Goal: Task Accomplishment & Management: Use online tool/utility

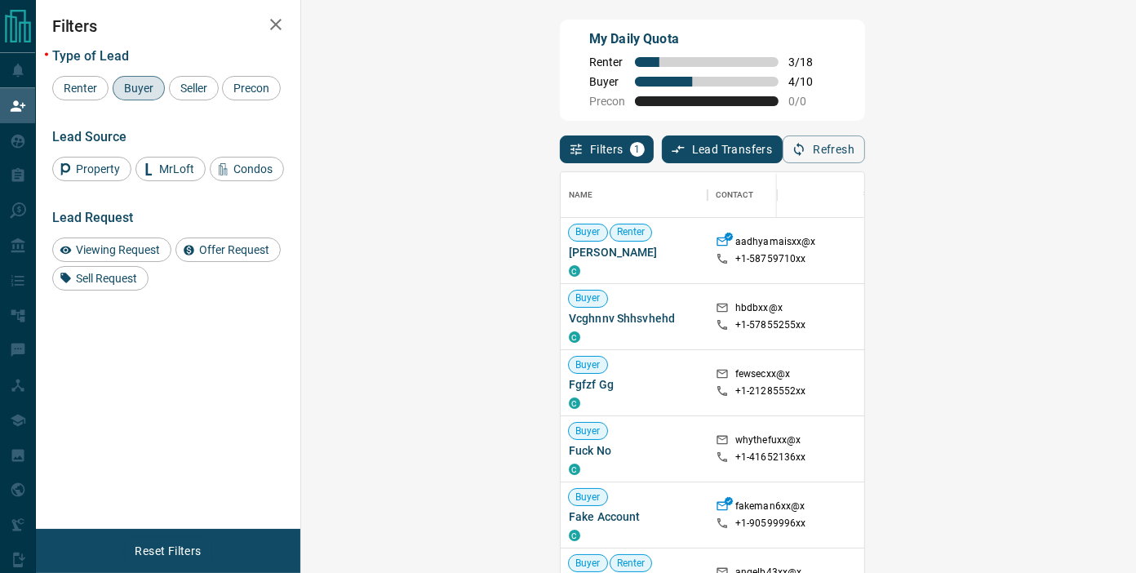
scroll to position [418, 786]
click at [865, 147] on button "Refresh" at bounding box center [824, 150] width 82 height 28
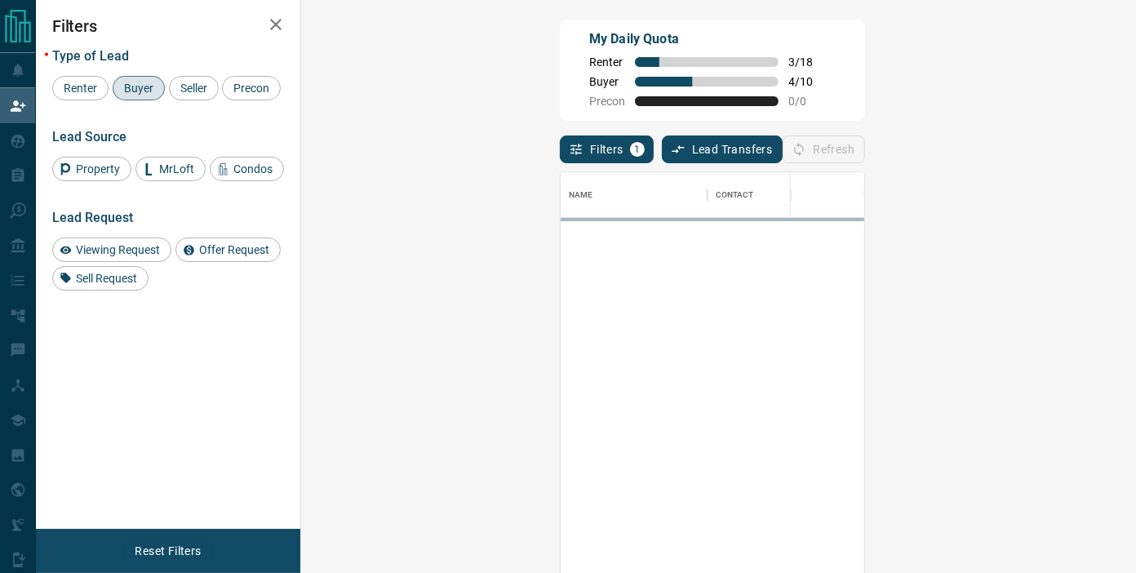
click at [865, 100] on div "My Daily Quota Renter 3 / 18 Buyer 4 / 10 Precon 0 / 0" at bounding box center [712, 70] width 305 height 101
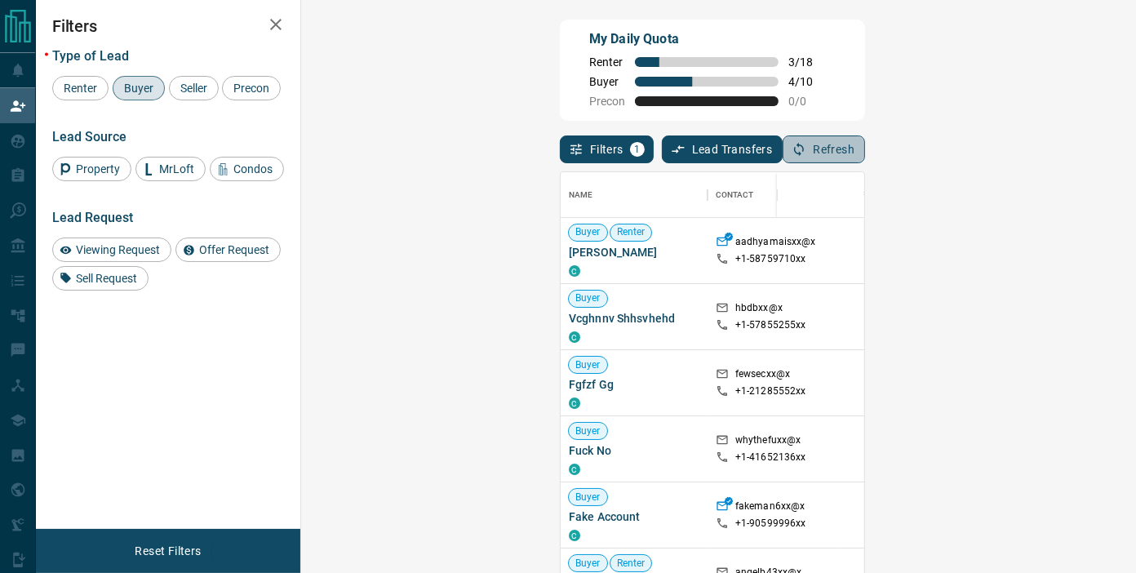
click at [865, 149] on button "Refresh" at bounding box center [824, 150] width 82 height 28
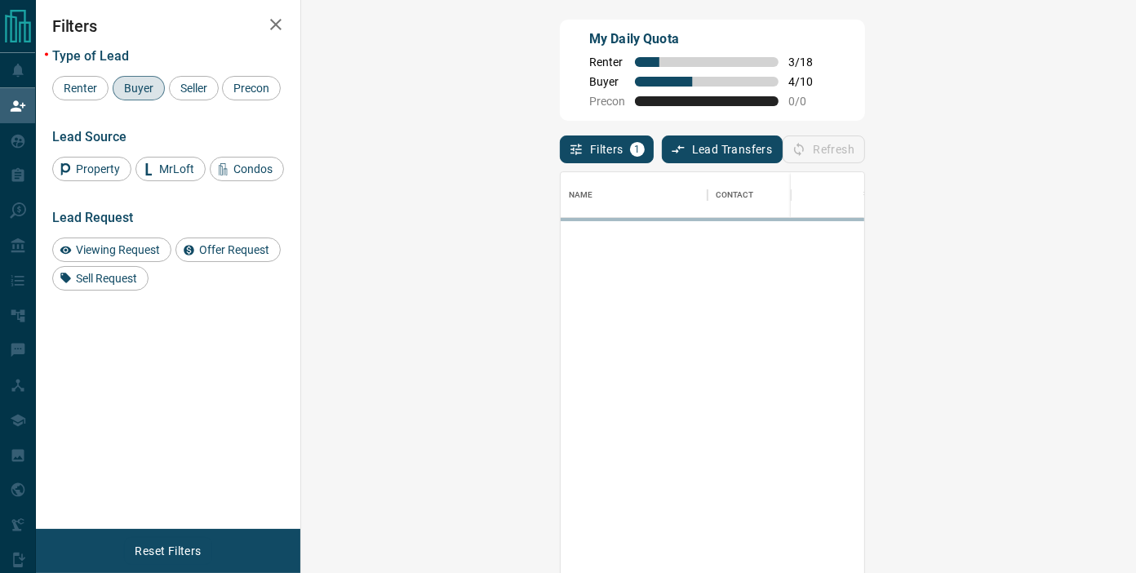
click at [865, 105] on div "My Daily Quota Renter 3 / 18 Buyer 4 / 10 Precon 0 / 0" at bounding box center [712, 70] width 305 height 101
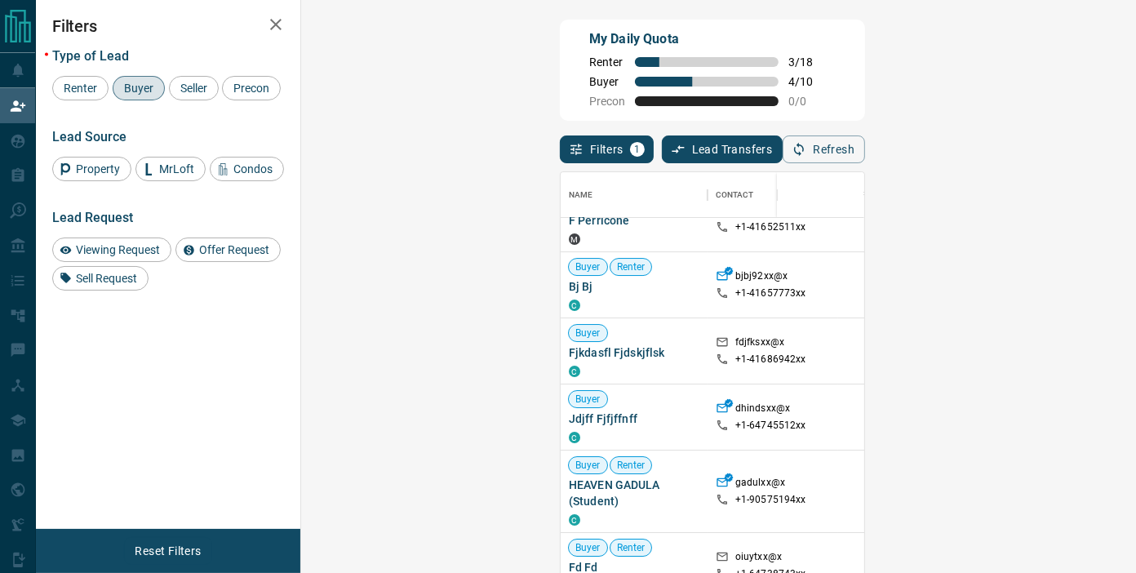
scroll to position [0, 0]
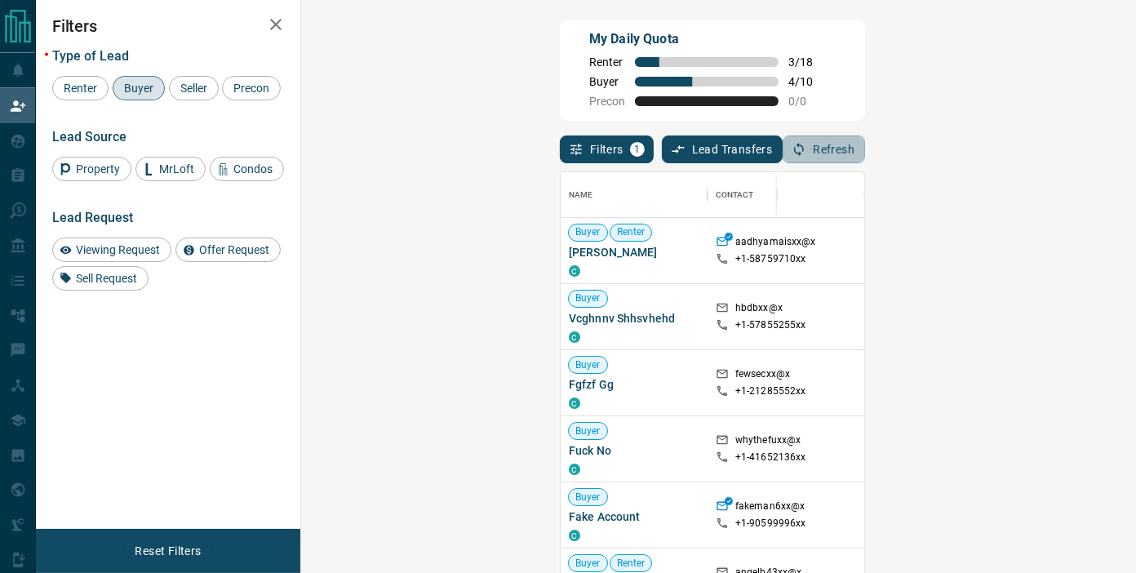
click at [807, 149] on icon "button" at bounding box center [799, 149] width 15 height 15
click at [865, 159] on button "Refresh" at bounding box center [824, 150] width 82 height 28
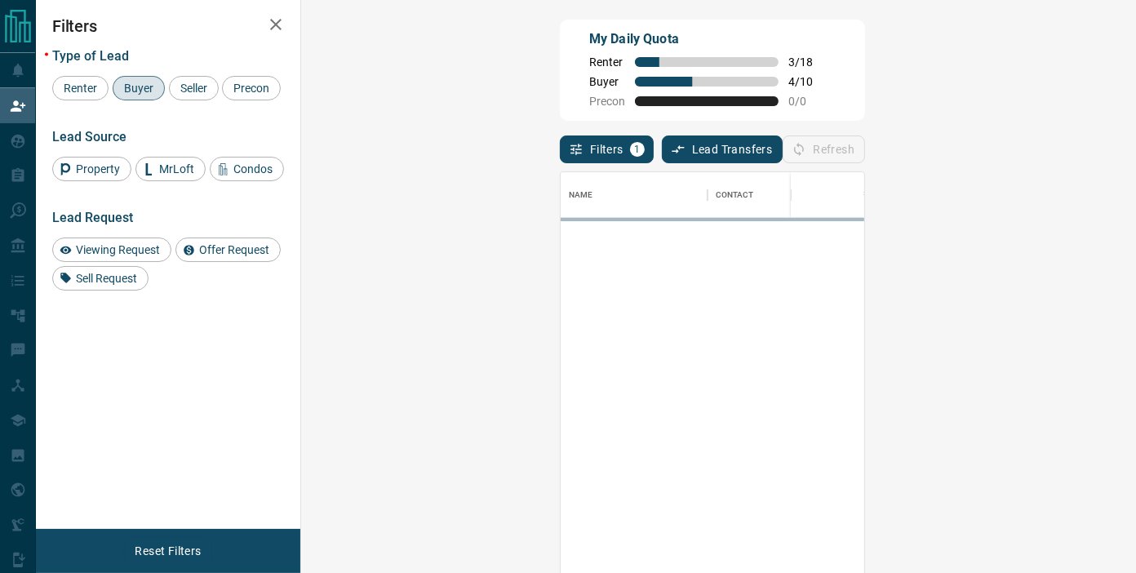
scroll to position [418, 786]
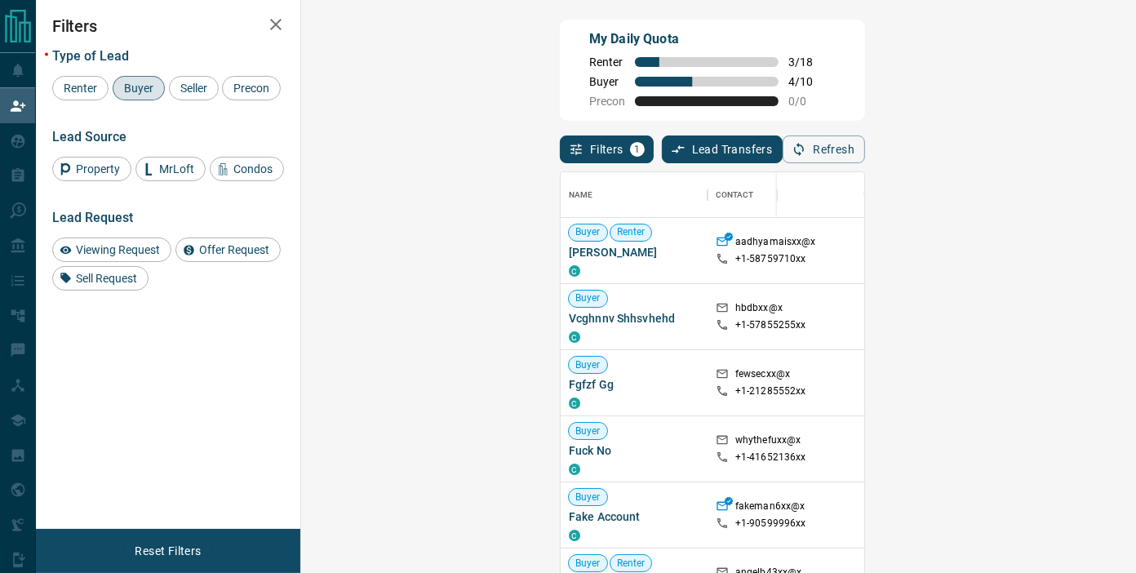
click at [865, 99] on div "My Daily Quota Renter 3 / 18 Buyer 4 / 10 Precon 0 / 0" at bounding box center [712, 70] width 305 height 101
click at [865, 158] on button "Refresh" at bounding box center [824, 150] width 82 height 28
click at [865, 136] on div "Filters 1 Lead Transfers 0 Refresh" at bounding box center [712, 142] width 305 height 42
drag, startPoint x: 954, startPoint y: 109, endPoint x: 1019, endPoint y: 136, distance: 70.7
click at [865, 109] on div "My Daily Quota Renter 3 / 18 Buyer 4 / 10 Precon 0 / 0" at bounding box center [712, 70] width 305 height 101
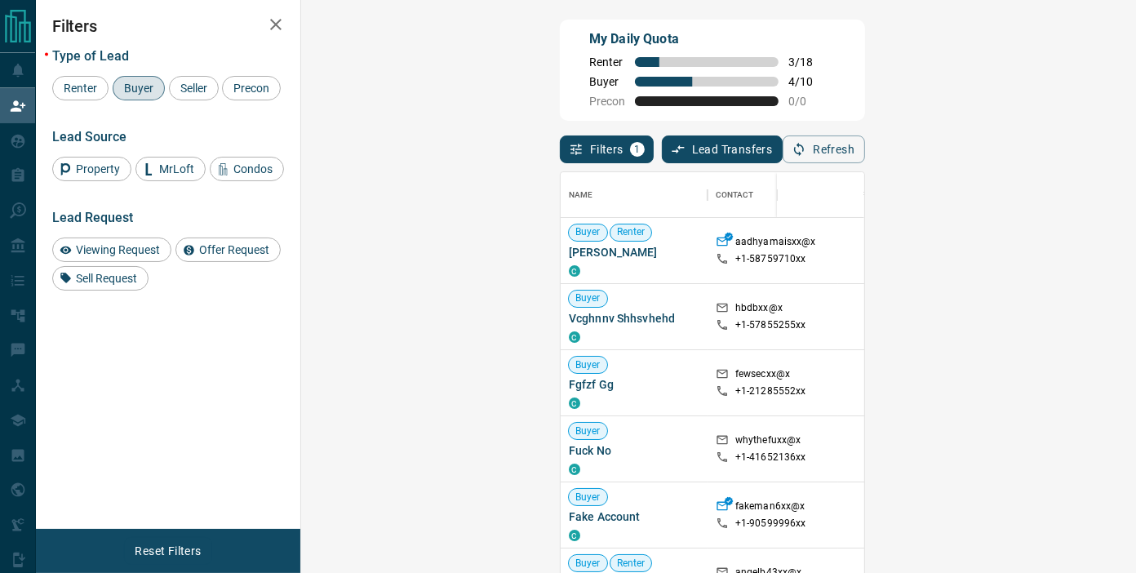
click at [865, 140] on button "Refresh" at bounding box center [824, 150] width 82 height 28
click at [865, 139] on button "Refresh" at bounding box center [824, 150] width 82 height 28
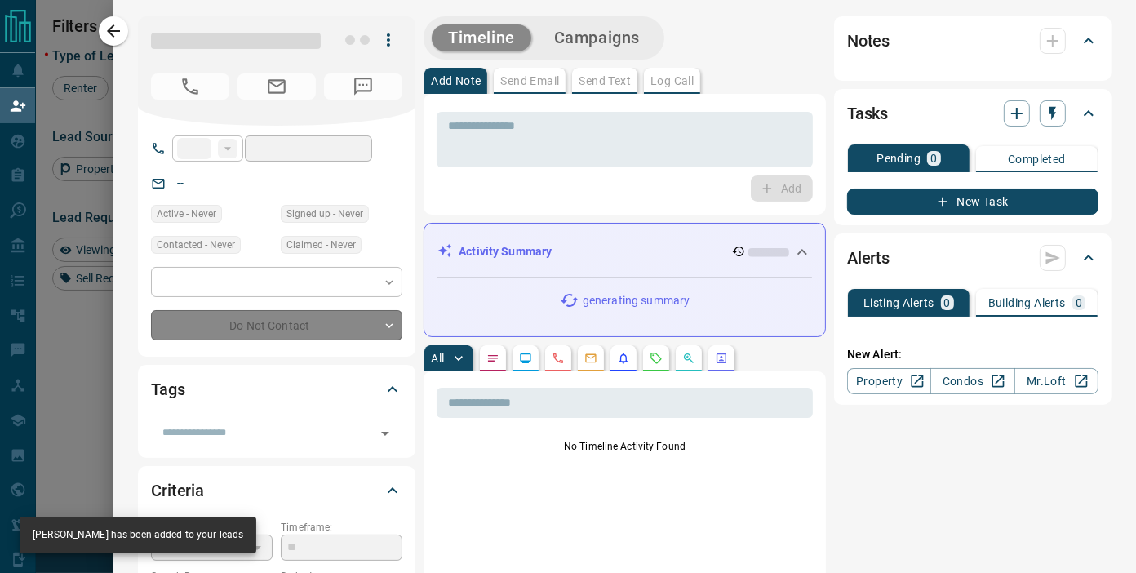
type input "**"
type input "**********"
type input "**"
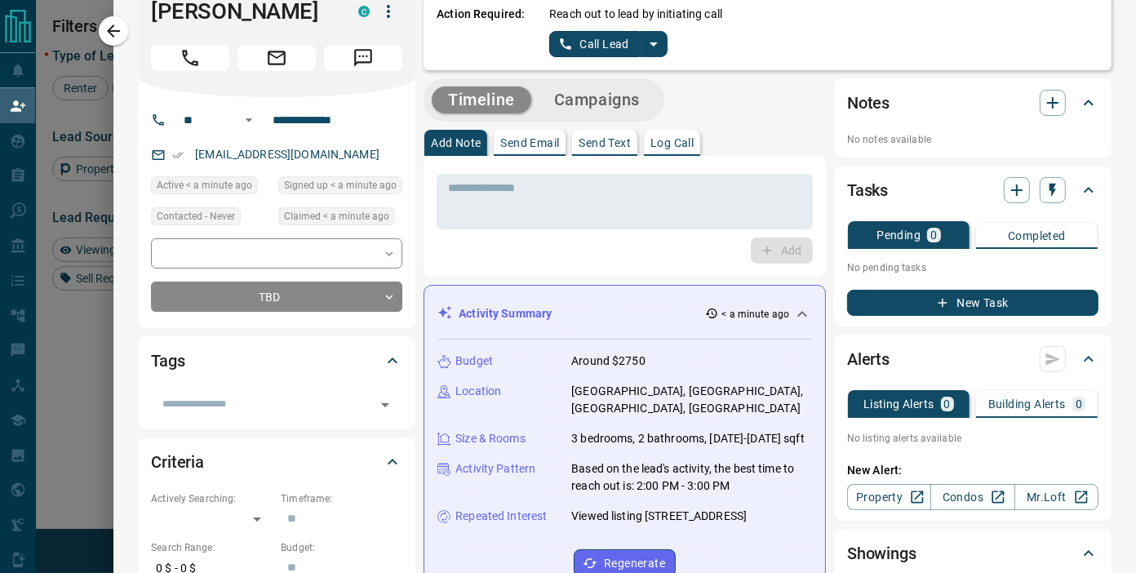
scroll to position [0, 0]
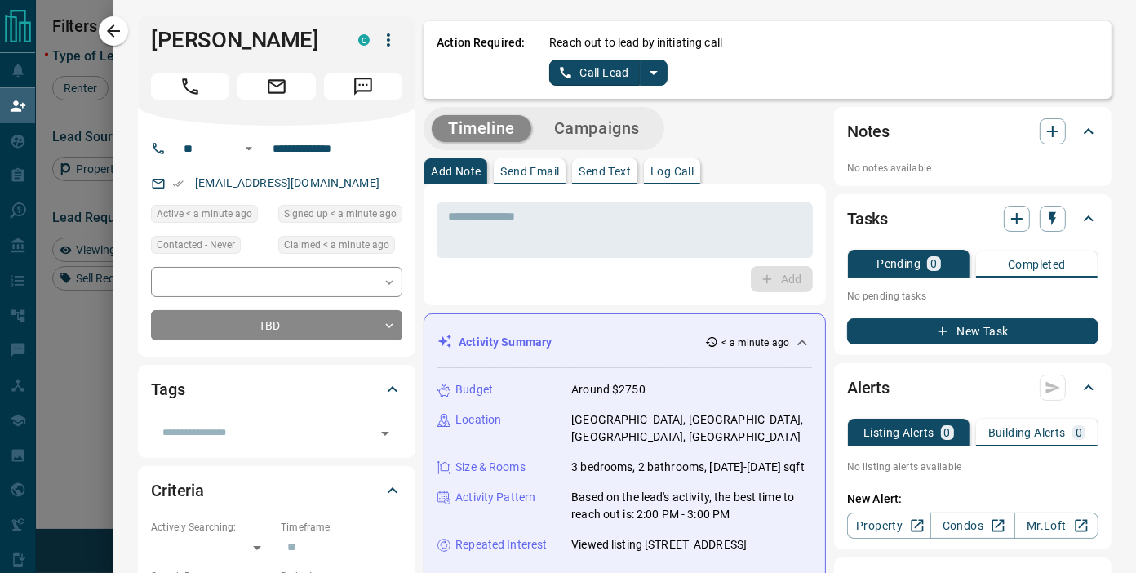
click at [644, 66] on icon "split button" at bounding box center [654, 73] width 20 height 20
click at [620, 122] on li "Log Manual Call" at bounding box center [608, 128] width 100 height 24
click at [598, 74] on button "Log Manual Call" at bounding box center [603, 73] width 108 height 26
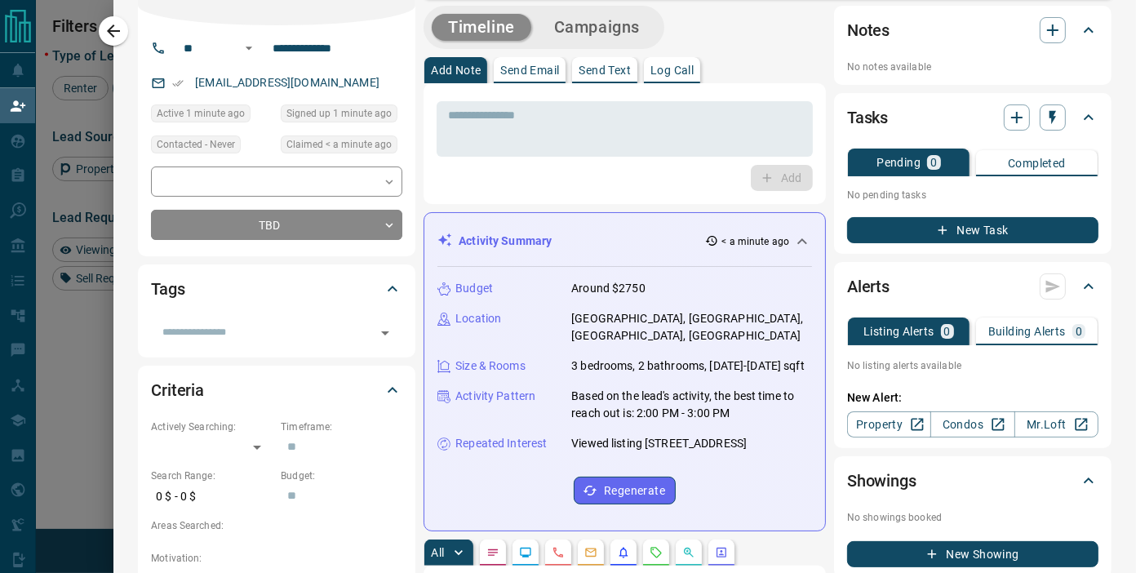
scroll to position [453, 0]
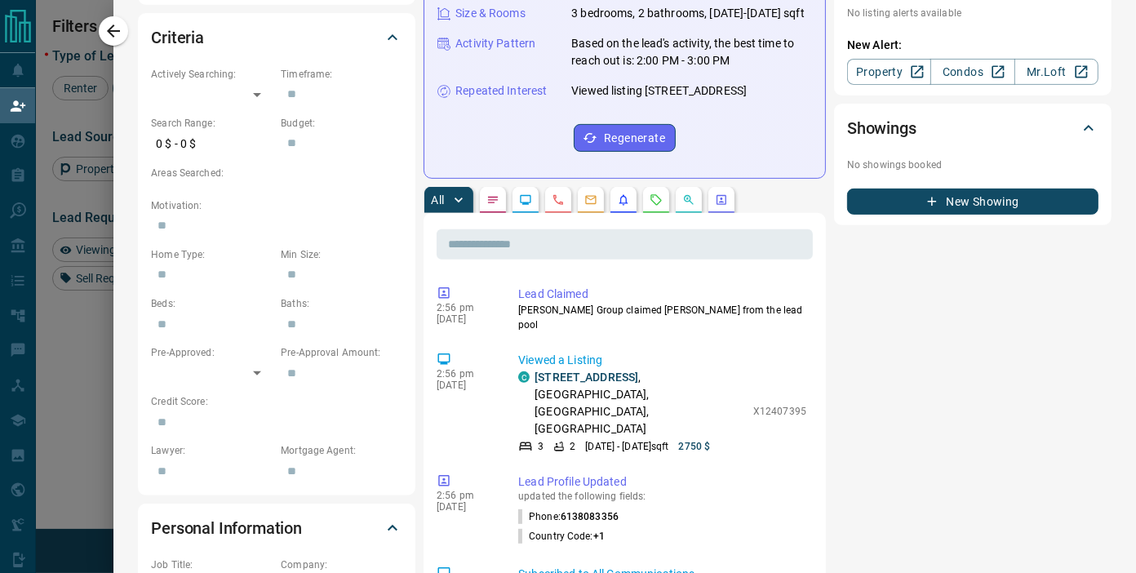
click at [869, 407] on div "Notes No notes available Tasks Pending 0 Completed No pending tasks New Task Al…" at bounding box center [973, 465] width 278 height 1624
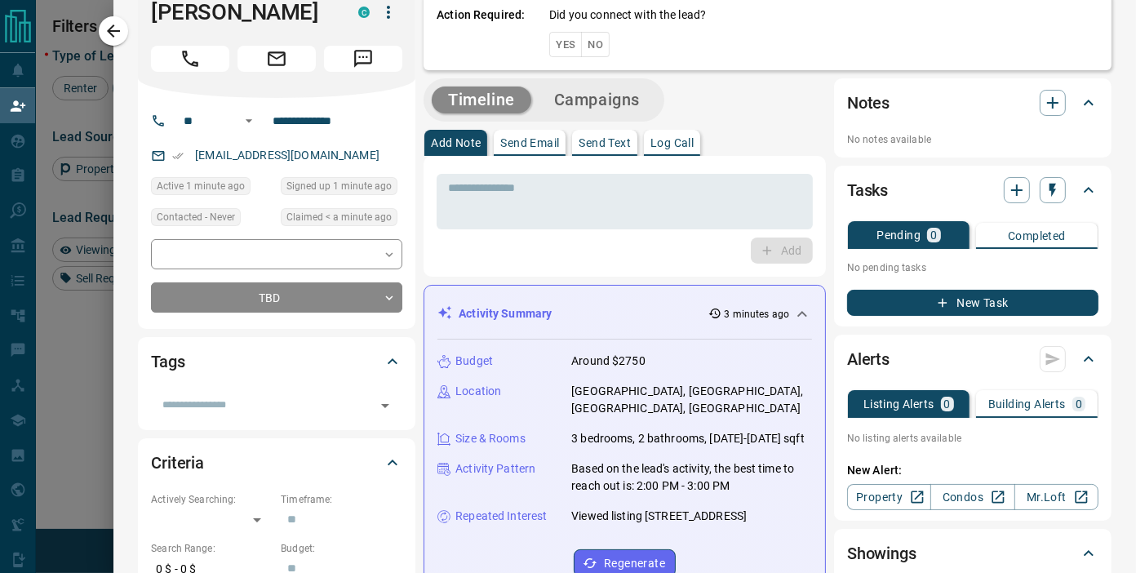
scroll to position [0, 0]
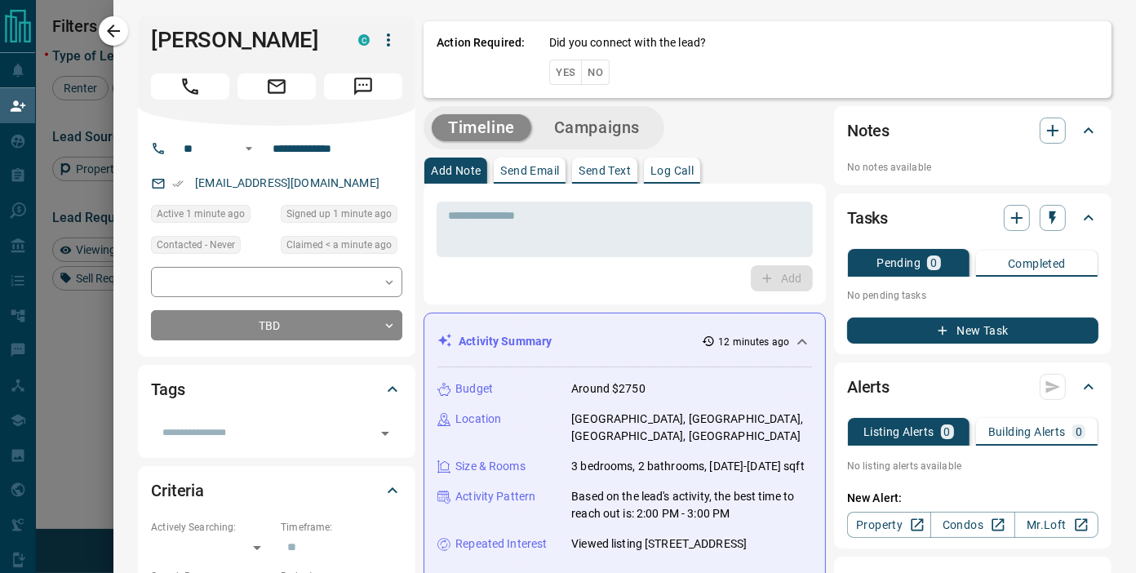
click at [554, 76] on button "Yes" at bounding box center [565, 72] width 33 height 25
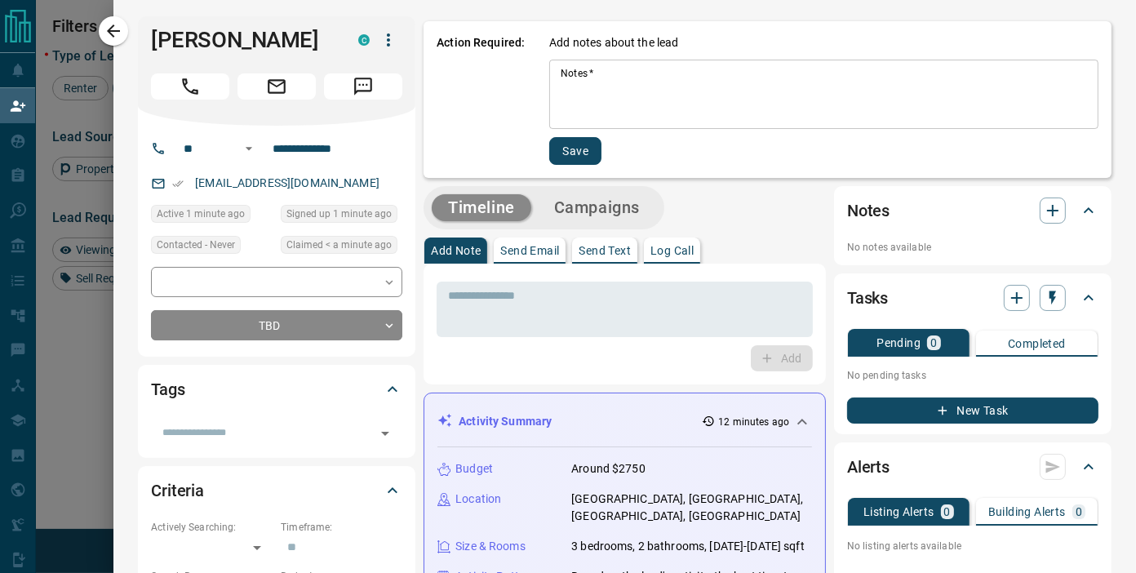
click at [687, 101] on textarea "Notes   *" at bounding box center [824, 95] width 527 height 56
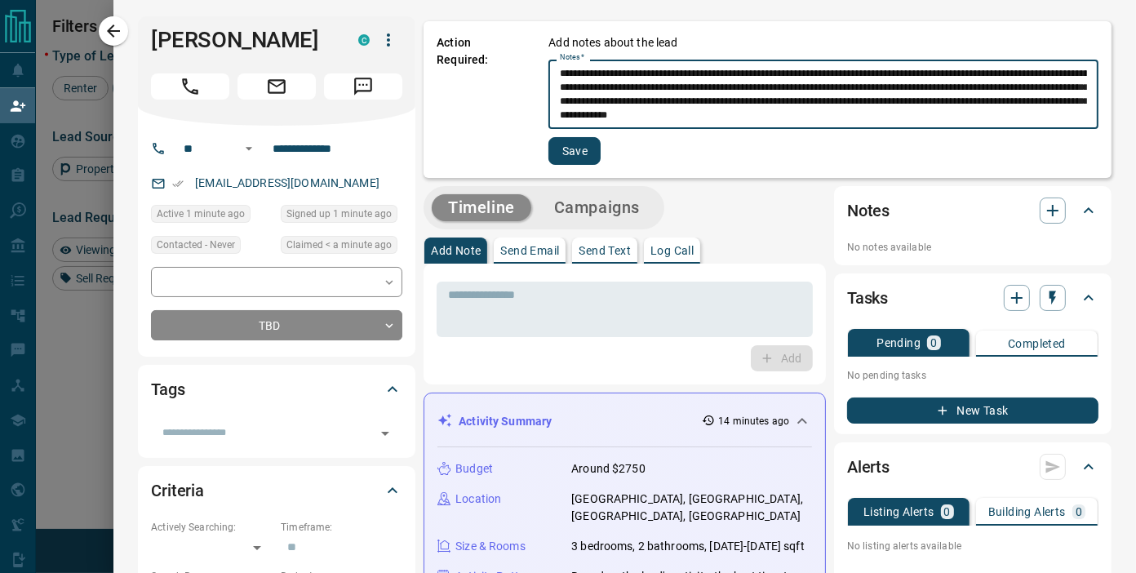
type textarea "**********"
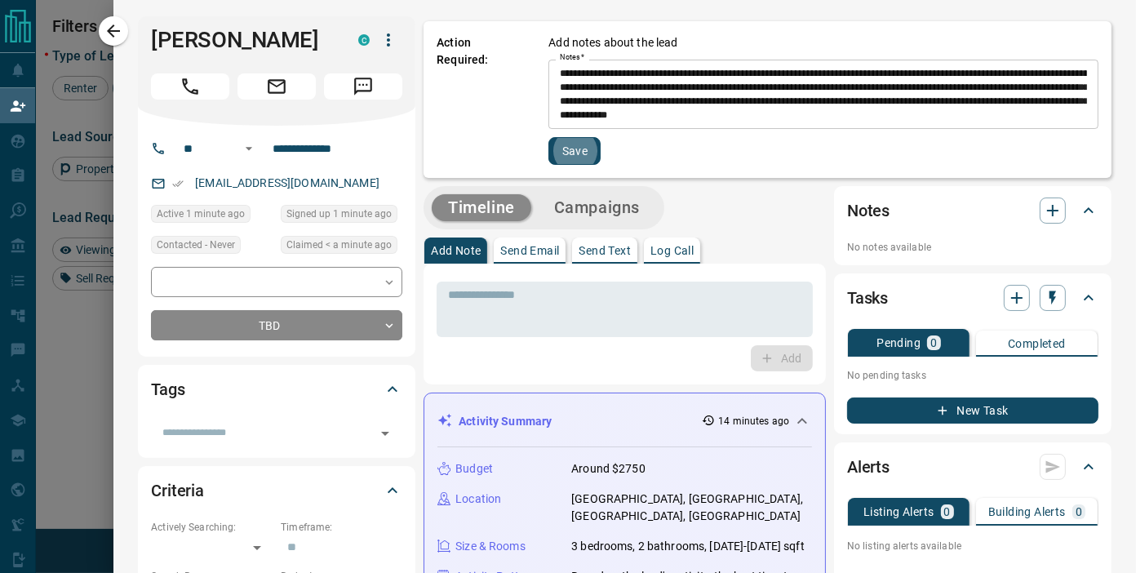
click at [549, 137] on button "Save" at bounding box center [575, 151] width 52 height 28
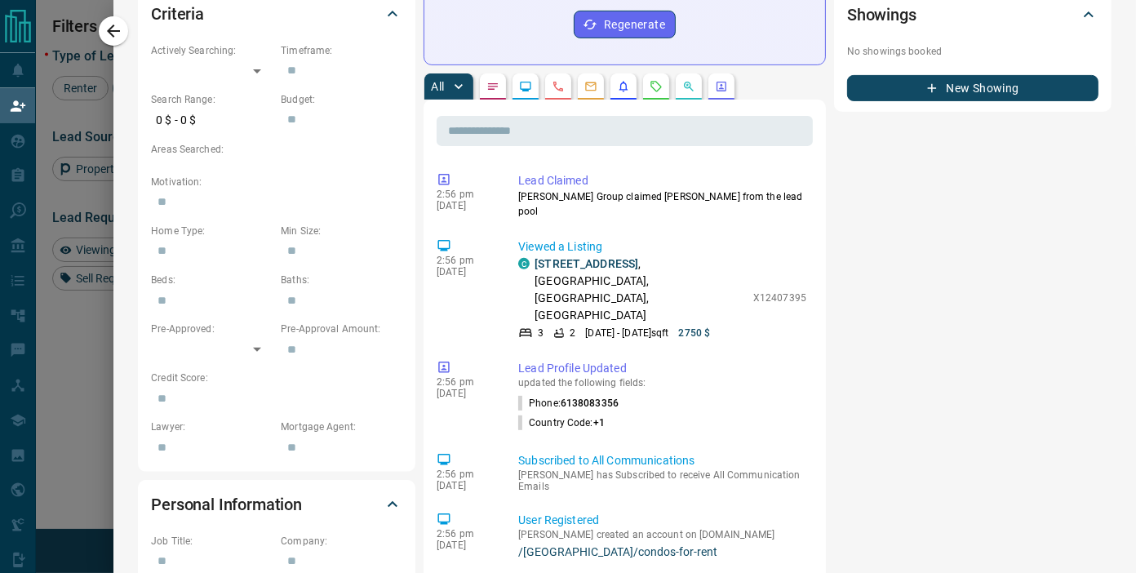
scroll to position [487, 0]
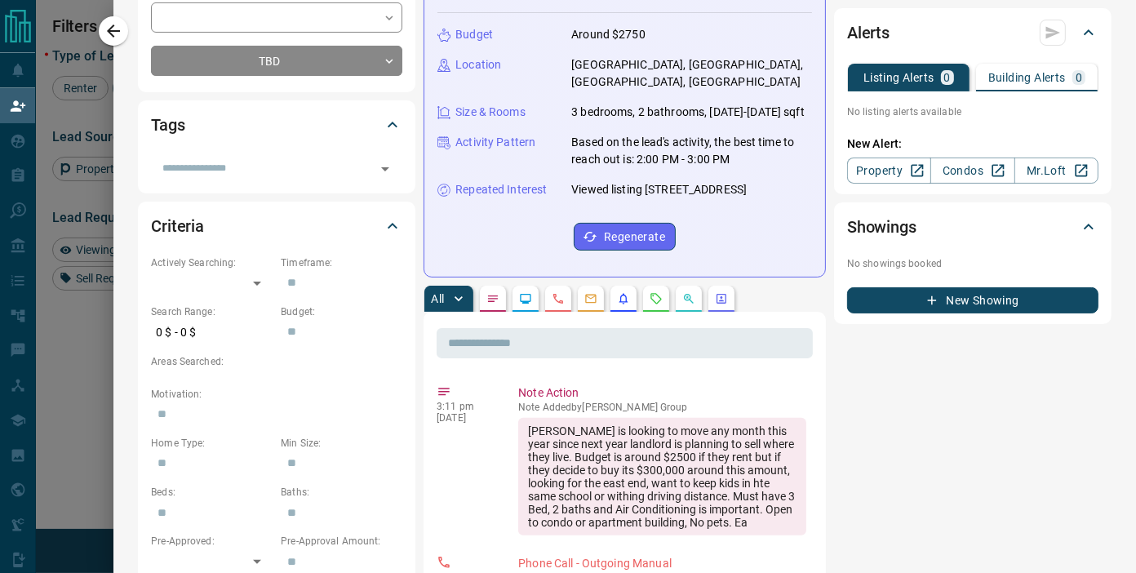
scroll to position [453, 0]
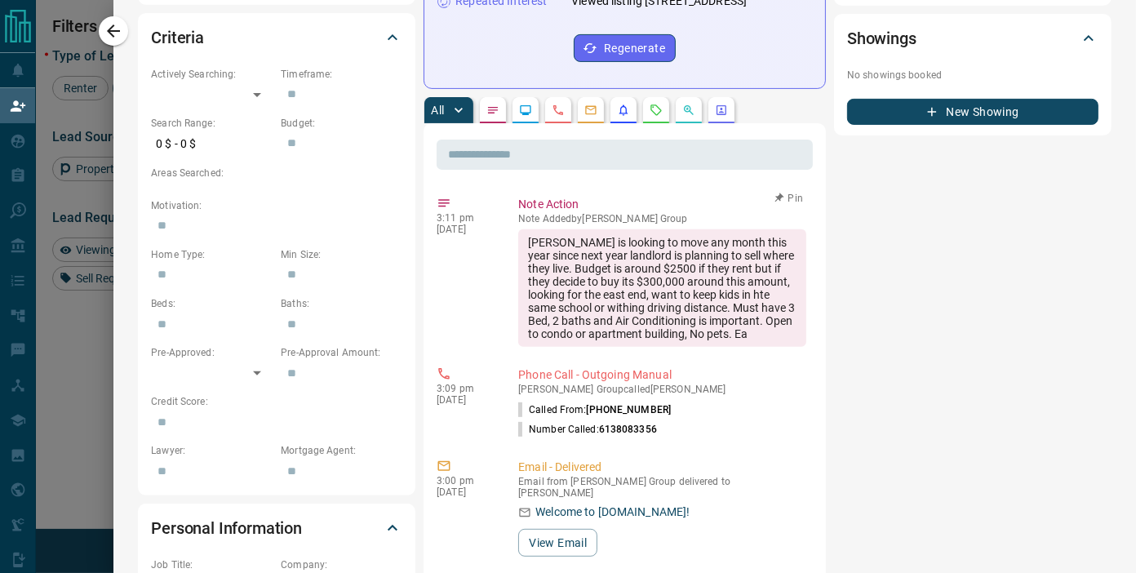
click at [594, 270] on div "Sarah is looking to move any month this year since next year landlord is planni…" at bounding box center [662, 288] width 288 height 118
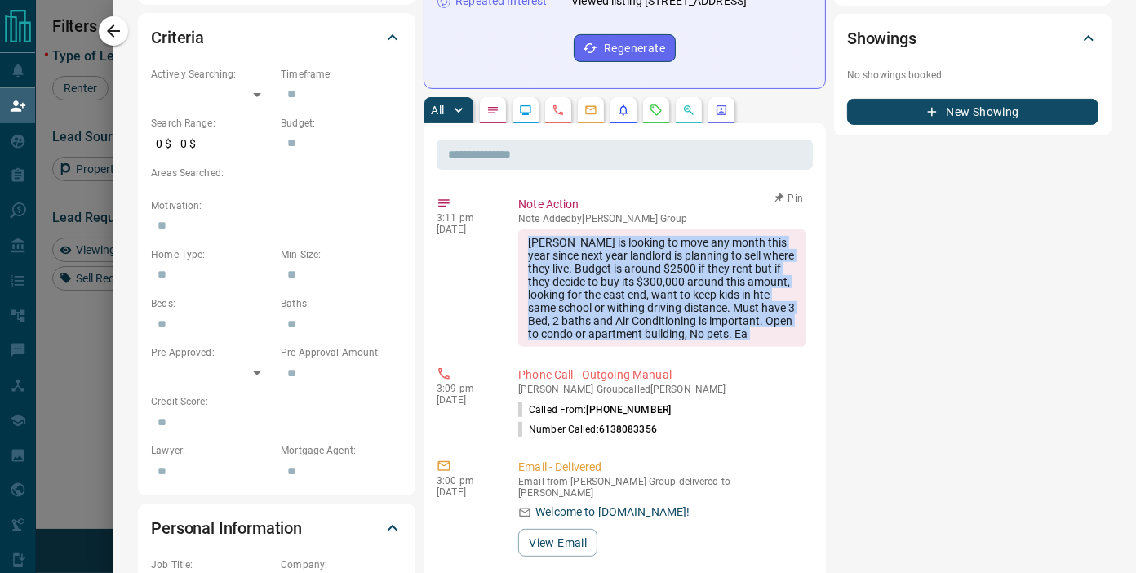
click at [594, 270] on div "Sarah is looking to move any month this year since next year landlord is planni…" at bounding box center [662, 288] width 288 height 118
copy div "Sarah is looking to move any month this year since next year landlord is planni…"
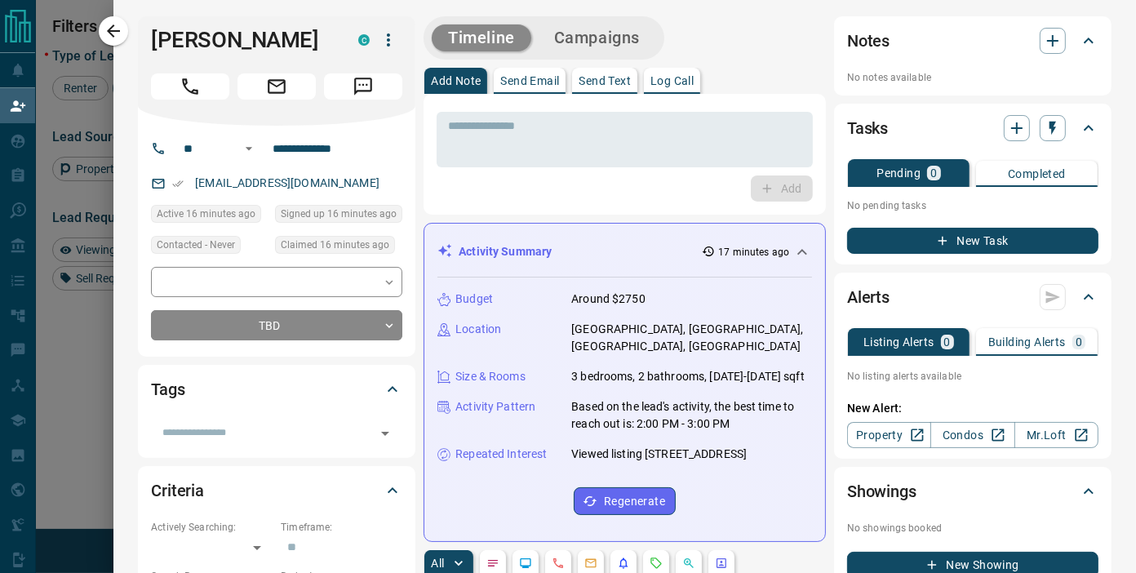
drag, startPoint x: 118, startPoint y: 35, endPoint x: 167, endPoint y: 3, distance: 57.7
click at [118, 34] on icon "button" at bounding box center [114, 31] width 20 height 20
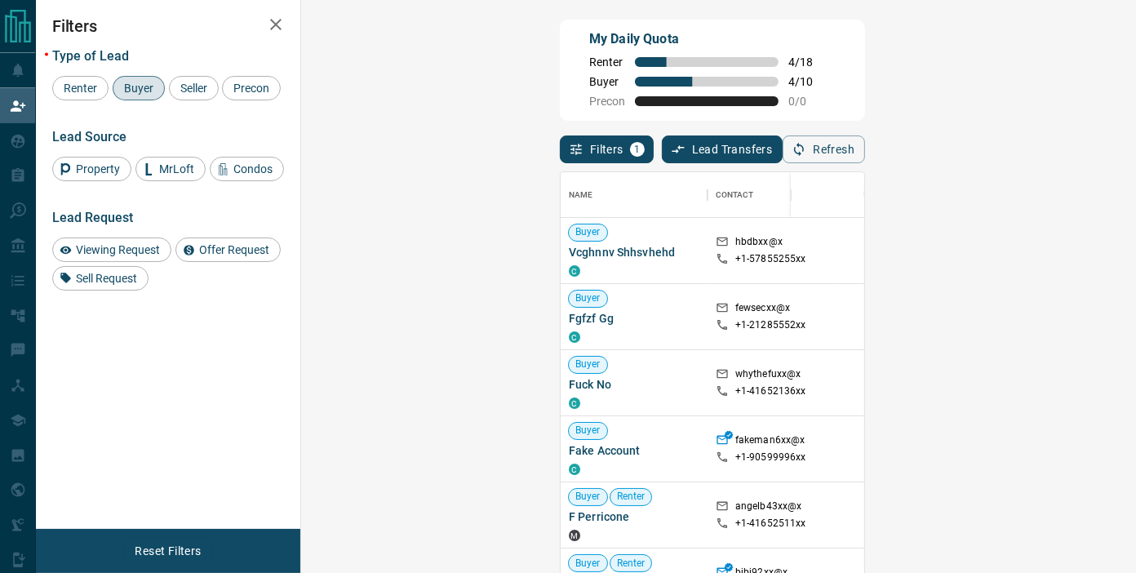
scroll to position [418, 786]
click at [687, 109] on div "My Daily Quota Renter 4 / 18 Buyer 4 / 10 Precon 0 / 0" at bounding box center [712, 70] width 305 height 101
click at [865, 143] on button "Refresh" at bounding box center [824, 150] width 82 height 28
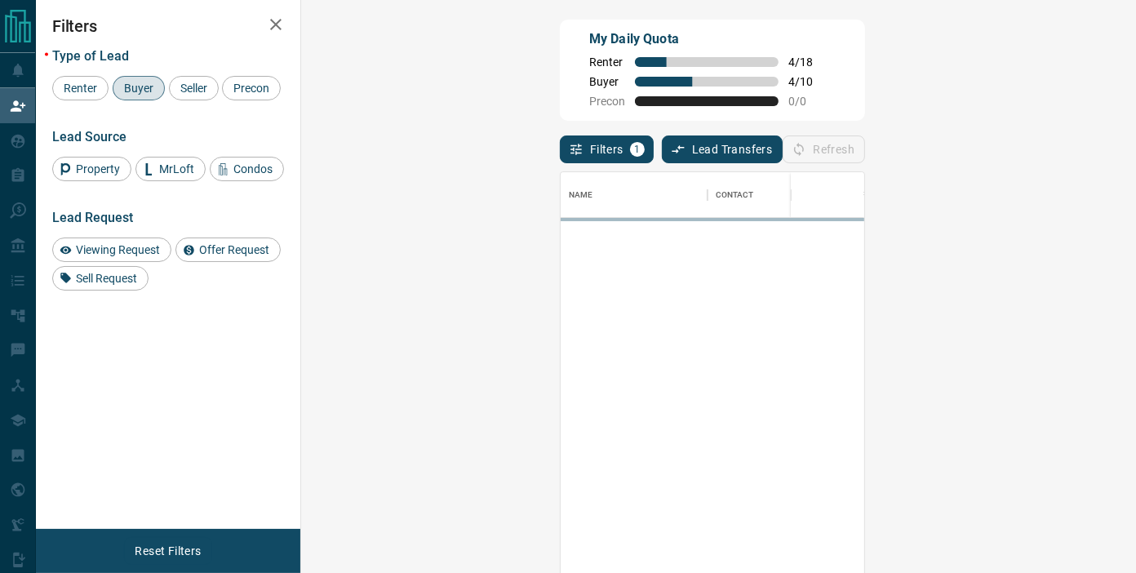
click at [852, 91] on div "My Daily Quota Renter 4 / 18 Buyer 4 / 10 Precon 0 / 0" at bounding box center [712, 70] width 305 height 101
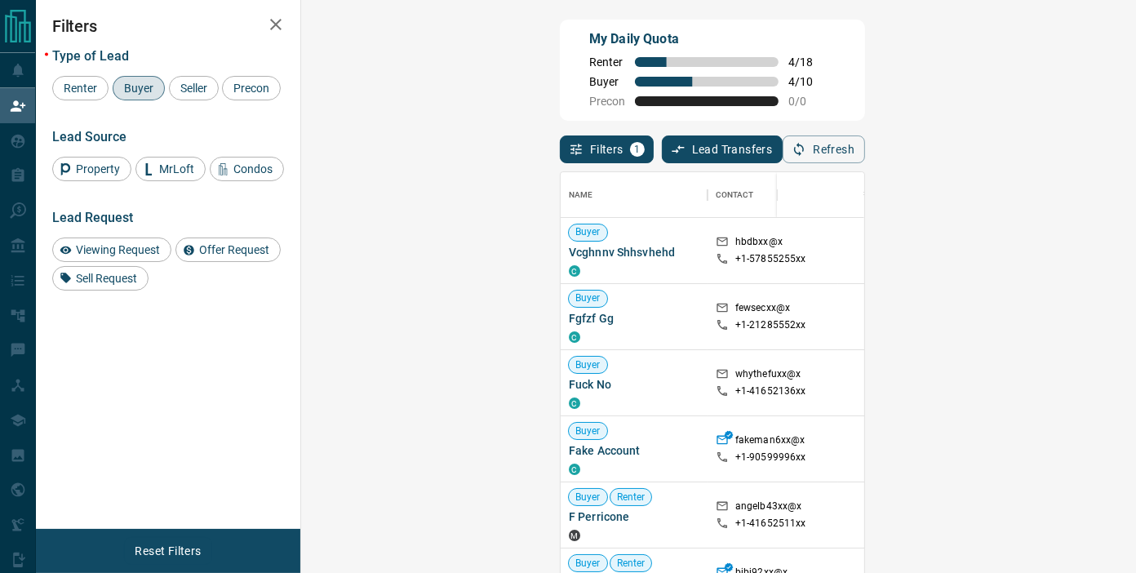
click at [852, 91] on div "My Daily Quota Renter 4 / 18 Buyer 4 / 10 Precon 0 / 0" at bounding box center [712, 70] width 305 height 101
click at [807, 153] on icon "button" at bounding box center [799, 149] width 15 height 15
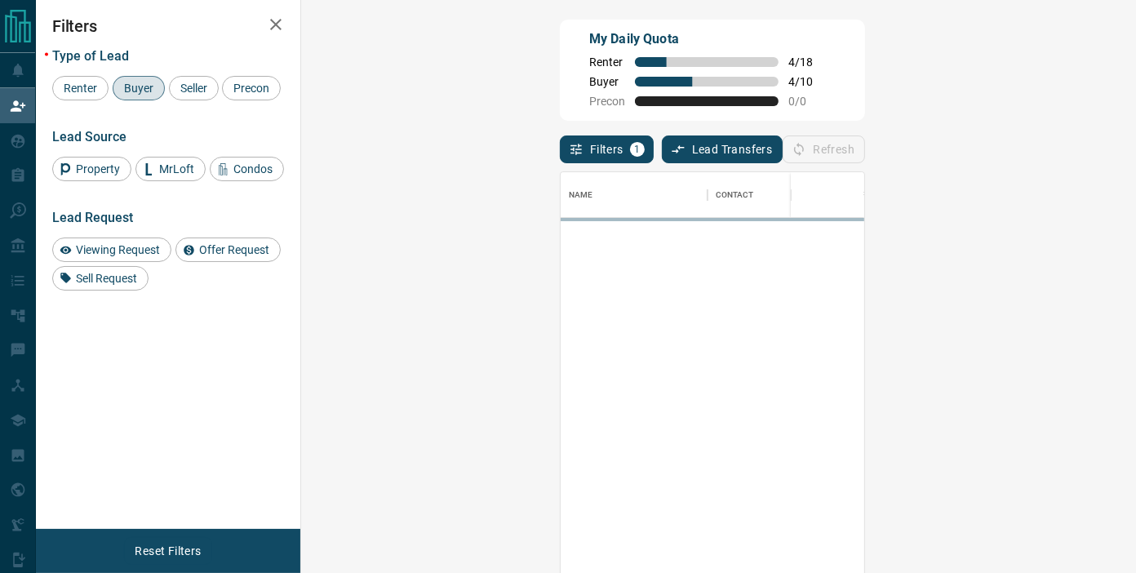
click at [865, 149] on div "Filters 1 Lead Transfers 0 Refresh" at bounding box center [712, 142] width 305 height 42
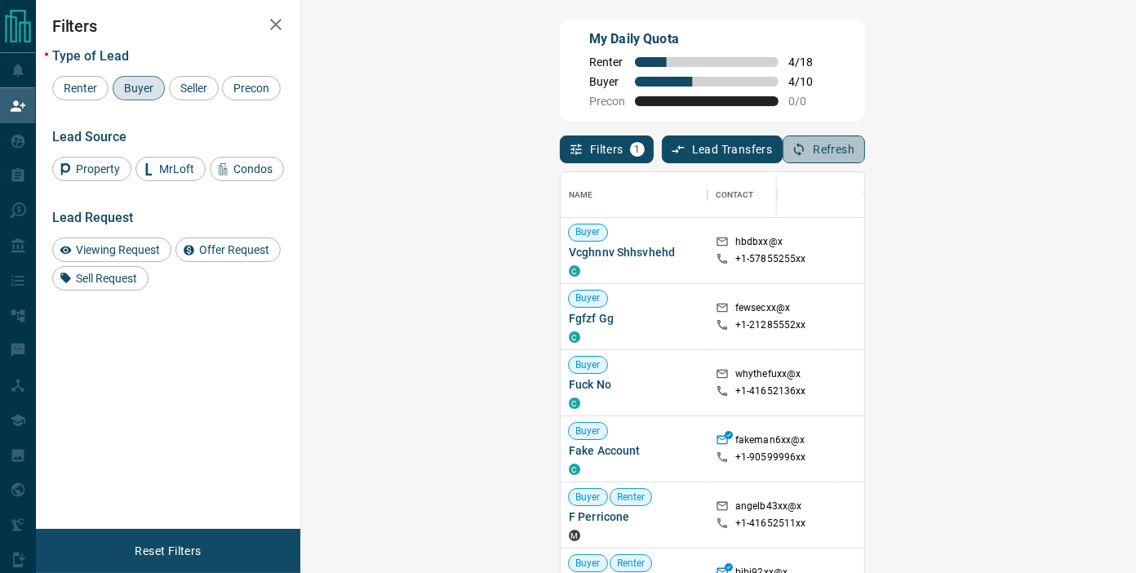
click at [865, 148] on button "Refresh" at bounding box center [824, 150] width 82 height 28
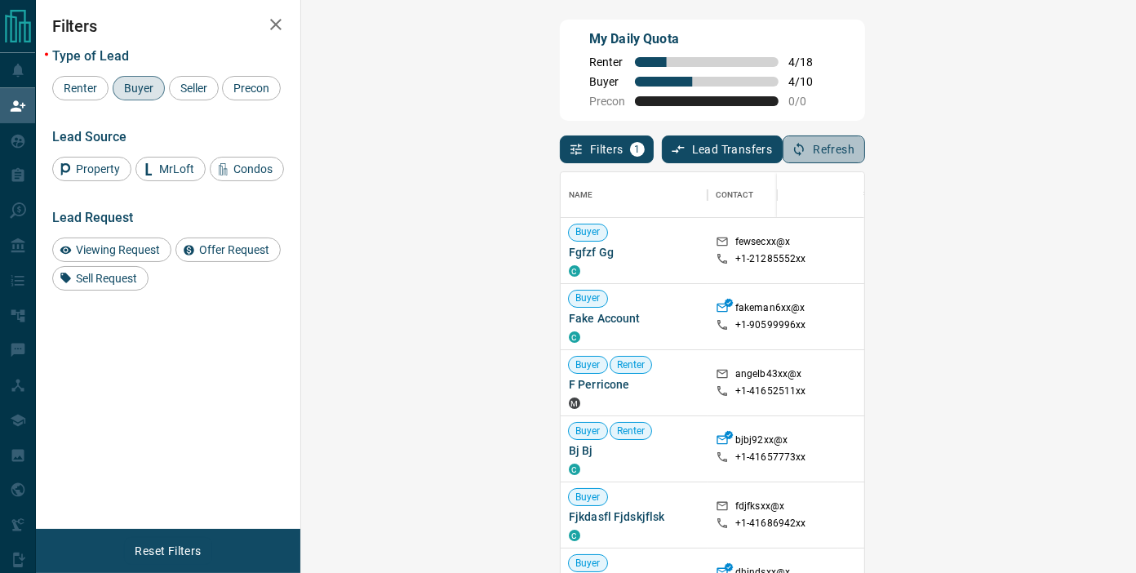
click at [865, 155] on button "Refresh" at bounding box center [824, 150] width 82 height 28
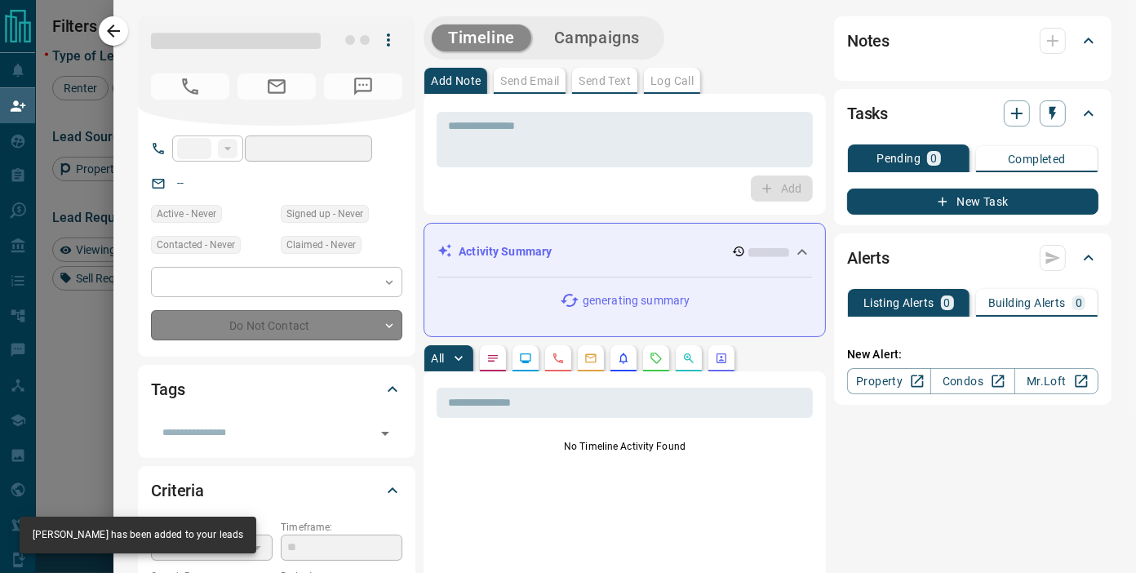
type input "**"
type input "**********"
type input "**"
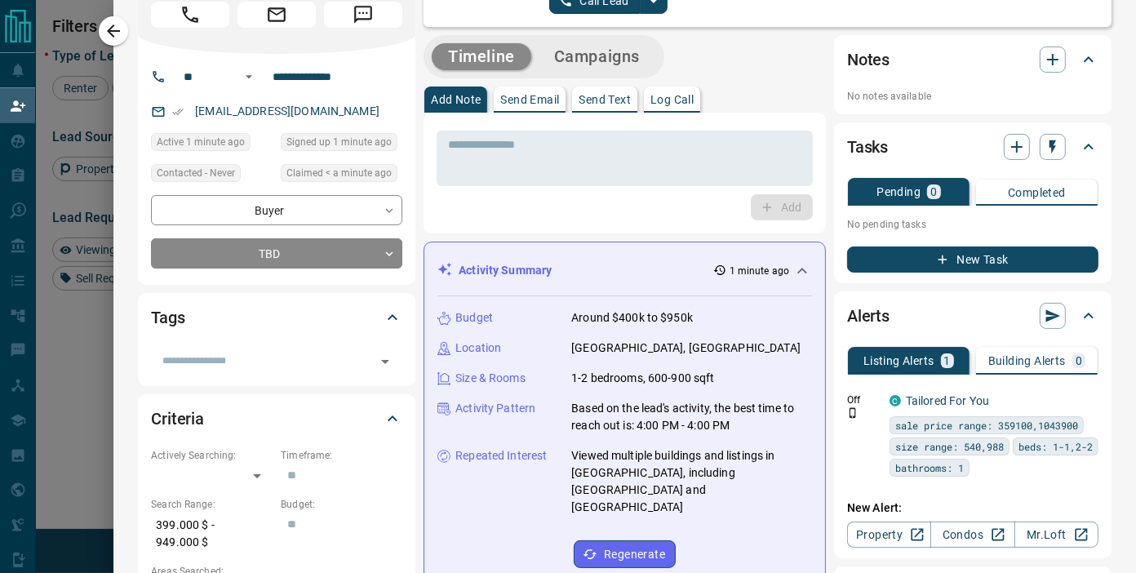
scroll to position [0, 0]
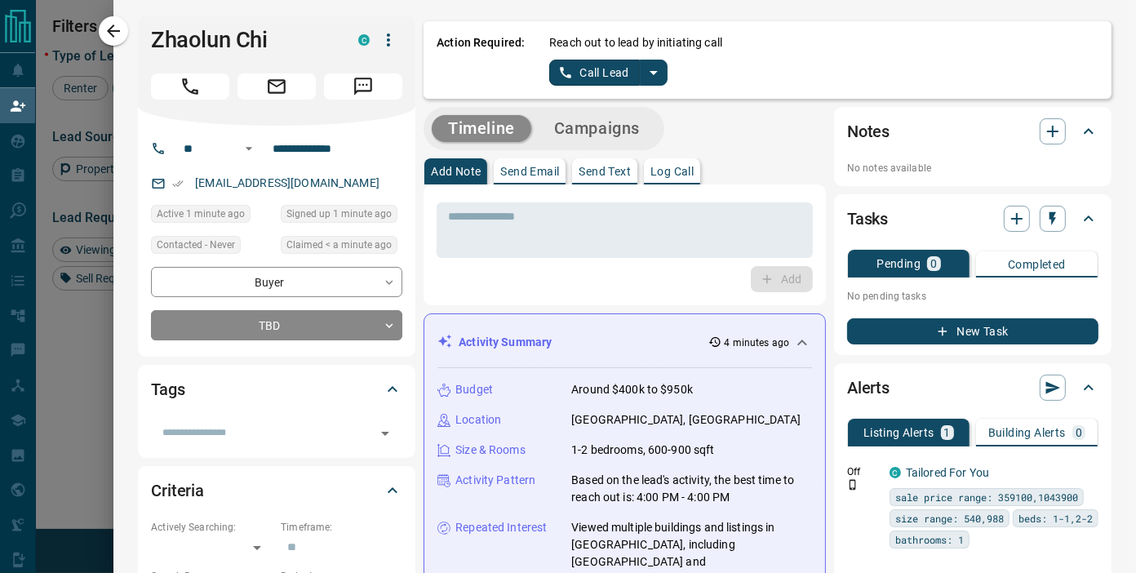
click at [640, 60] on button "split button" at bounding box center [654, 73] width 28 height 26
click at [623, 134] on li "Log Manual Call" at bounding box center [608, 128] width 100 height 24
click at [605, 72] on button "Log Manual Call" at bounding box center [603, 73] width 108 height 26
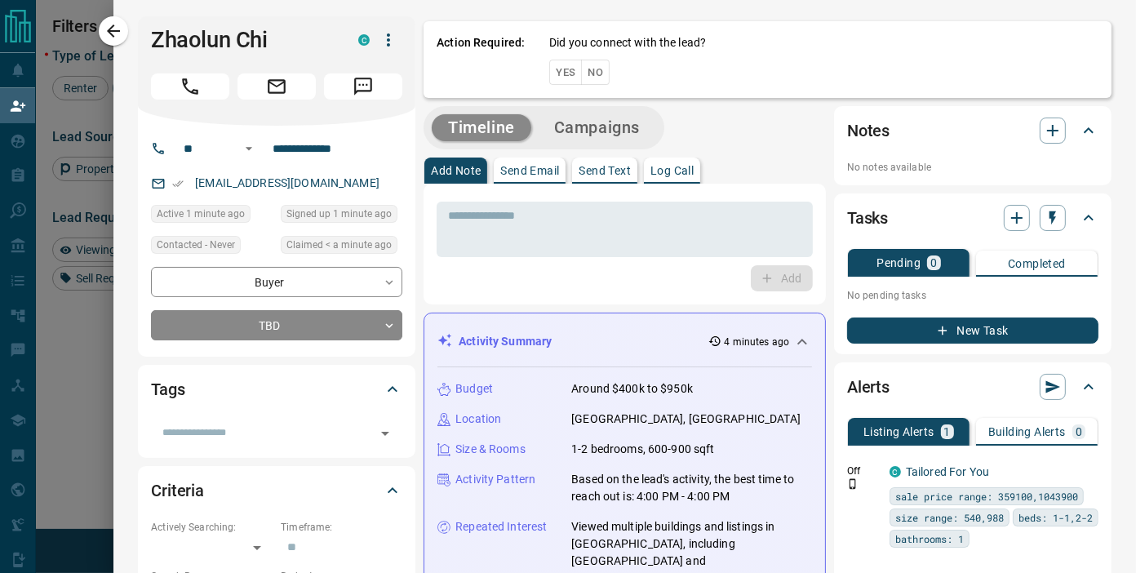
click at [584, 69] on button "No" at bounding box center [595, 72] width 29 height 25
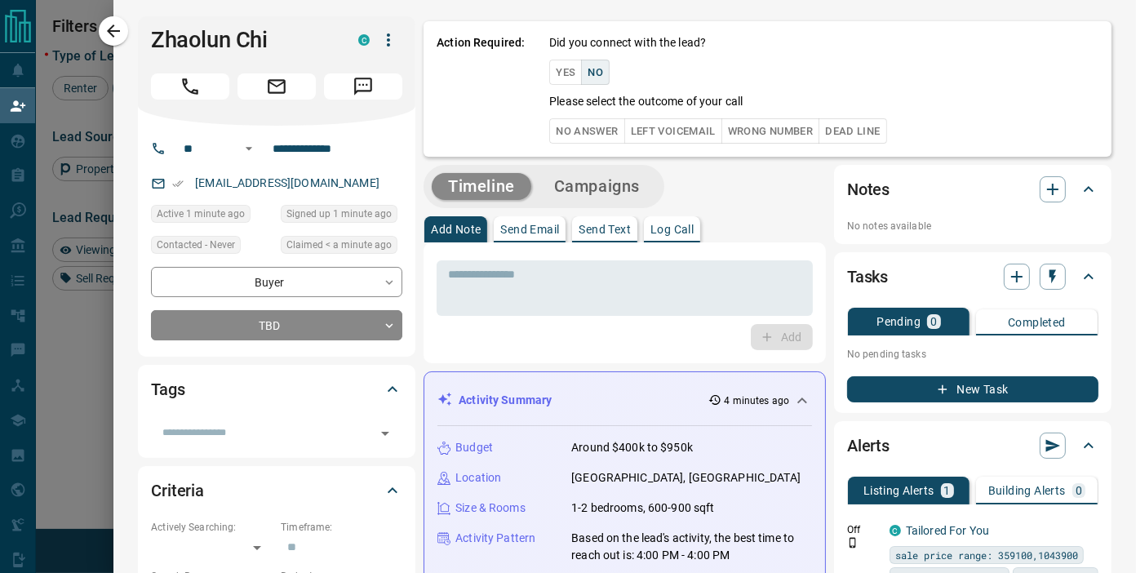
click at [566, 124] on button "No Answer" at bounding box center [586, 130] width 75 height 25
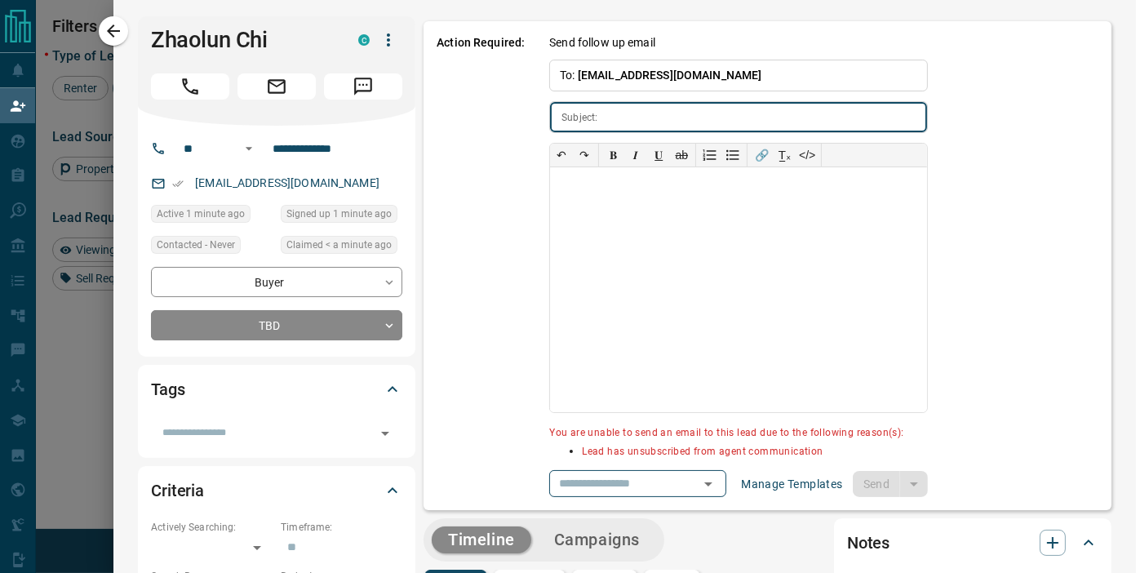
type input "**********"
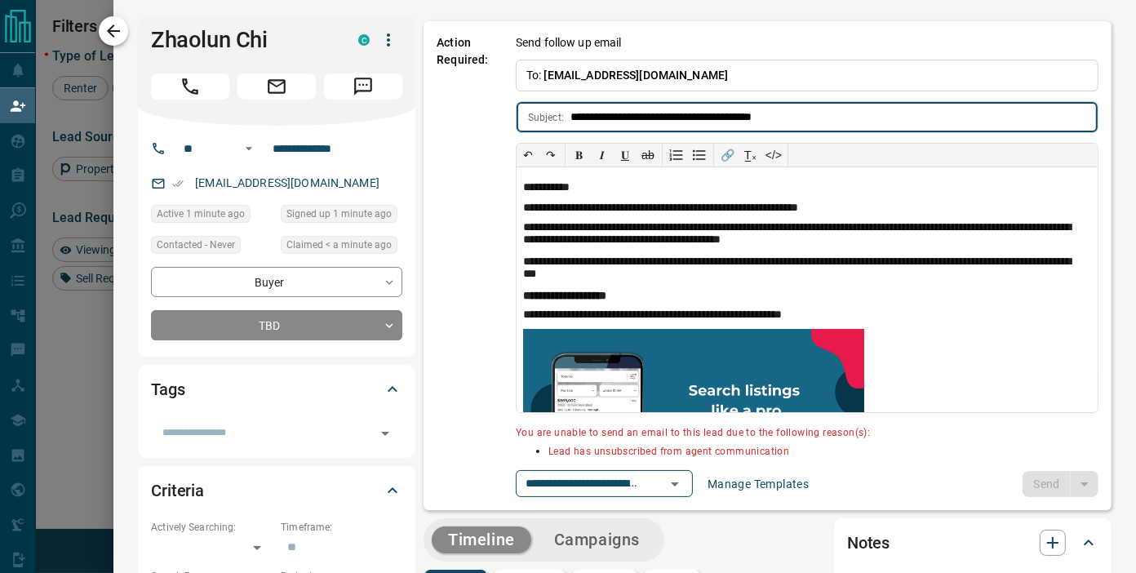
click at [125, 27] on button "button" at bounding box center [113, 30] width 29 height 29
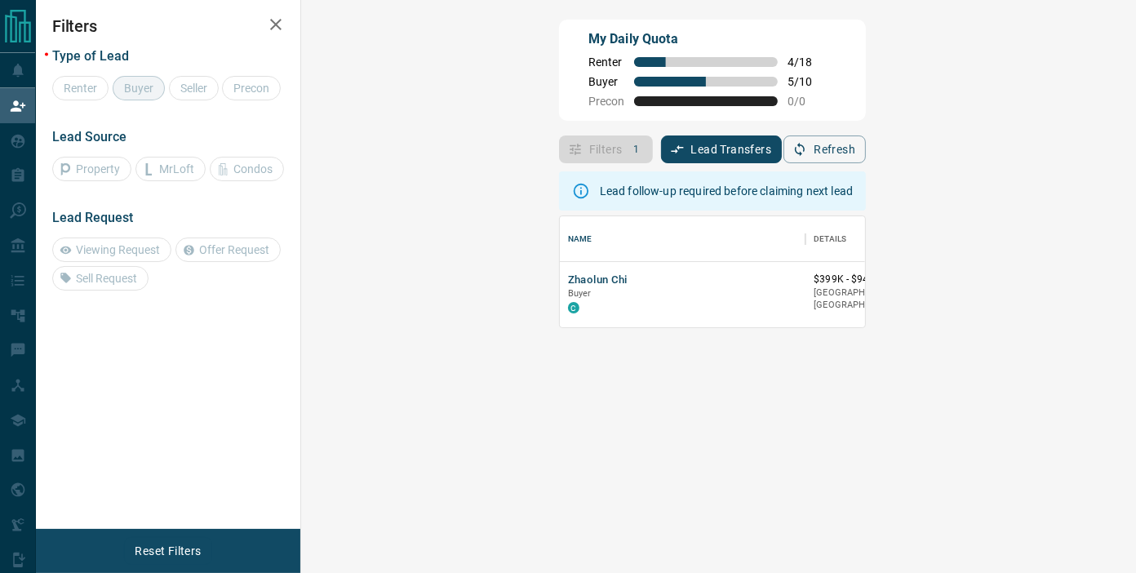
scroll to position [14, 14]
click at [568, 282] on button "Zhaolun Chi" at bounding box center [598, 281] width 60 height 16
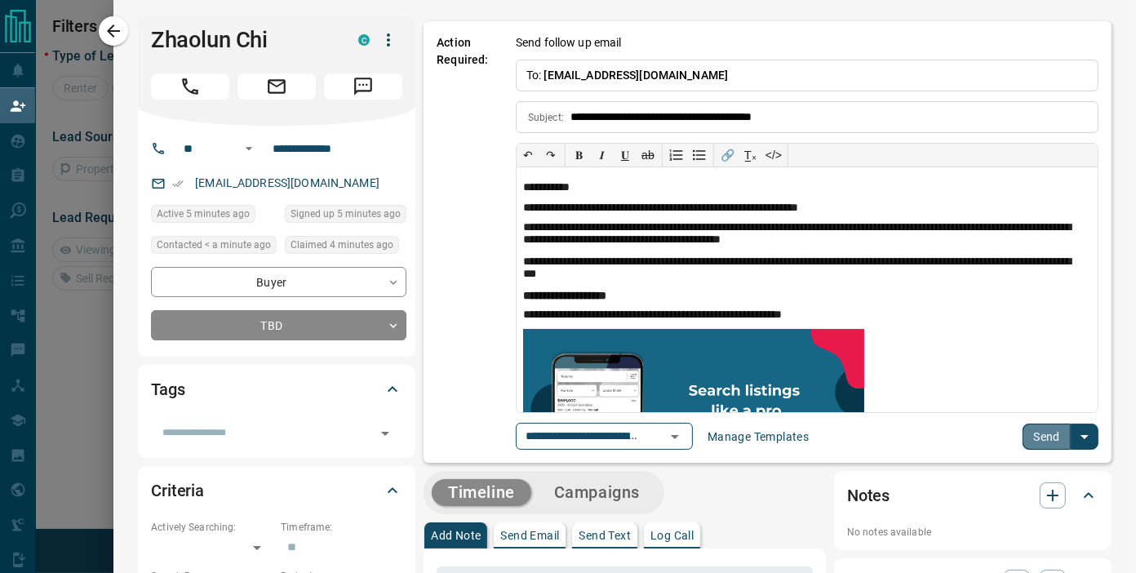
click at [1035, 435] on button "Send" at bounding box center [1047, 437] width 48 height 26
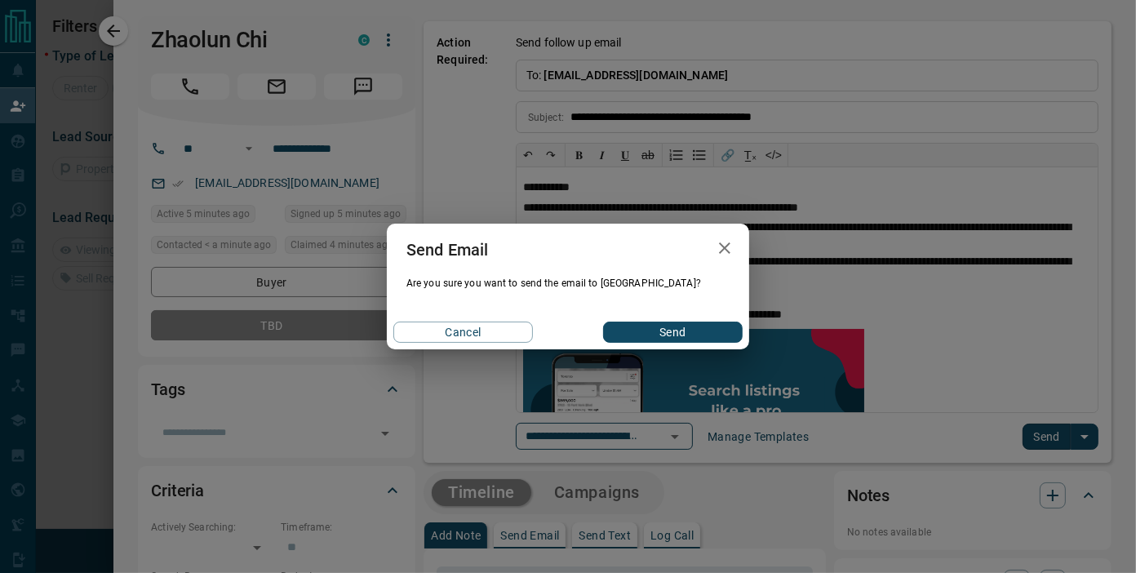
click at [649, 336] on button "Send" at bounding box center [673, 332] width 140 height 21
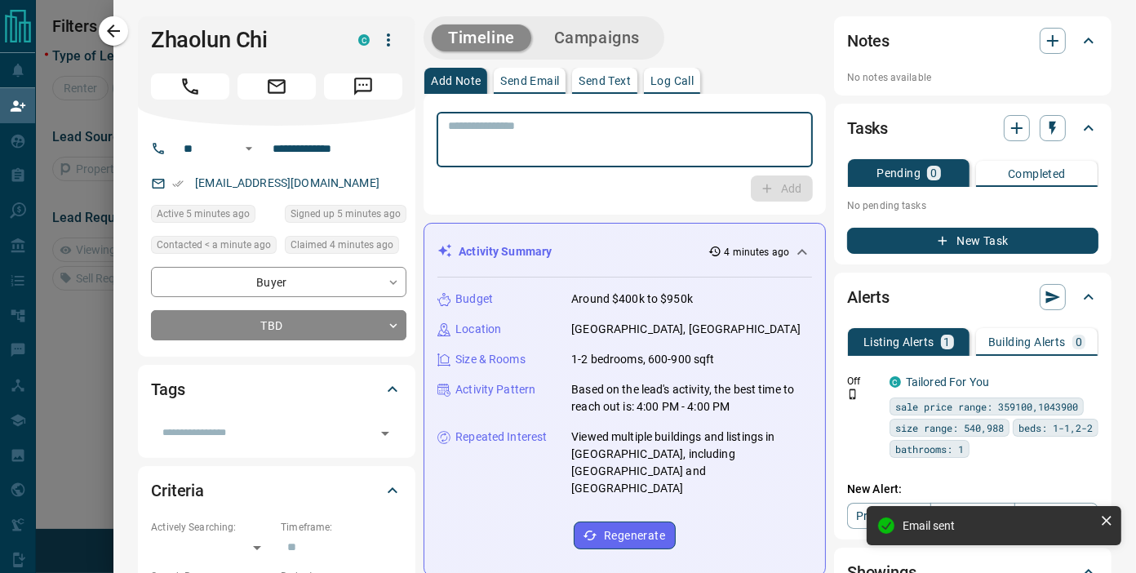
click at [584, 131] on textarea at bounding box center [625, 140] width 354 height 42
paste textarea "**********"
type textarea "**********"
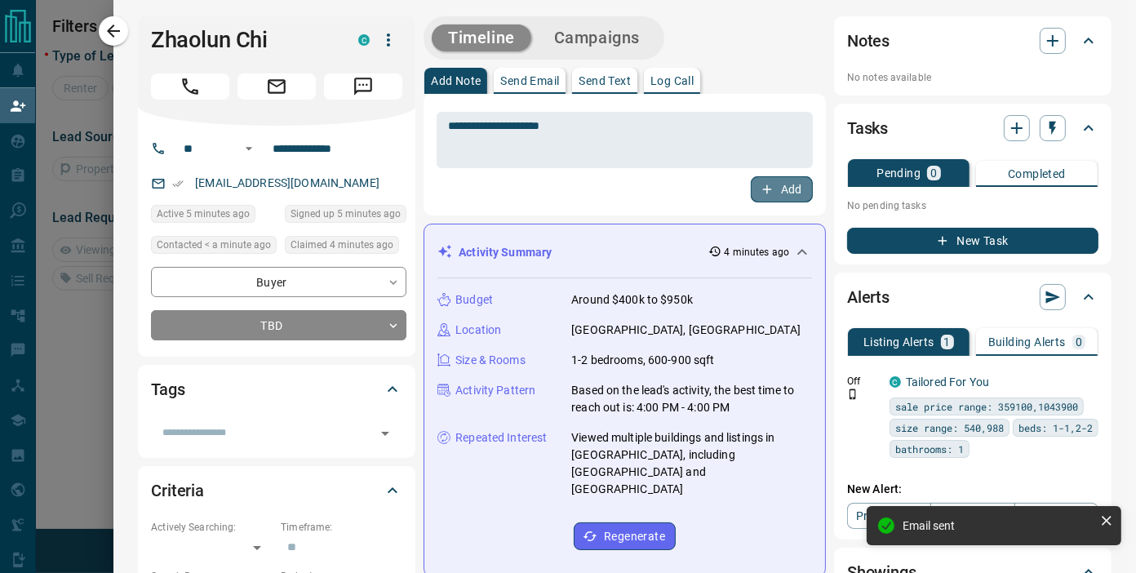
click at [751, 176] on button "Add" at bounding box center [782, 189] width 62 height 26
click at [589, 44] on button "Campaigns" at bounding box center [597, 37] width 118 height 27
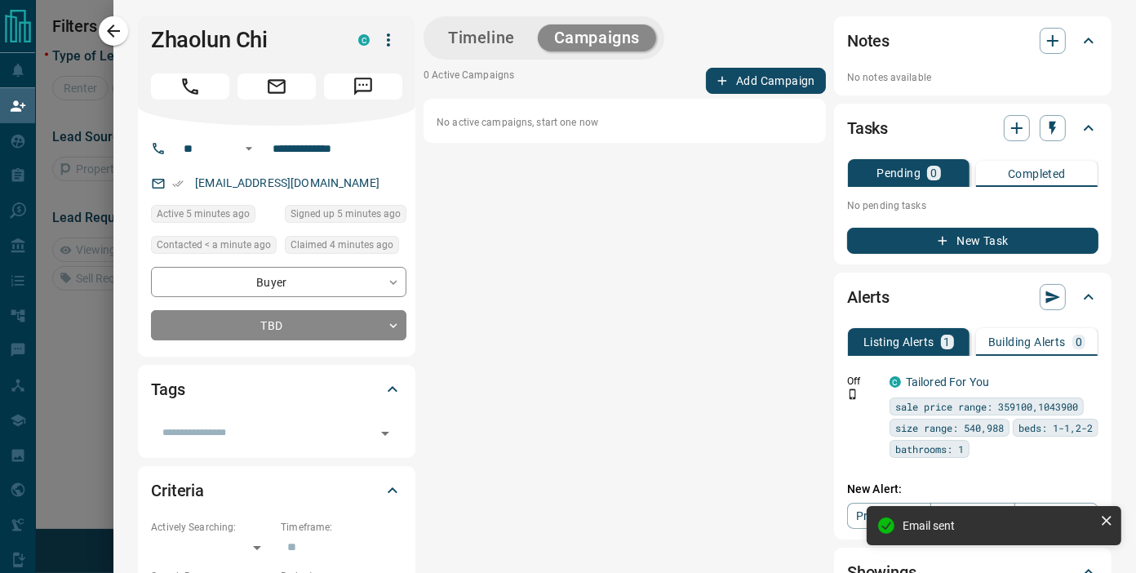
click at [746, 80] on button "Add Campaign" at bounding box center [766, 81] width 120 height 26
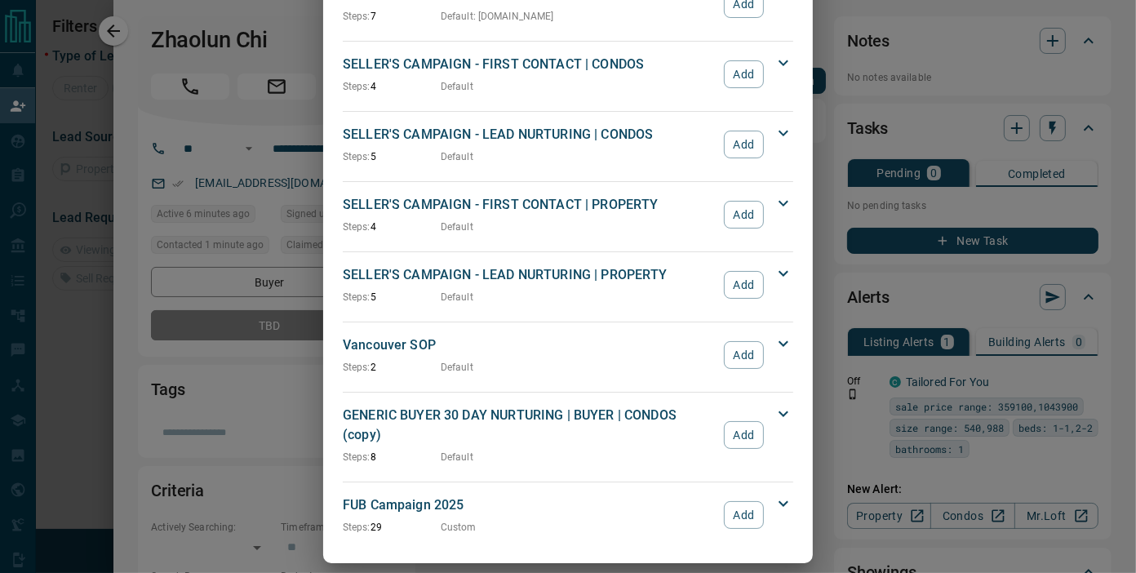
scroll to position [34, 0]
click at [747, 501] on button "Add" at bounding box center [744, 515] width 40 height 28
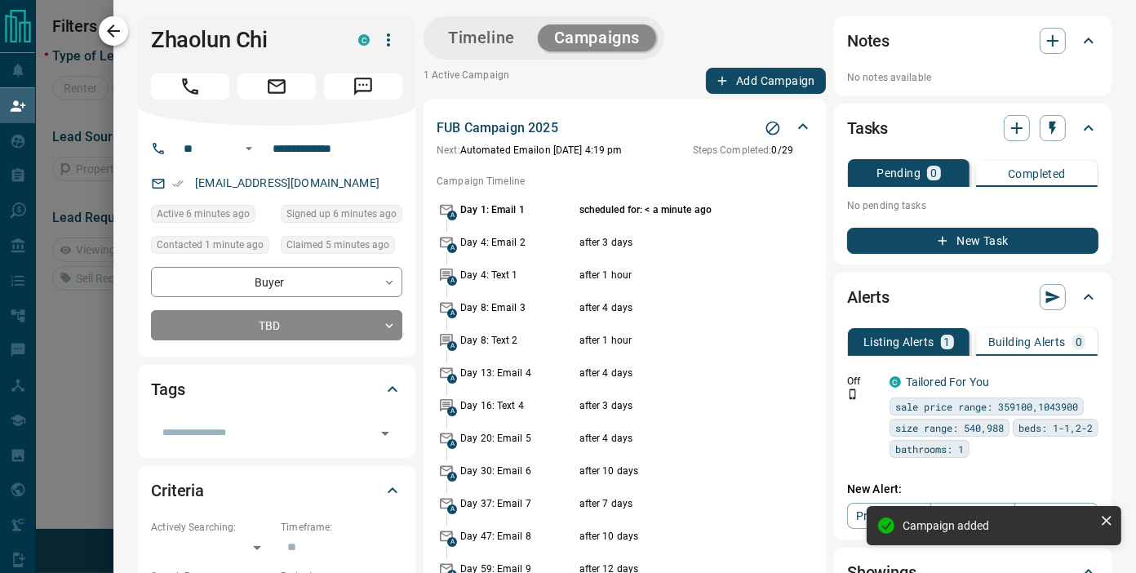
click at [118, 36] on icon "button" at bounding box center [114, 31] width 20 height 20
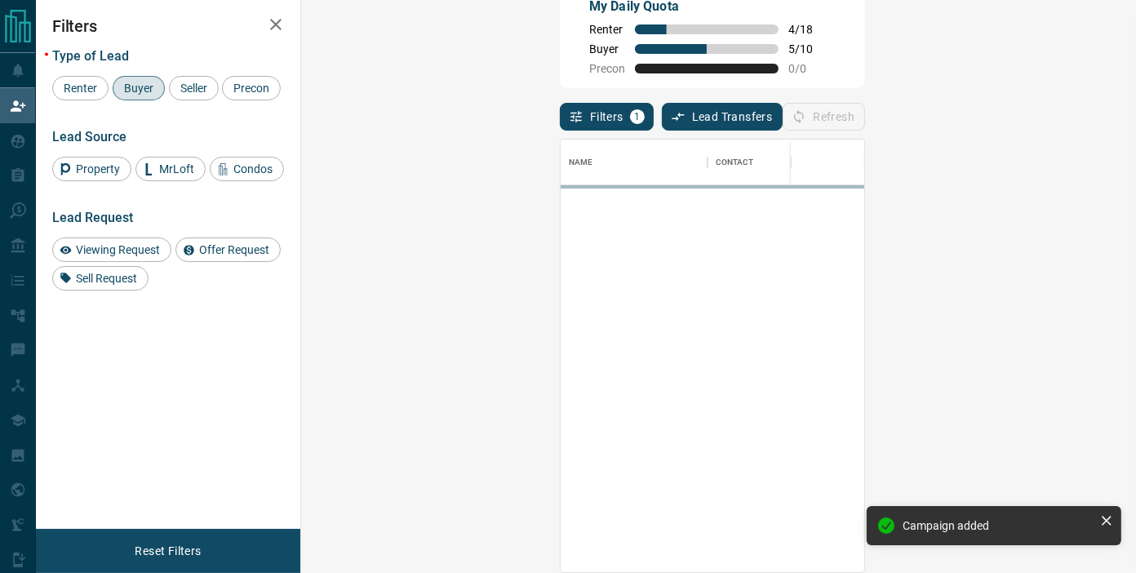
scroll to position [418, 786]
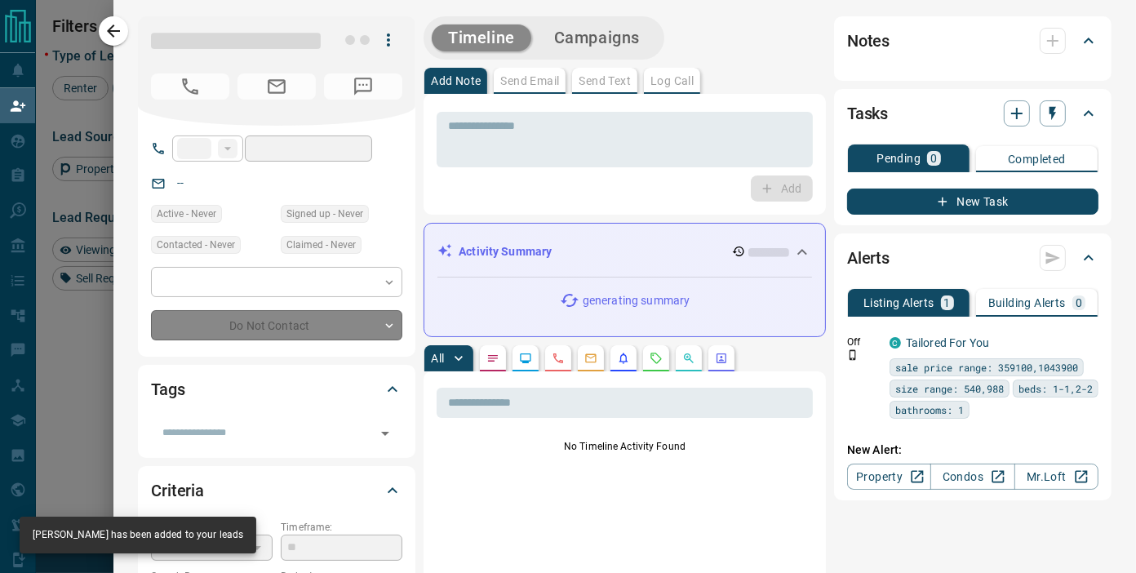
type input "**"
type input "**********"
type input "**"
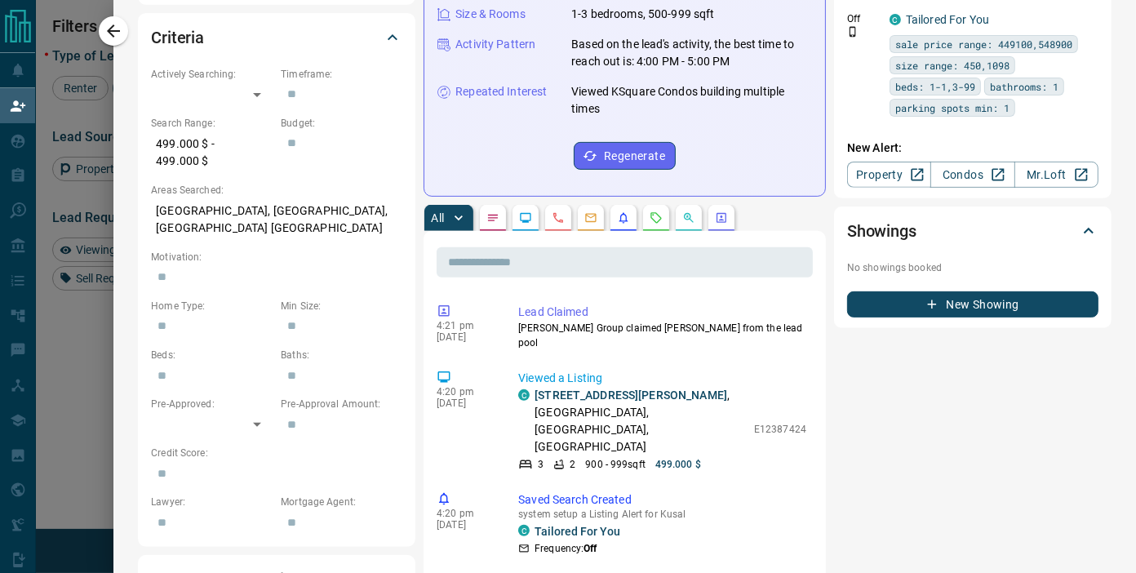
scroll to position [0, 0]
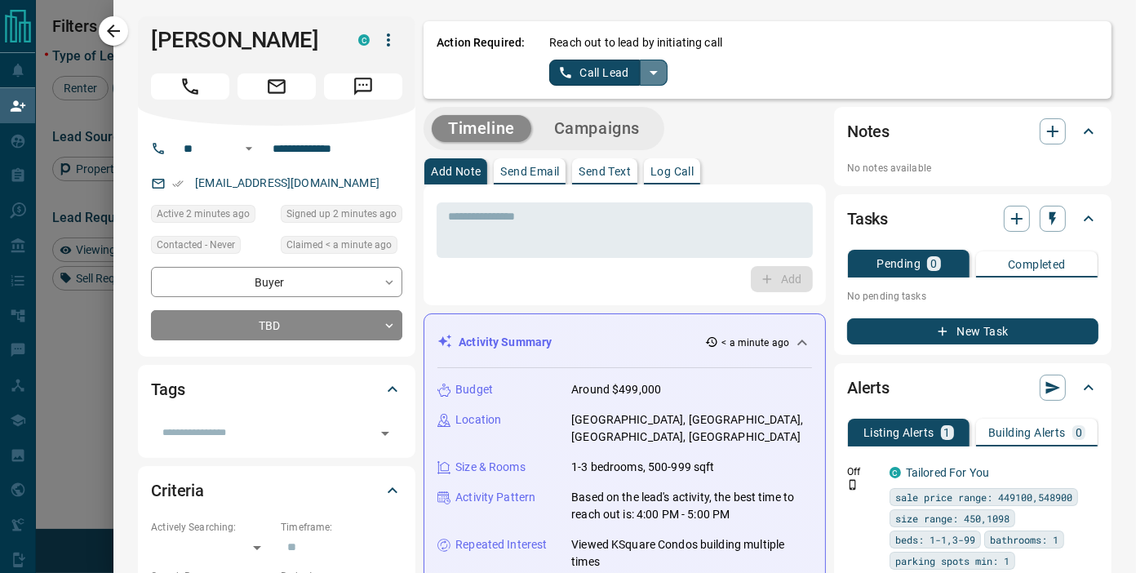
click at [644, 76] on icon "split button" at bounding box center [654, 73] width 20 height 20
click at [616, 131] on li "Log Manual Call" at bounding box center [608, 128] width 100 height 24
click at [624, 75] on button "Log Manual Call" at bounding box center [603, 73] width 108 height 26
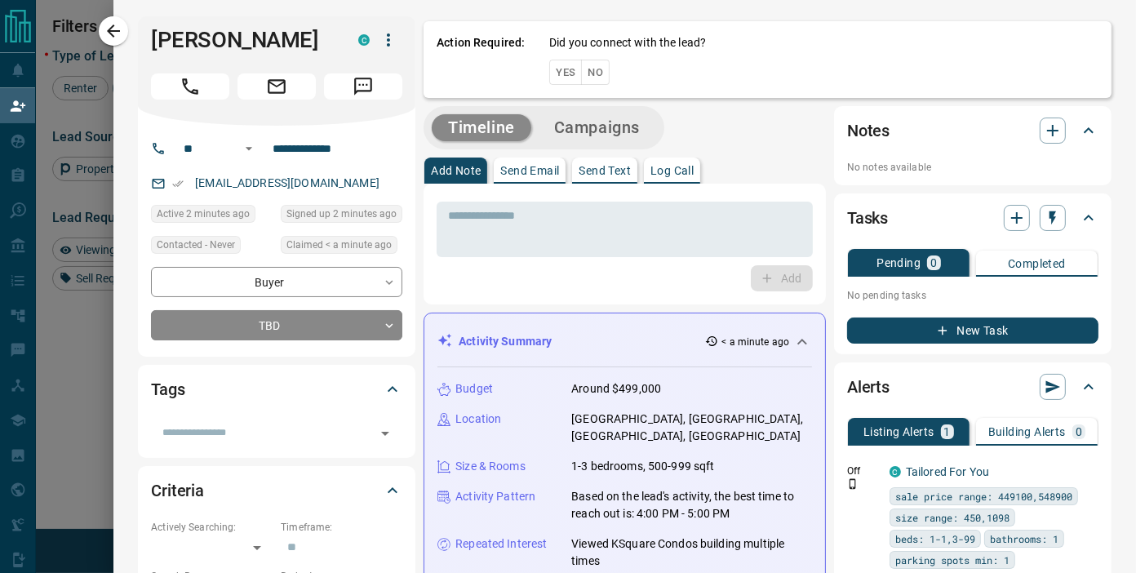
click at [581, 76] on button "No" at bounding box center [595, 72] width 29 height 25
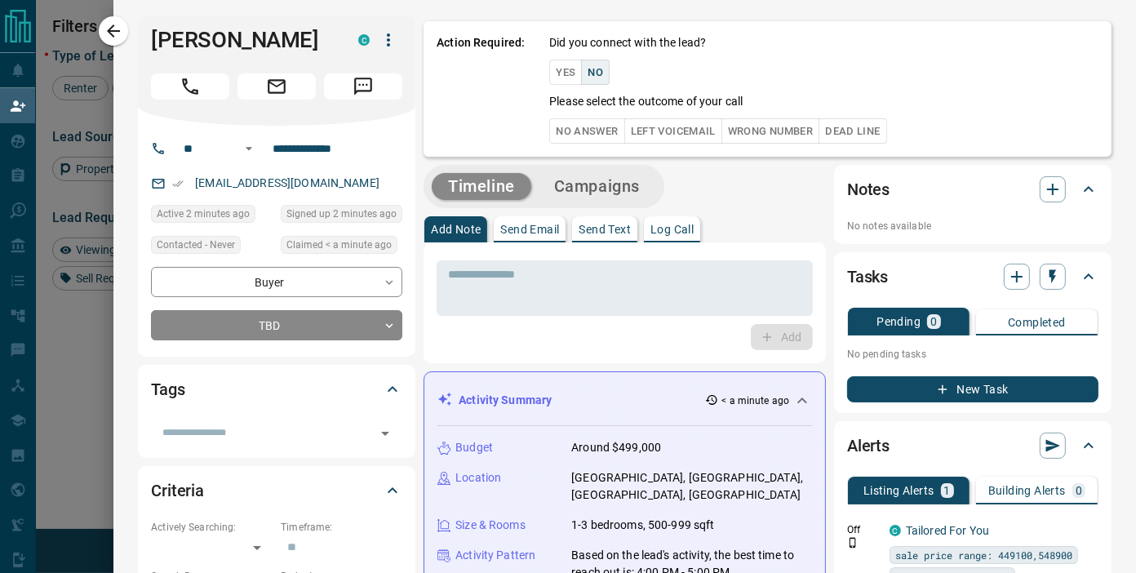
click at [600, 122] on button "No Answer" at bounding box center [586, 130] width 75 height 25
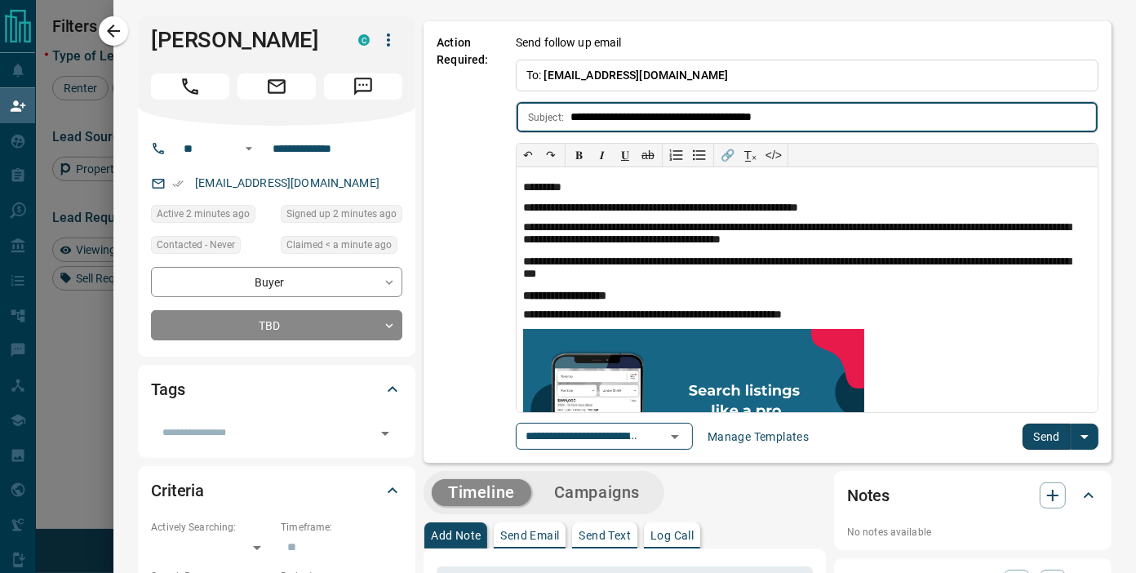
click at [1032, 444] on button "Send" at bounding box center [1047, 437] width 48 height 26
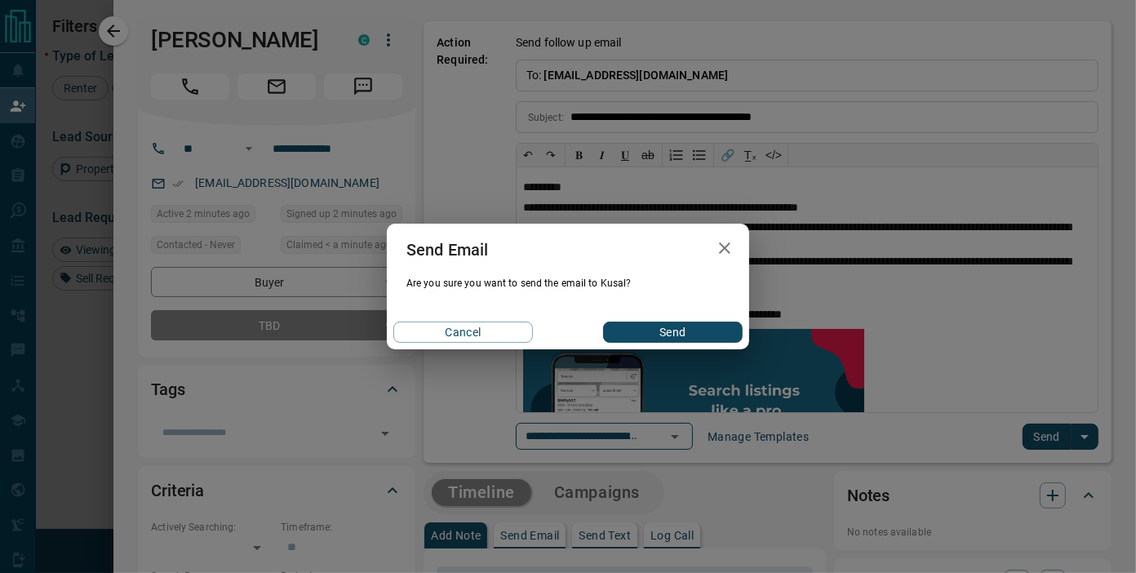
click at [678, 328] on button "Send" at bounding box center [673, 332] width 140 height 21
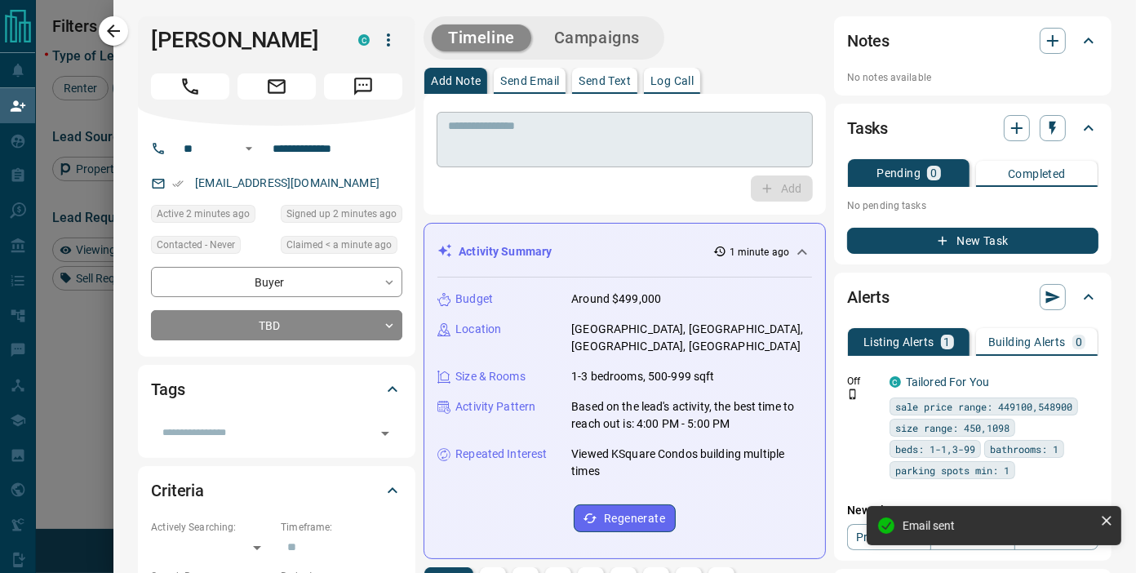
click at [619, 150] on textarea at bounding box center [625, 140] width 354 height 42
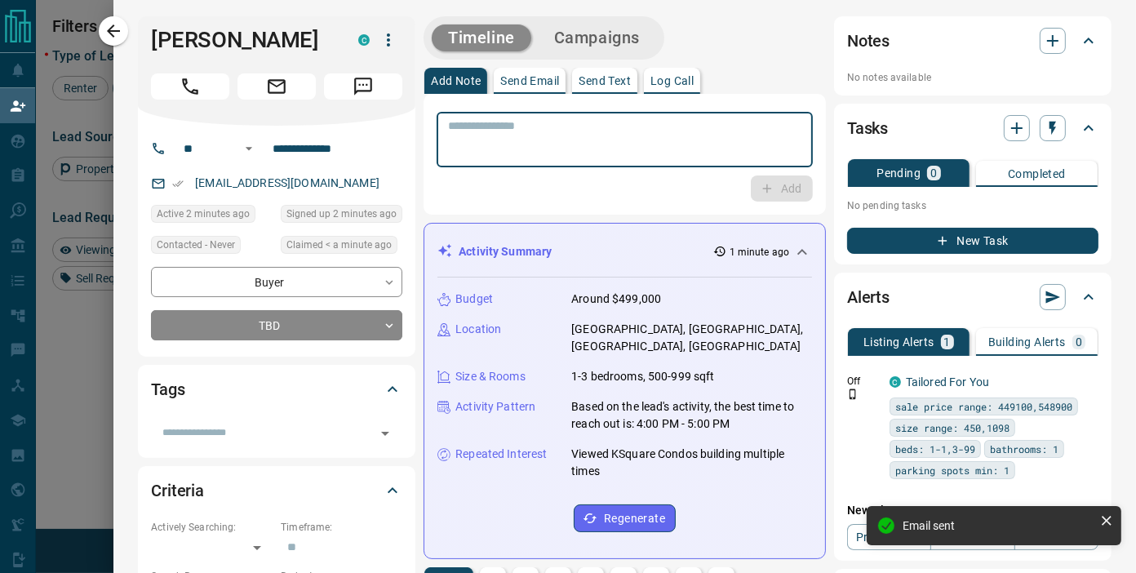
paste textarea "**********"
type textarea "**********"
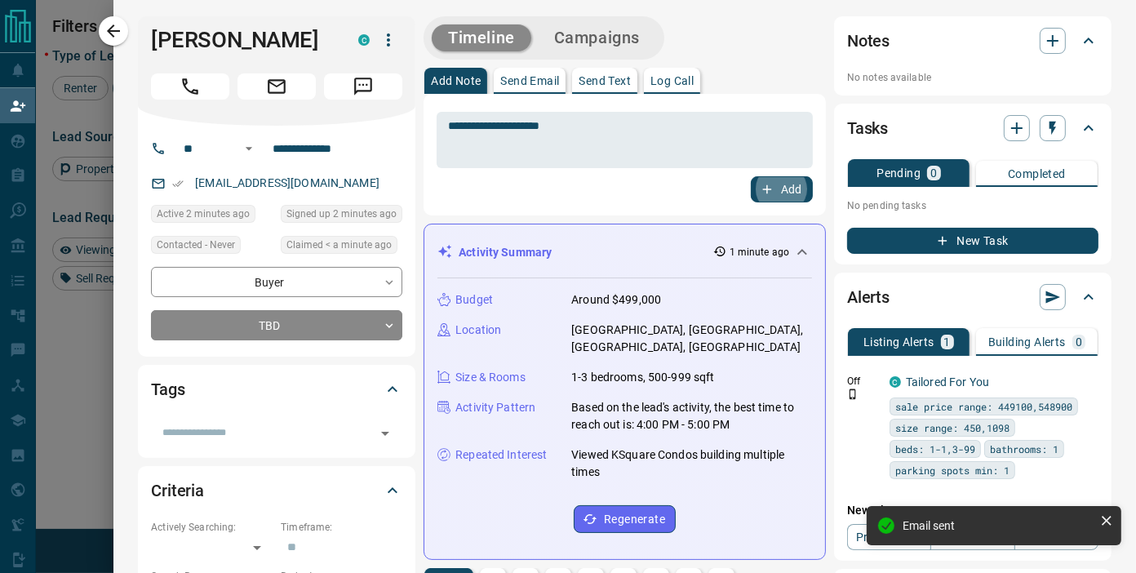
click at [751, 176] on button "Add" at bounding box center [782, 189] width 62 height 26
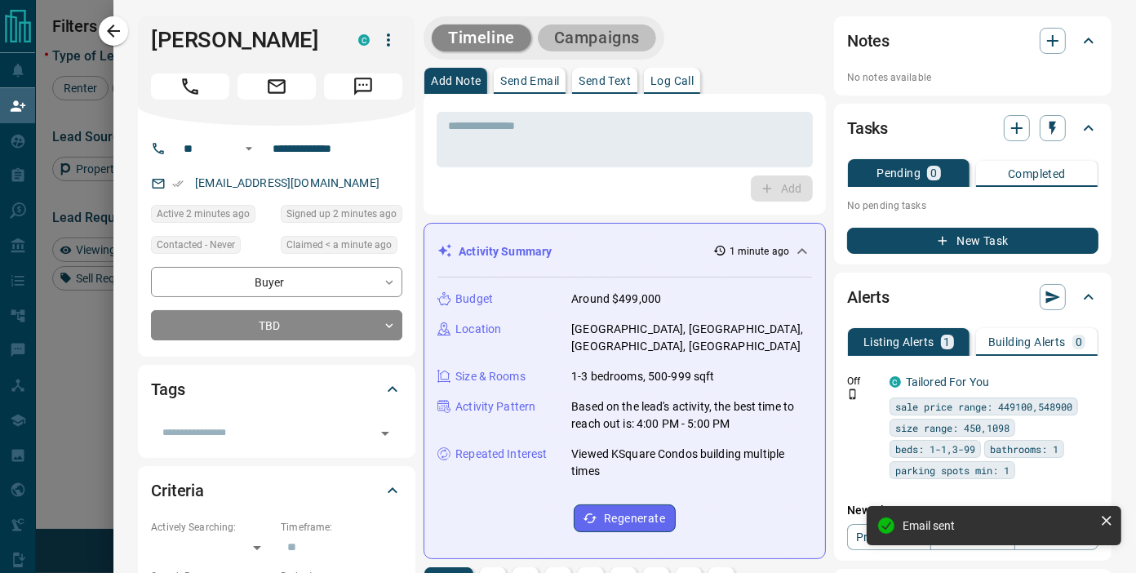
click at [633, 28] on button "Campaigns" at bounding box center [597, 37] width 118 height 27
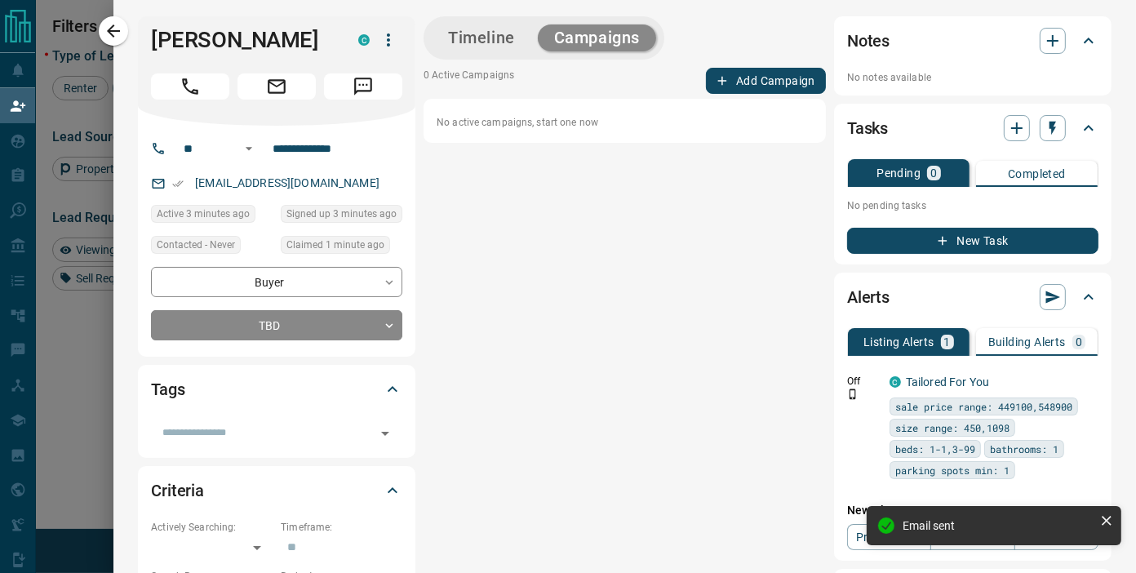
click at [715, 75] on icon "button" at bounding box center [722, 80] width 15 height 15
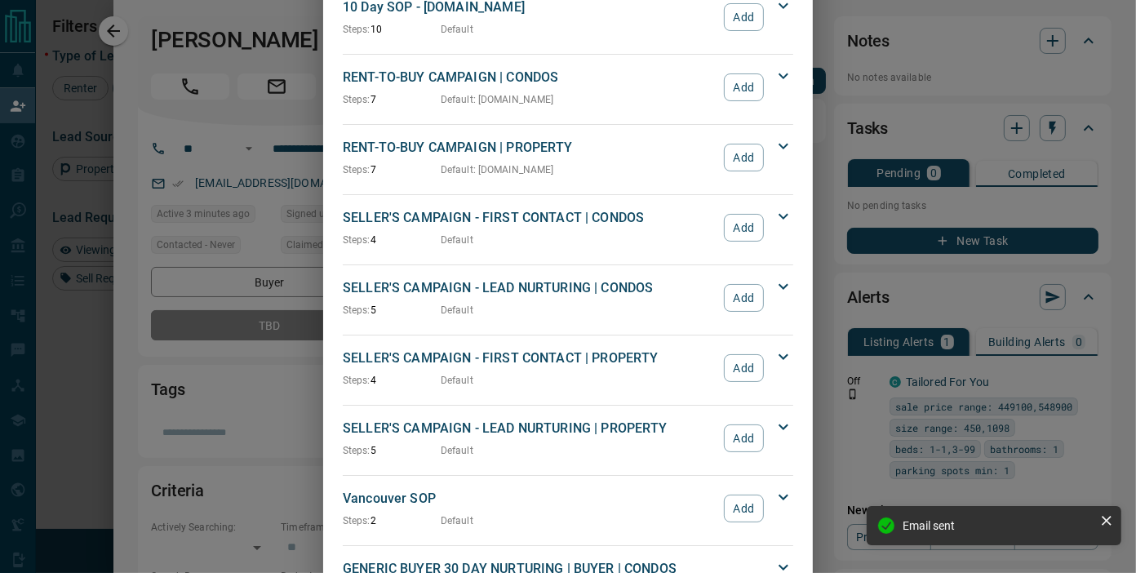
scroll to position [1360, 0]
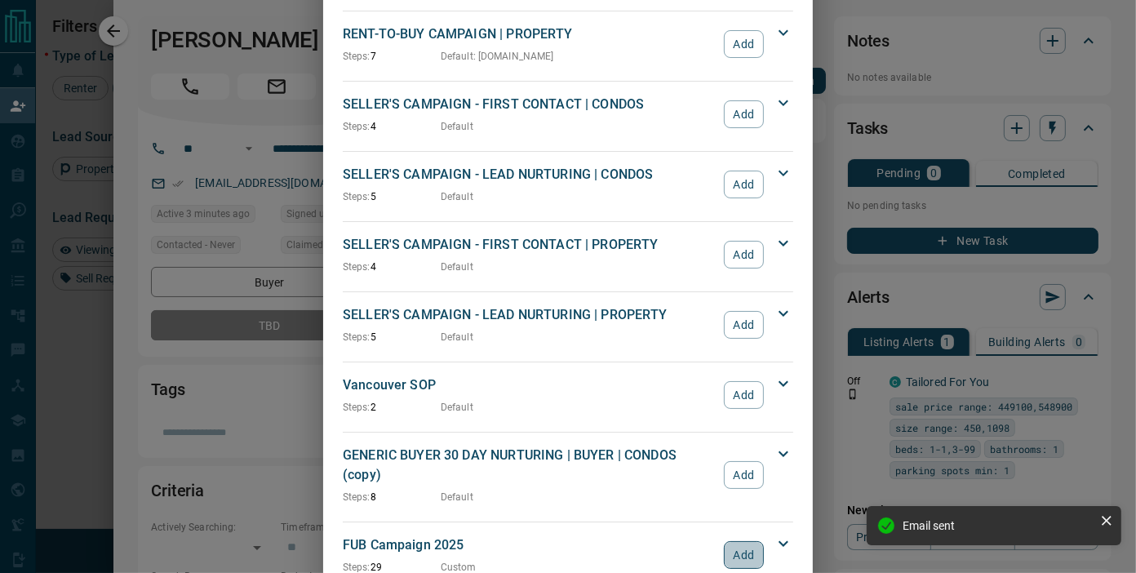
click at [743, 541] on button "Add" at bounding box center [744, 555] width 40 height 28
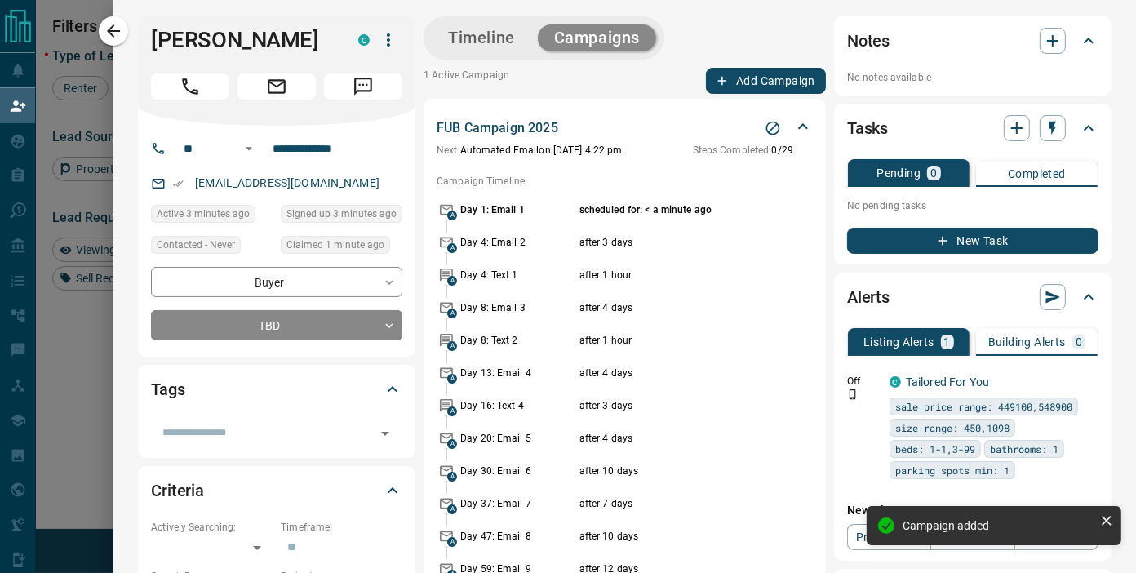
click at [109, 34] on icon "button" at bounding box center [114, 31] width 20 height 20
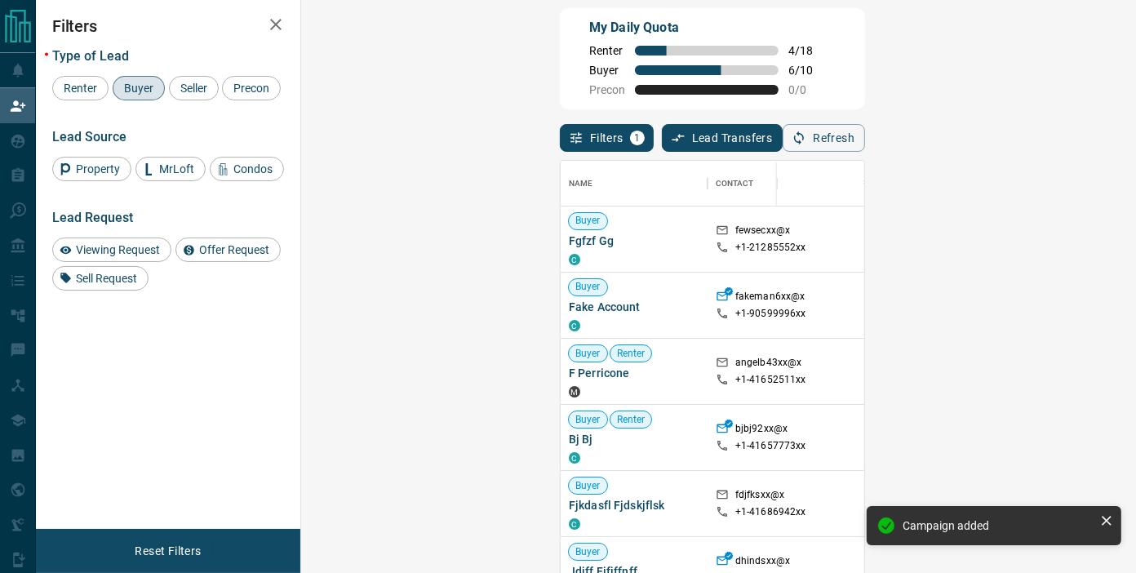
scroll to position [0, 0]
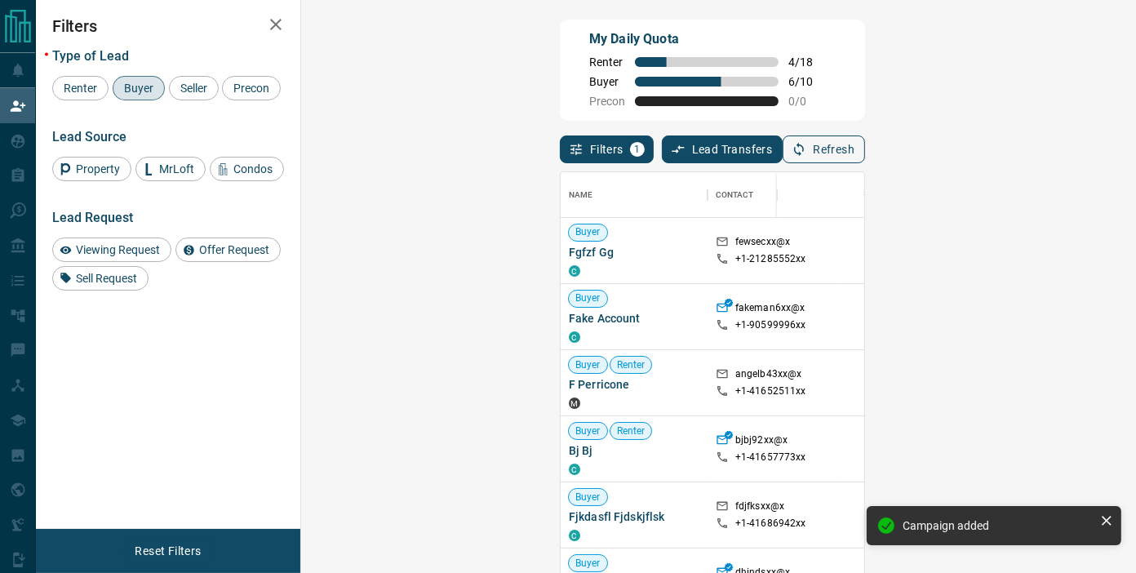
click at [865, 136] on button "Refresh" at bounding box center [824, 150] width 82 height 28
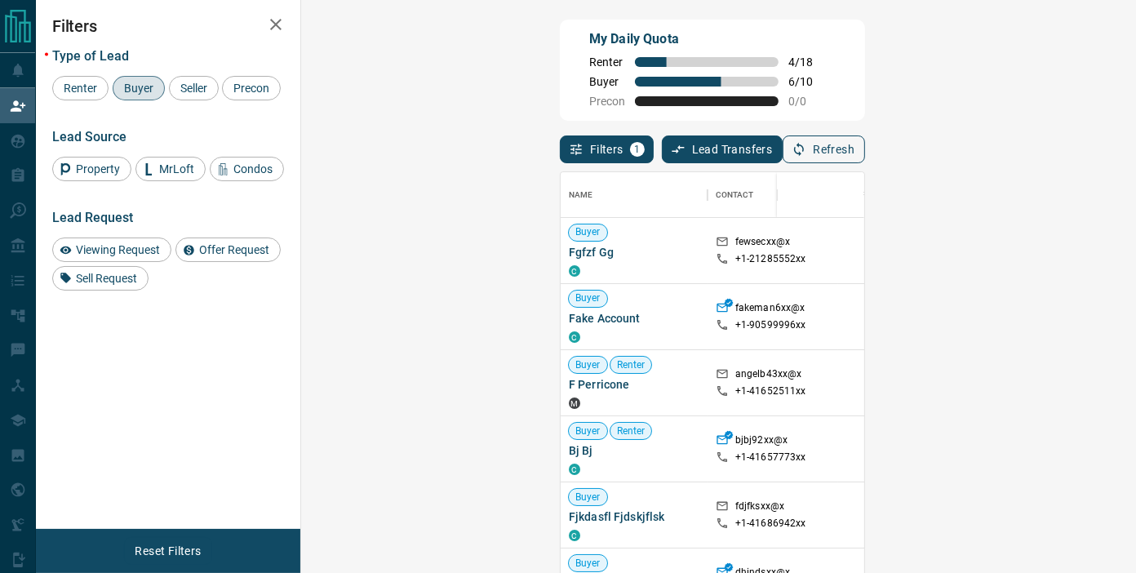
click at [865, 158] on button "Refresh" at bounding box center [824, 150] width 82 height 28
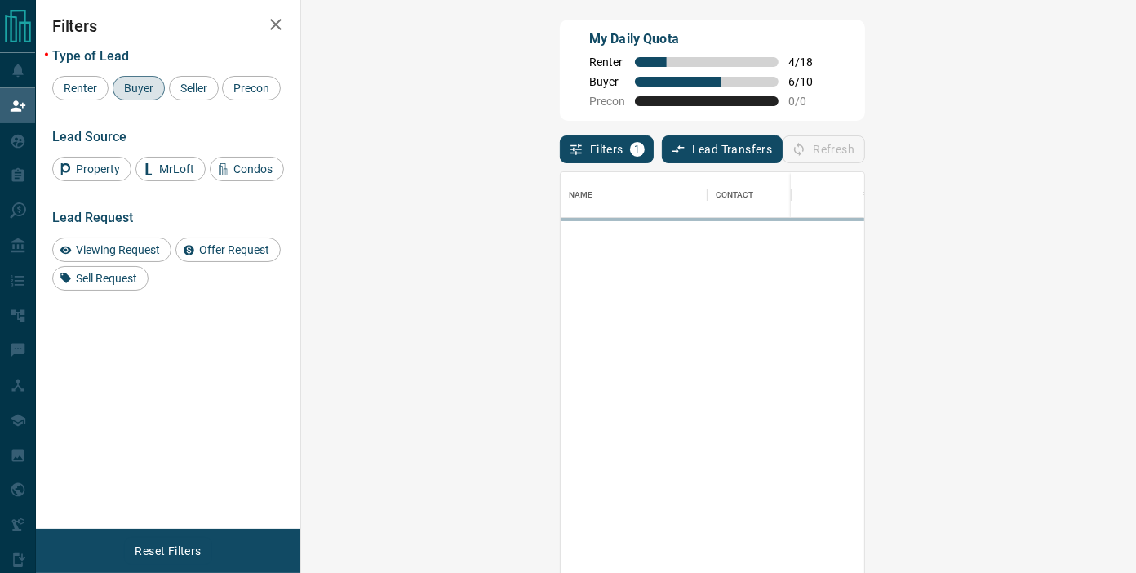
scroll to position [418, 786]
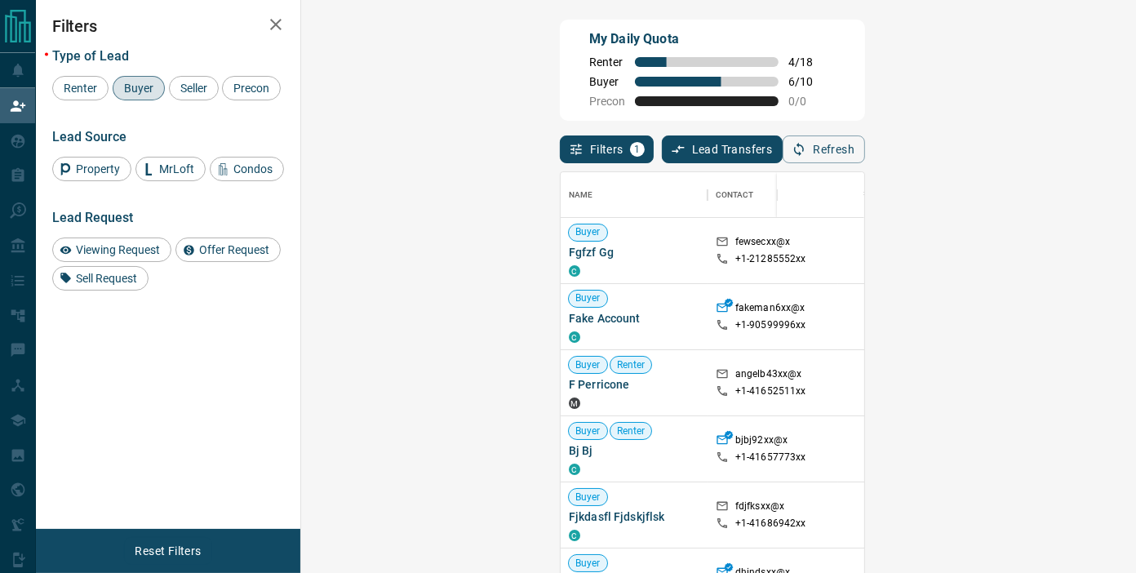
click at [865, 148] on button "Refresh" at bounding box center [824, 150] width 82 height 28
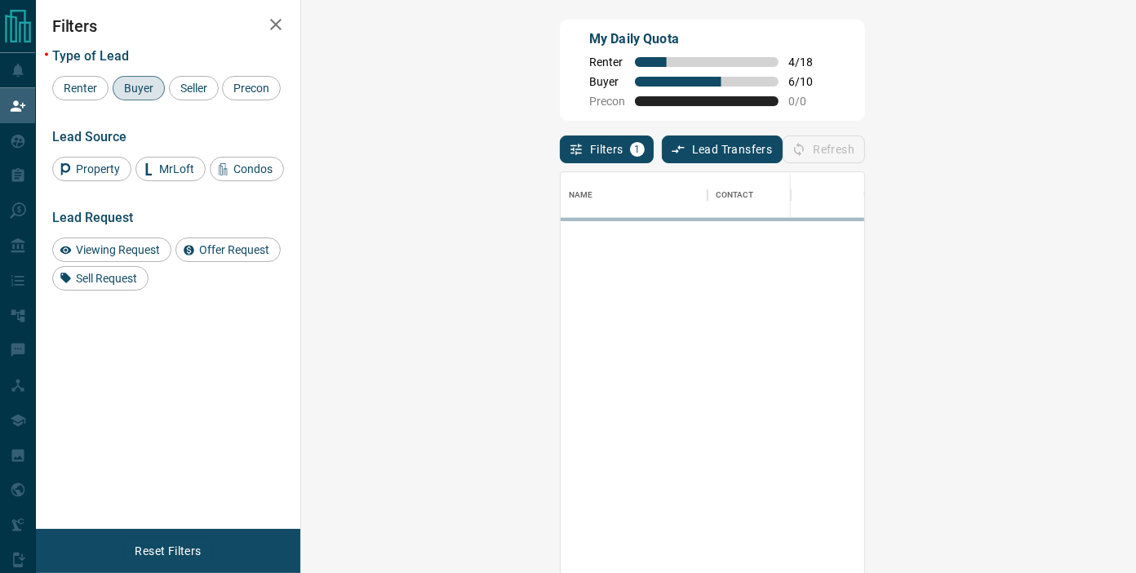
scroll to position [14, 14]
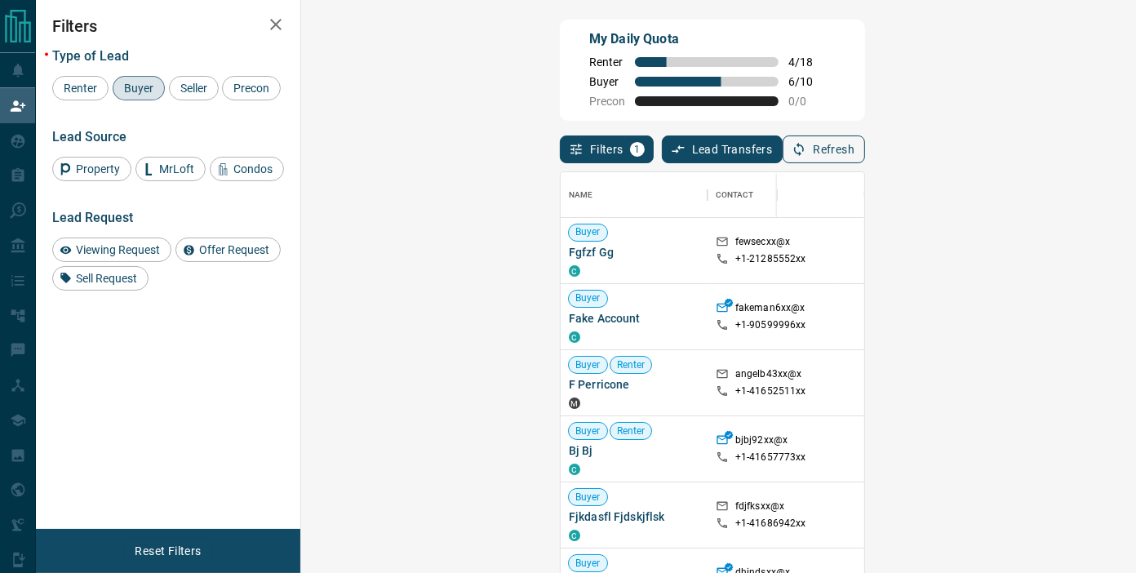
click at [865, 153] on button "Refresh" at bounding box center [824, 150] width 82 height 28
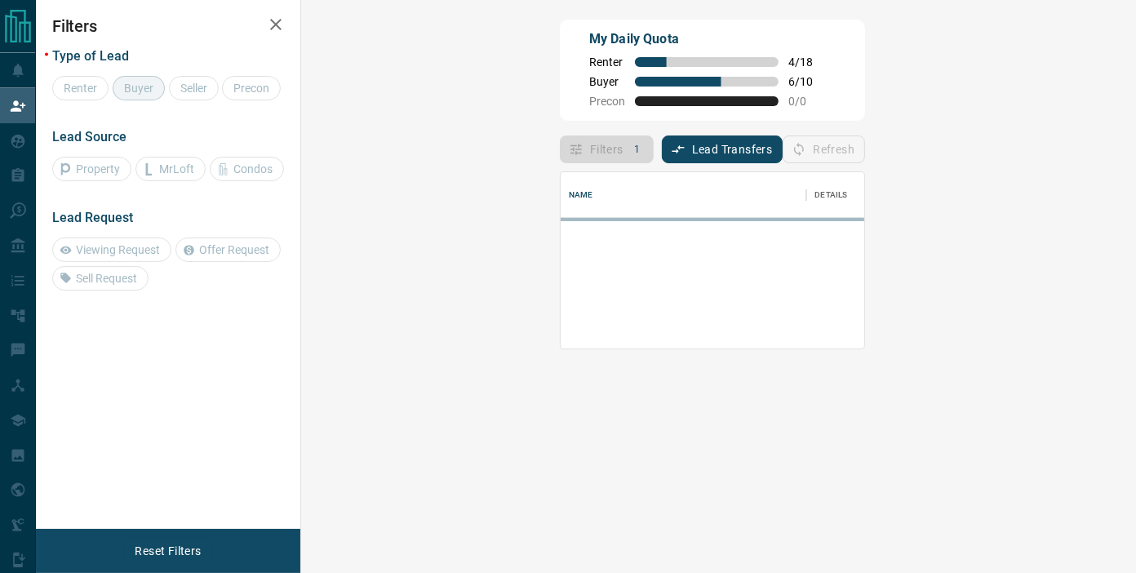
scroll to position [163, 786]
click at [818, 109] on div "My Daily Quota Renter 4 / 18 Buyer 6 / 10 Precon 0 / 0" at bounding box center [712, 70] width 305 height 101
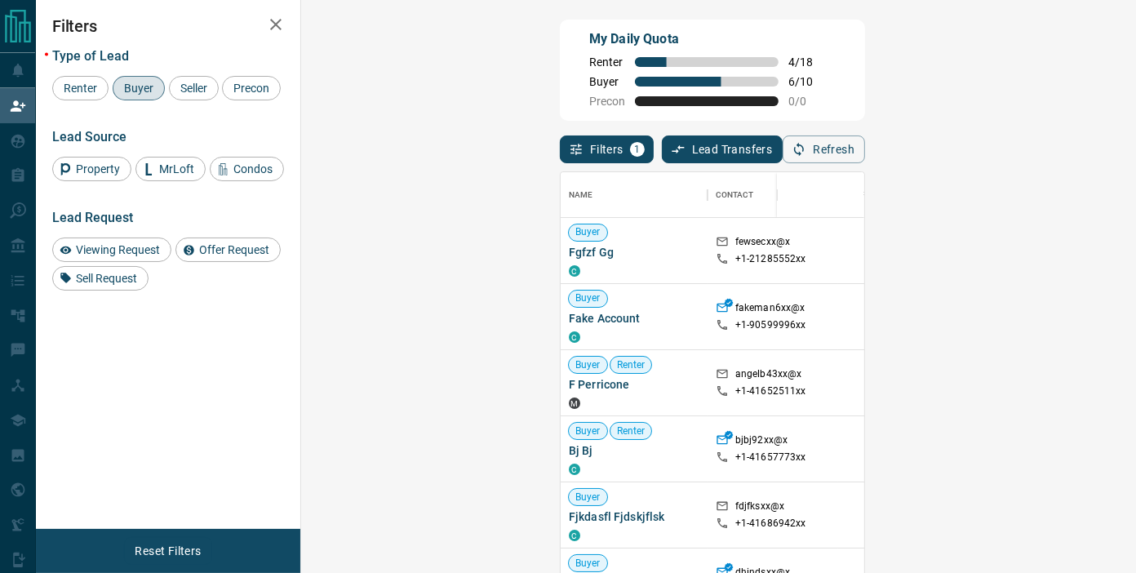
scroll to position [418, 786]
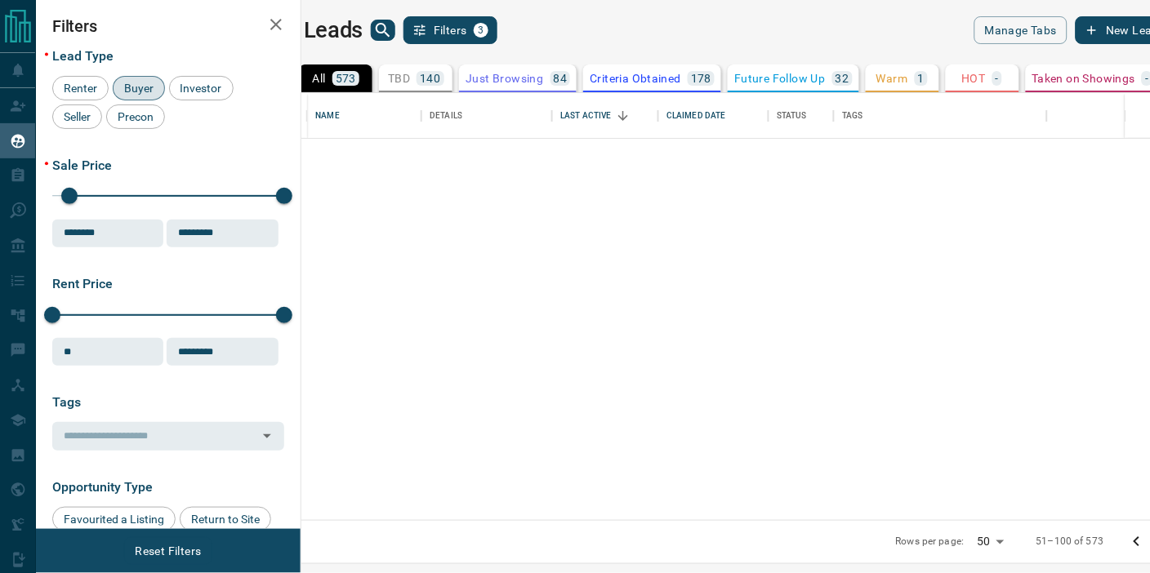
scroll to position [412, 827]
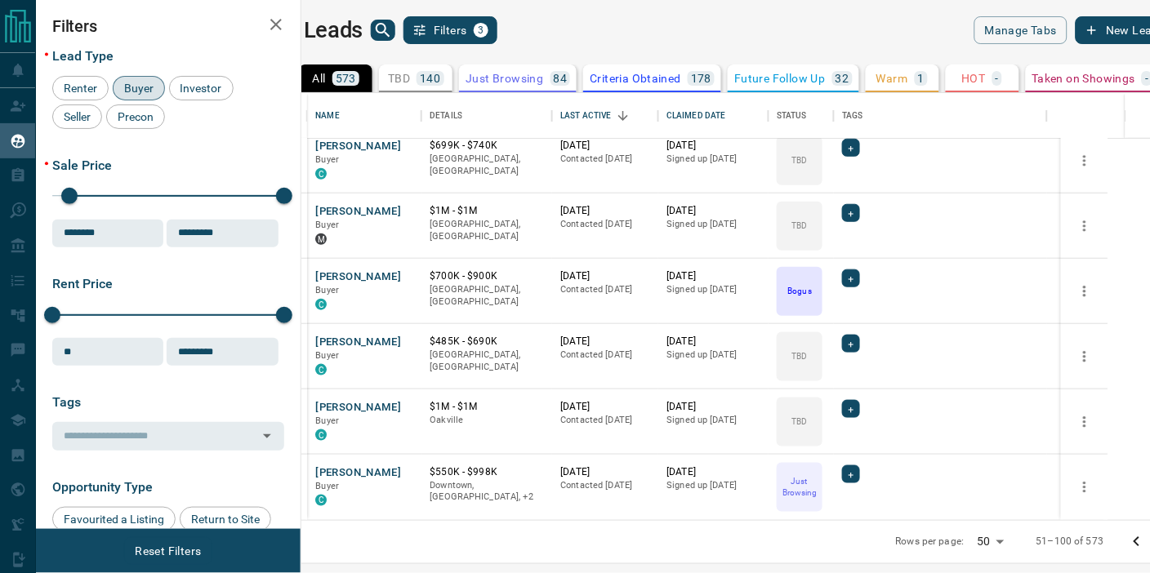
click at [1149, 541] on icon "Go to next page" at bounding box center [1169, 542] width 20 height 20
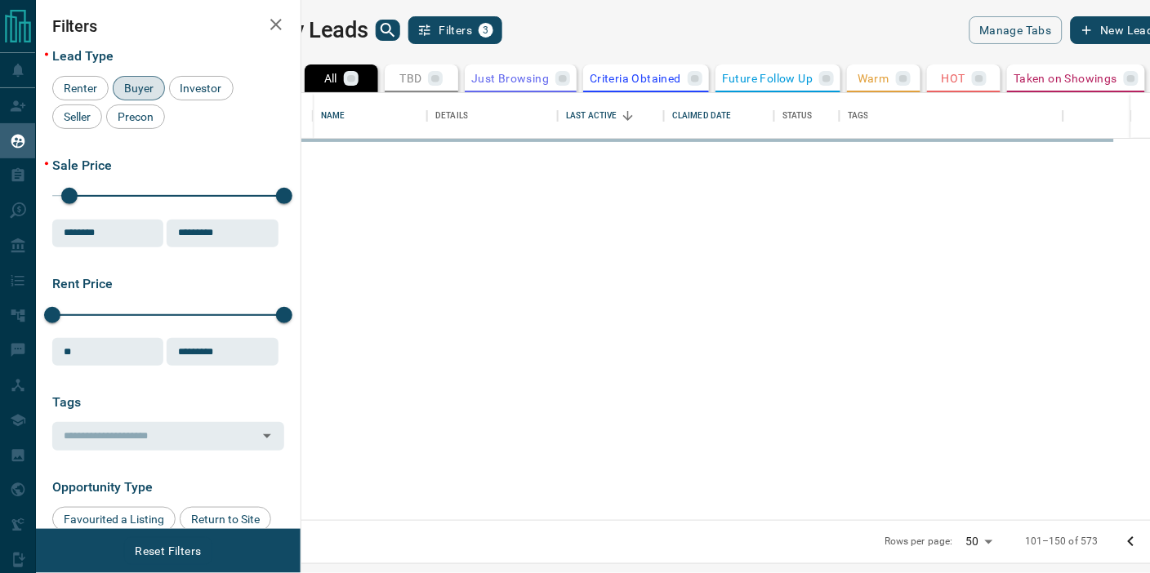
scroll to position [0, 0]
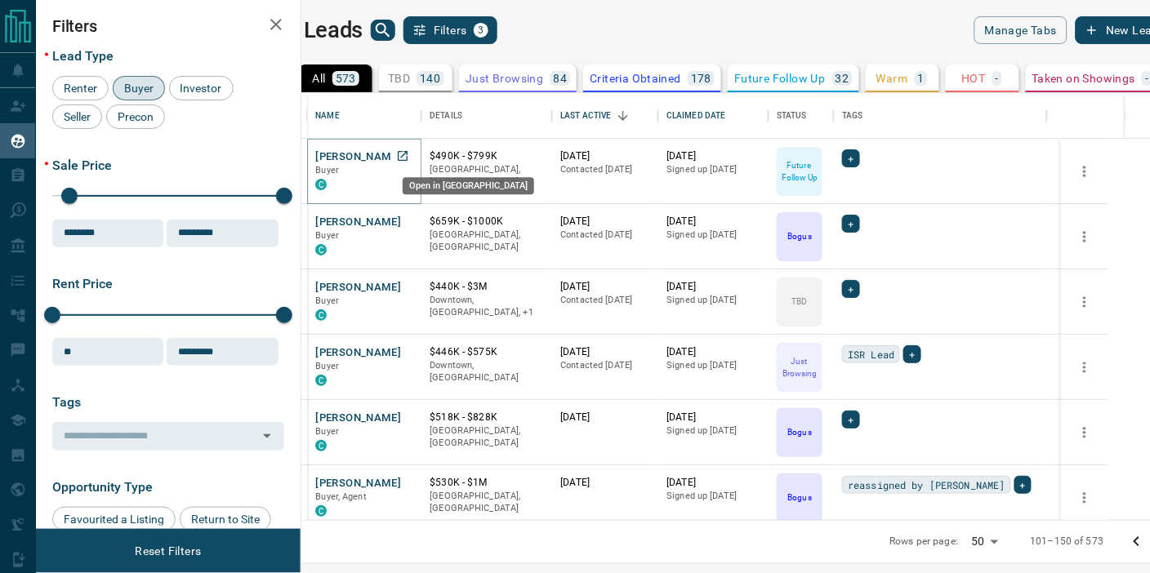
click at [409, 153] on icon "Open in New Tab" at bounding box center [402, 155] width 13 height 13
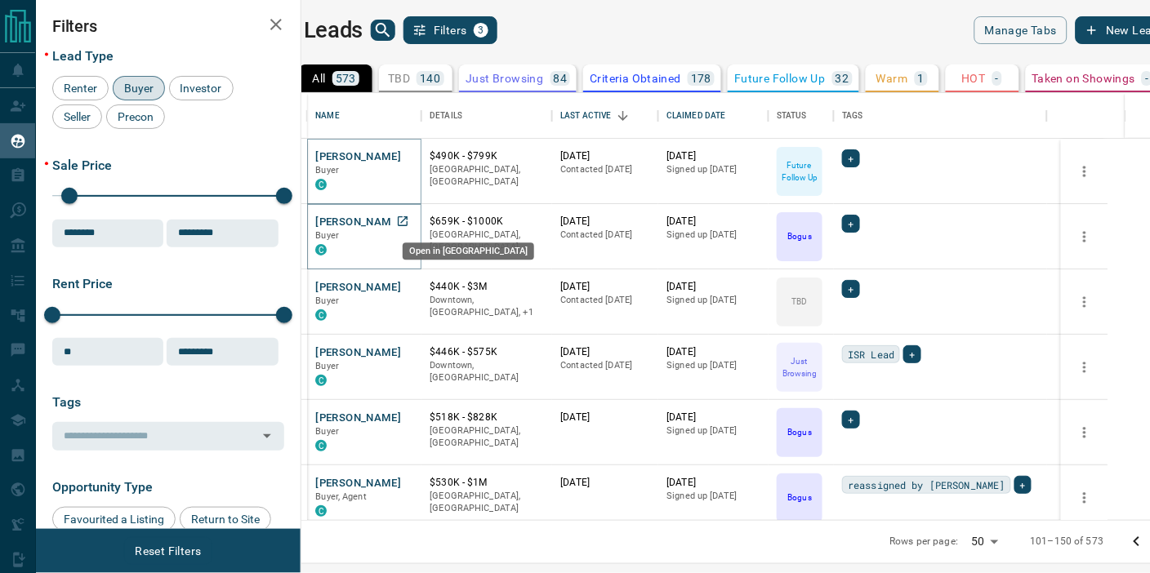
click at [407, 220] on icon "Open in New Tab" at bounding box center [403, 221] width 10 height 10
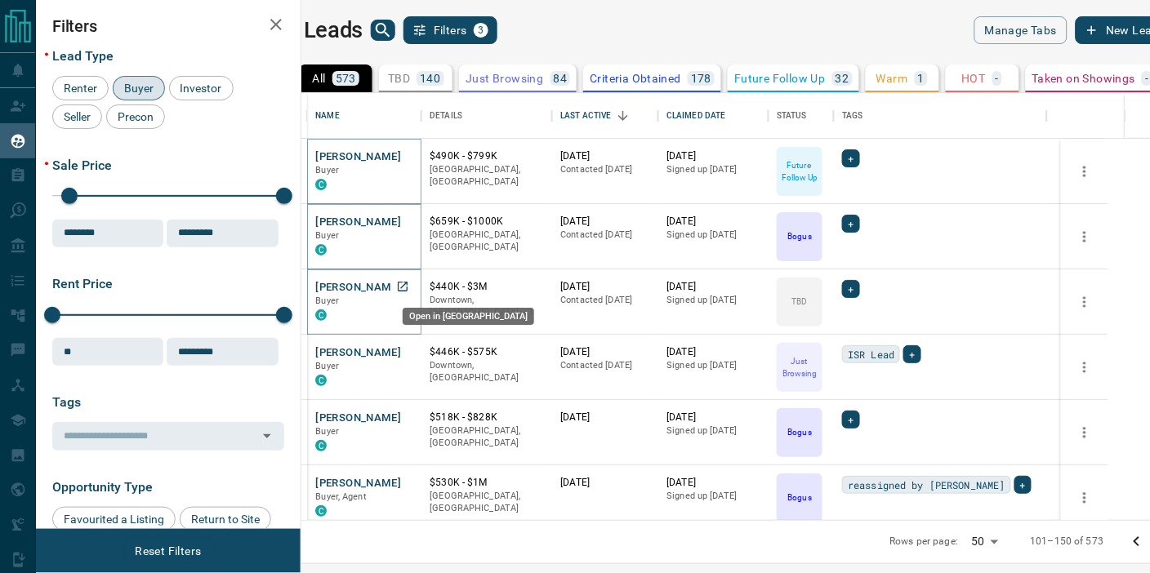
click at [409, 282] on icon "Open in New Tab" at bounding box center [402, 286] width 13 height 13
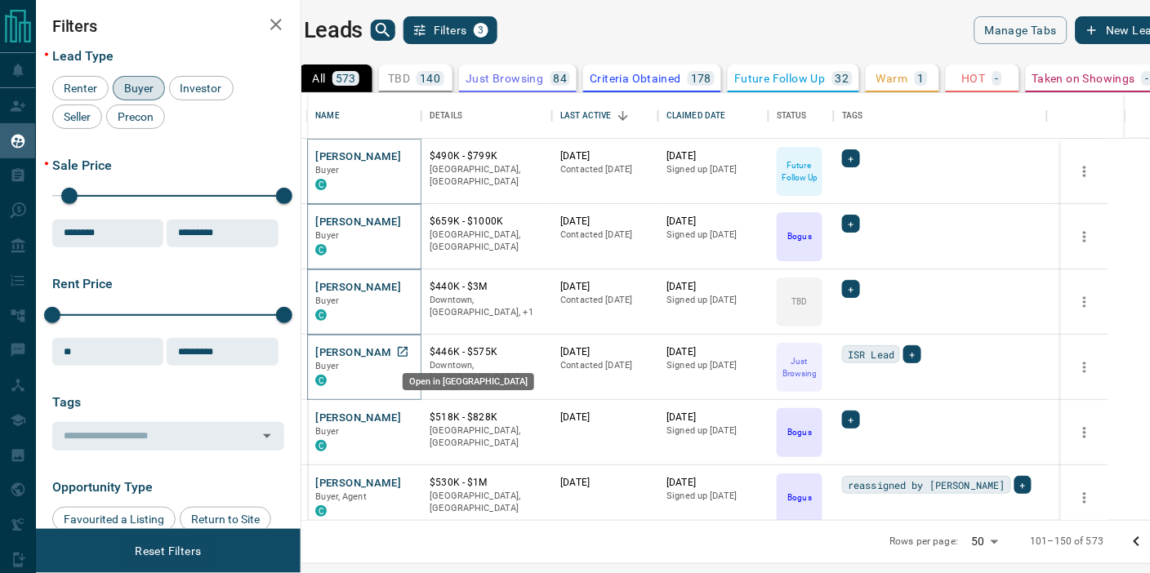
click at [409, 352] on icon "Open in New Tab" at bounding box center [402, 351] width 13 height 13
click at [409, 417] on icon "Open in New Tab" at bounding box center [402, 417] width 13 height 13
click at [409, 482] on icon "Open in New Tab" at bounding box center [402, 482] width 13 height 13
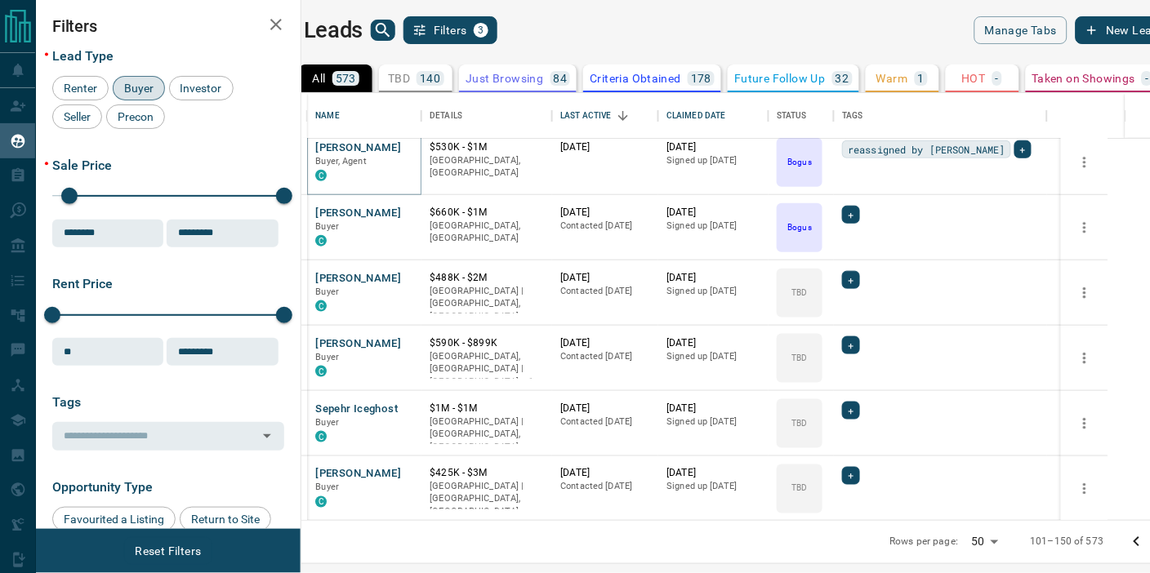
scroll to position [363, 0]
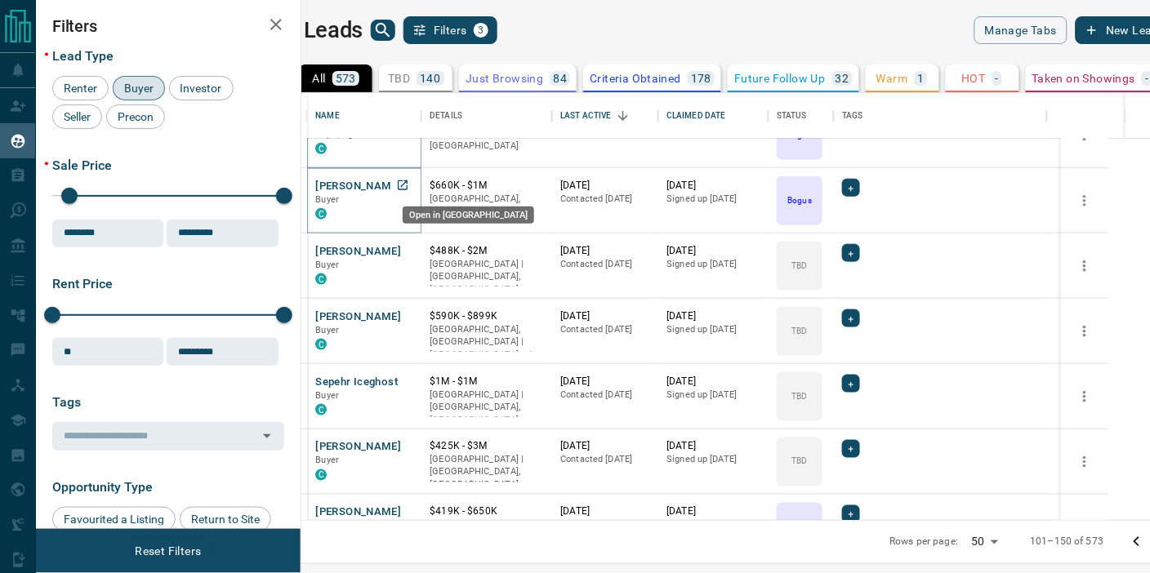
click at [407, 182] on icon "Open in New Tab" at bounding box center [403, 185] width 10 height 10
click at [409, 249] on icon "Open in New Tab" at bounding box center [402, 250] width 13 height 13
click at [409, 314] on icon "Open in New Tab" at bounding box center [402, 315] width 13 height 13
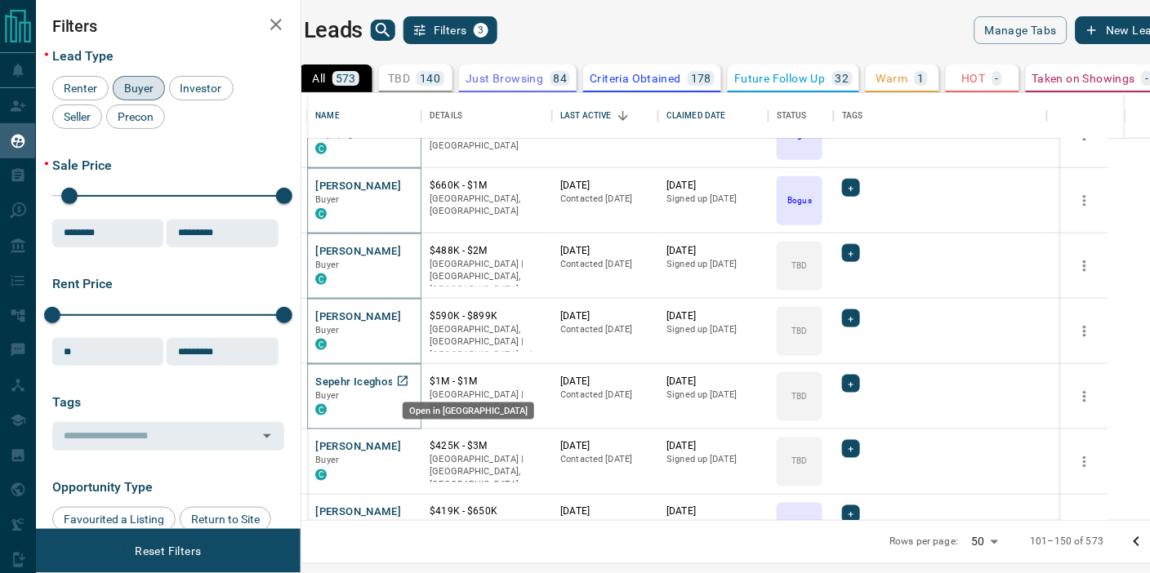
click at [409, 378] on icon "Open in New Tab" at bounding box center [402, 381] width 13 height 13
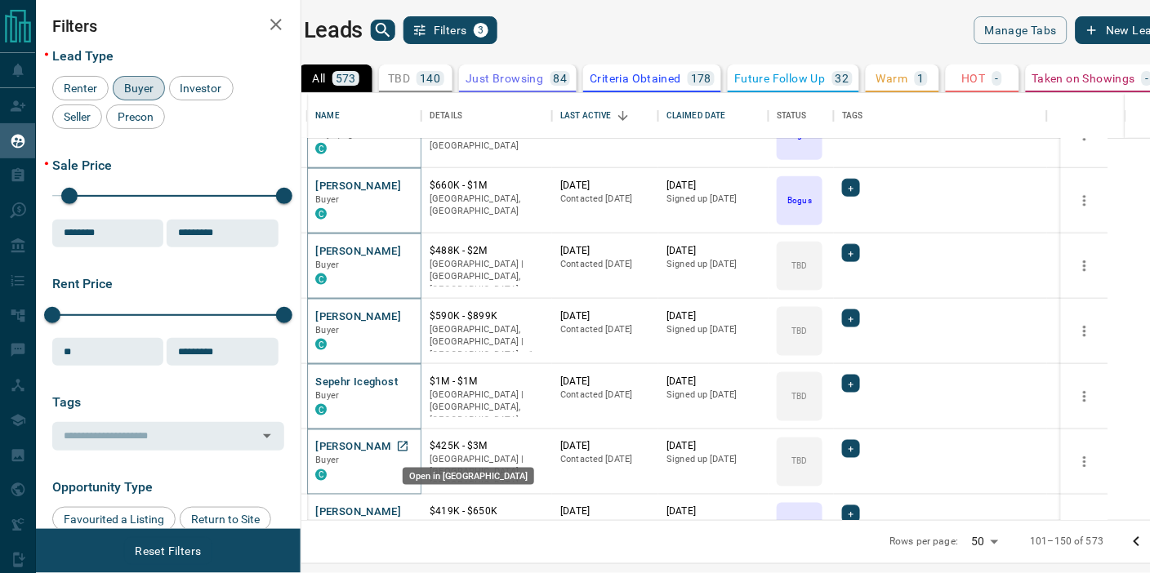
click at [409, 447] on icon "Open in New Tab" at bounding box center [402, 446] width 13 height 13
click at [409, 508] on icon "Open in New Tab" at bounding box center [402, 511] width 13 height 13
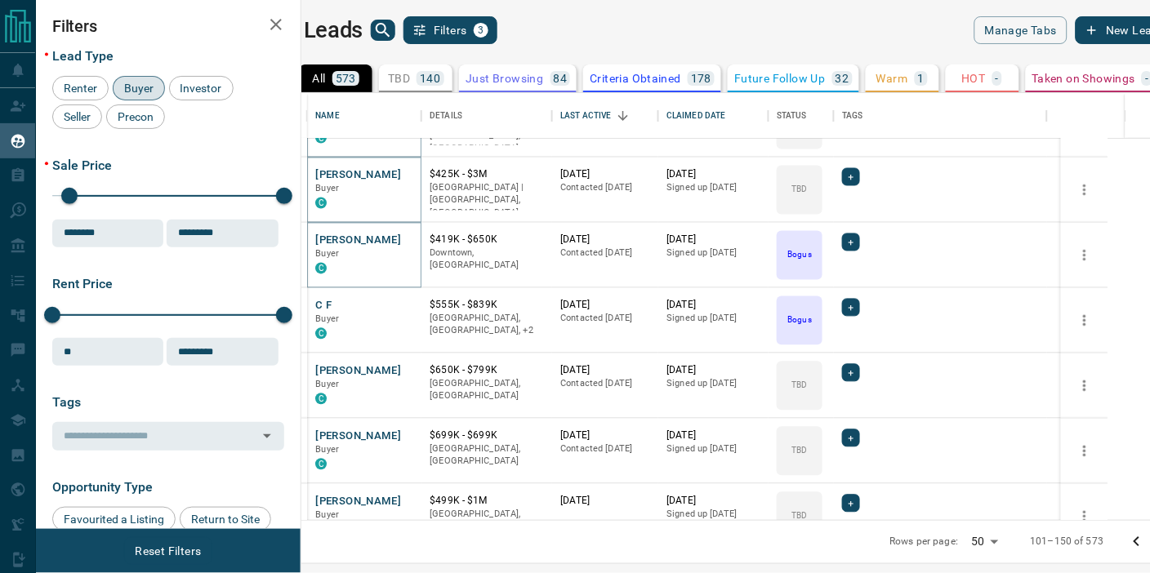
scroll to position [725, 0]
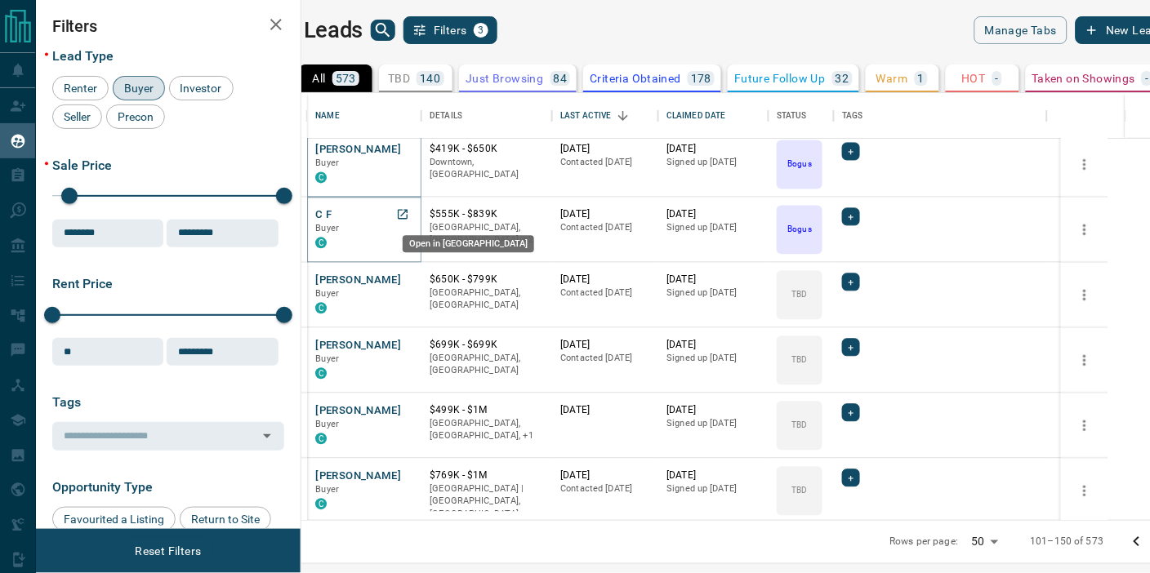
click at [409, 212] on icon "Open in New Tab" at bounding box center [402, 214] width 13 height 13
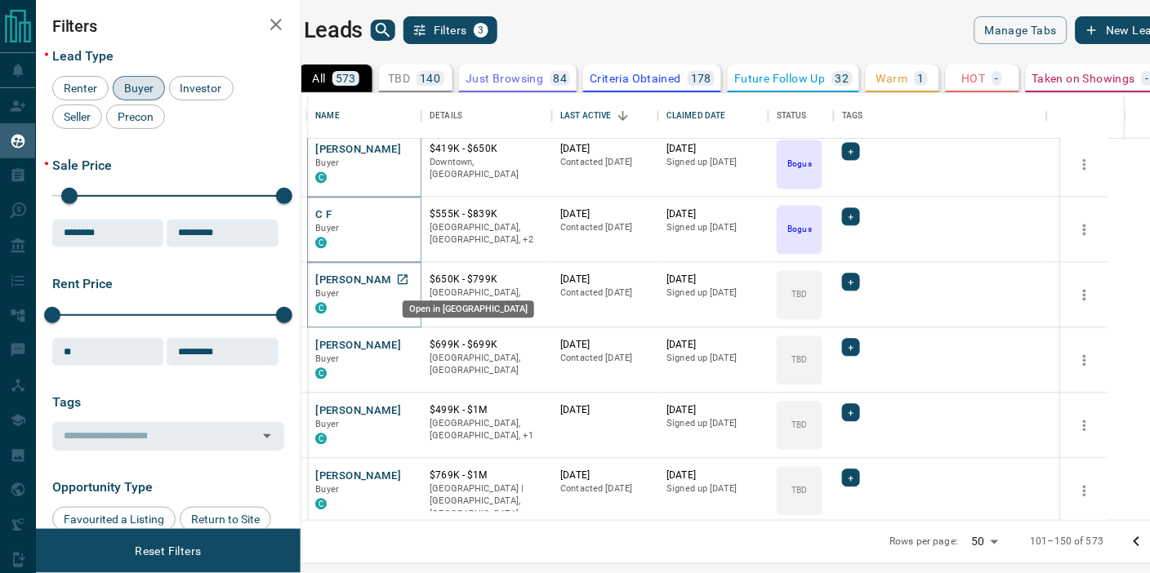
click at [407, 278] on icon "Open in New Tab" at bounding box center [403, 280] width 10 height 10
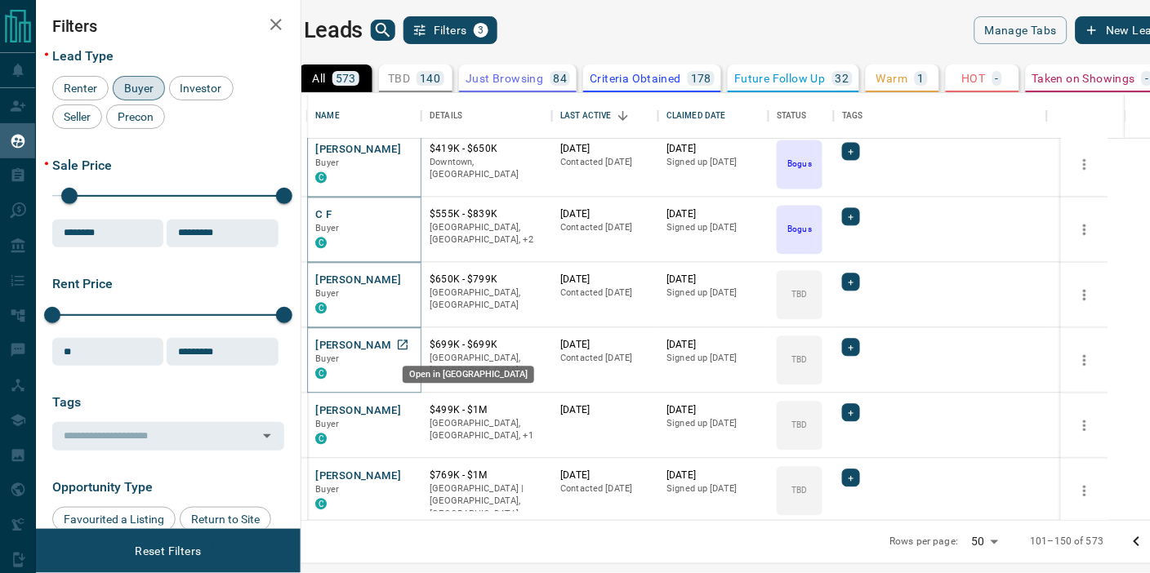
drag, startPoint x: 443, startPoint y: 345, endPoint x: 446, endPoint y: 355, distance: 11.1
click at [409, 345] on icon "Open in New Tab" at bounding box center [402, 345] width 13 height 13
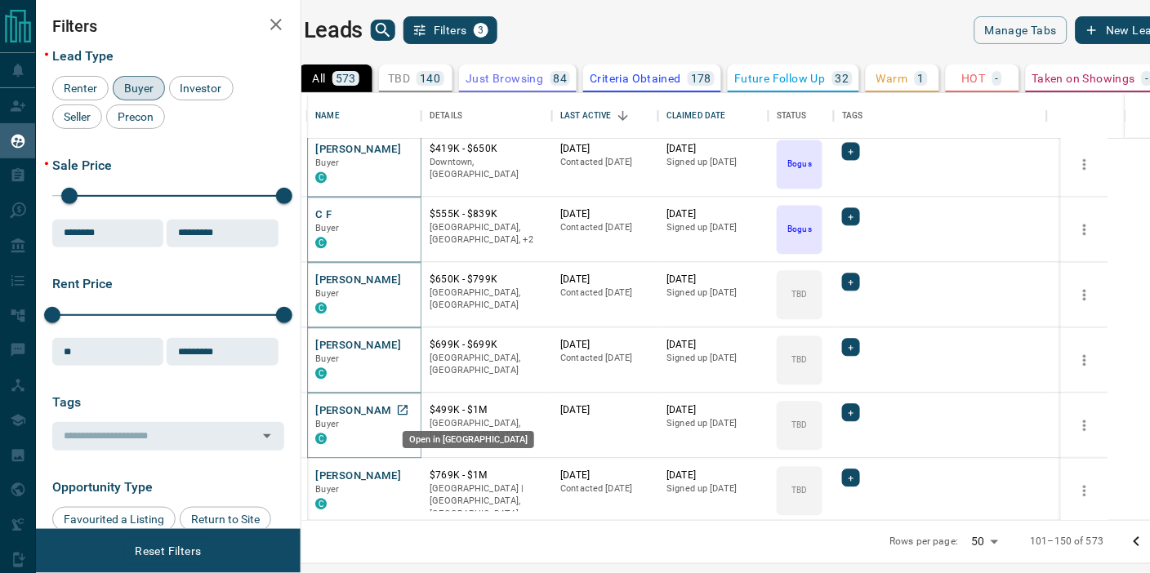
click at [407, 408] on icon "Open in New Tab" at bounding box center [403, 411] width 10 height 10
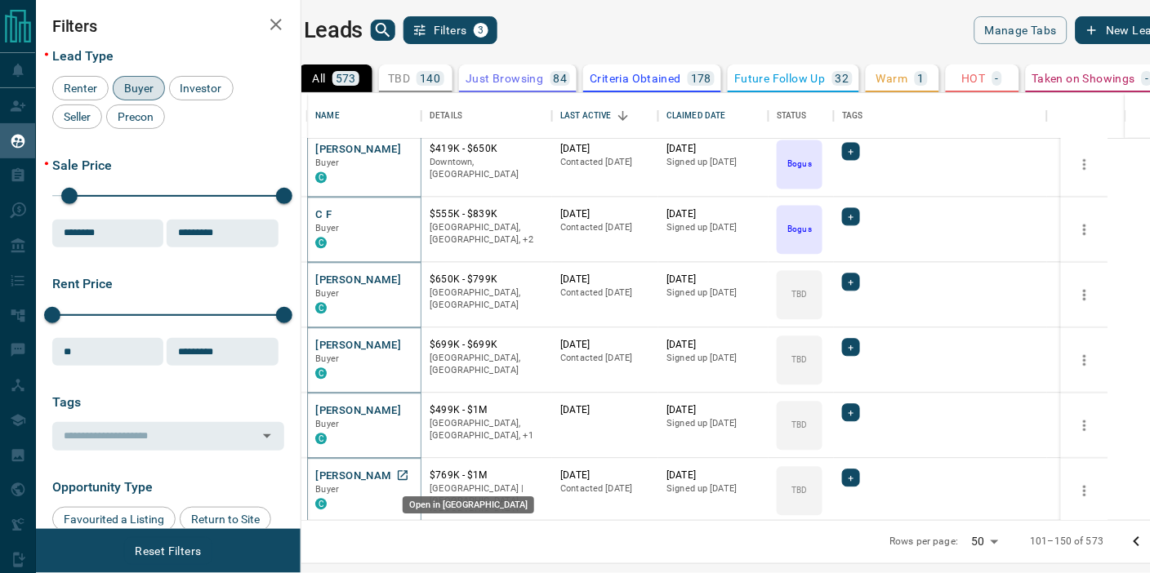
click at [407, 474] on icon "Open in New Tab" at bounding box center [403, 476] width 10 height 10
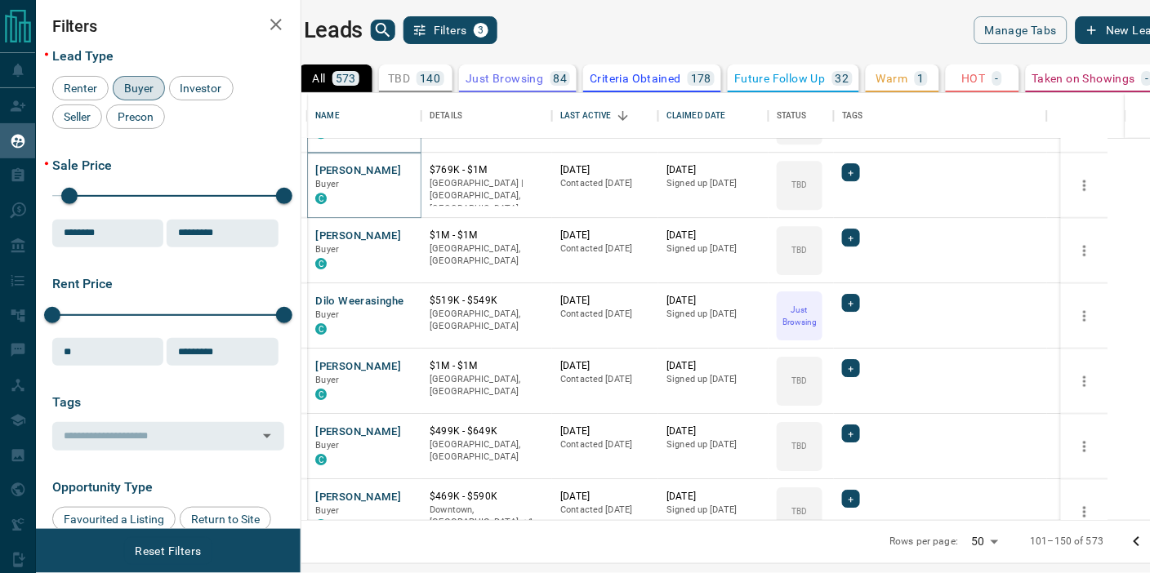
scroll to position [1088, 0]
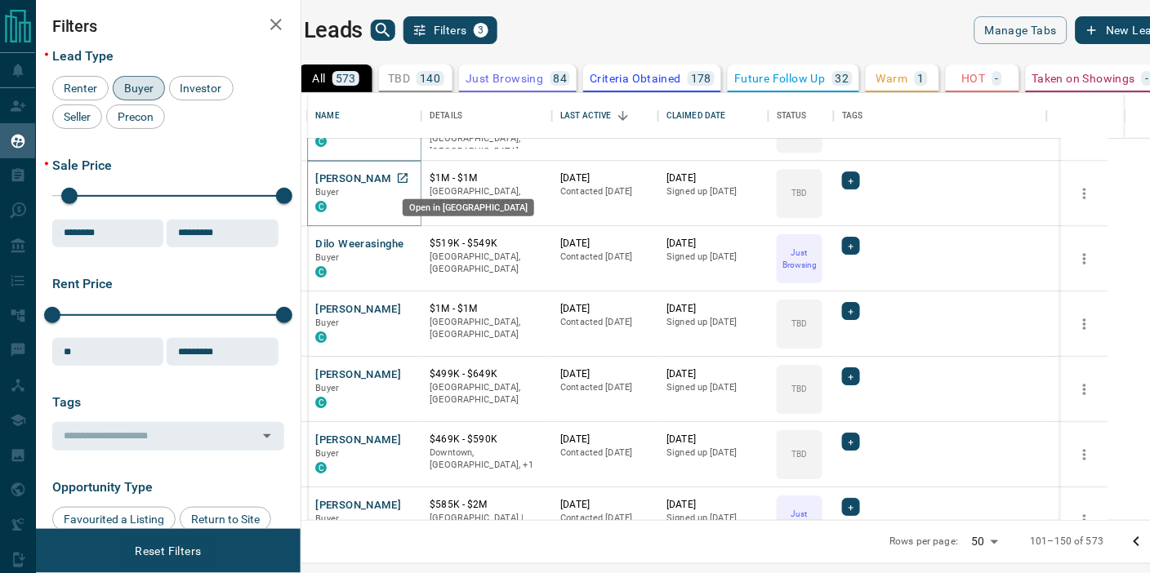
click at [409, 174] on icon "Open in New Tab" at bounding box center [402, 177] width 13 height 13
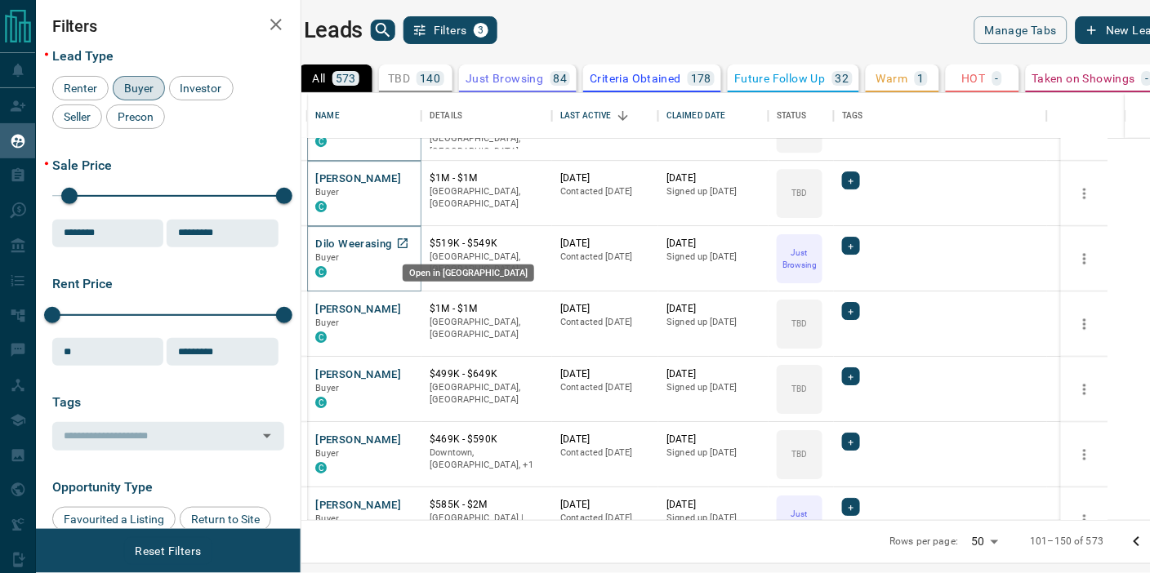
click at [409, 241] on icon "Open in New Tab" at bounding box center [402, 243] width 13 height 13
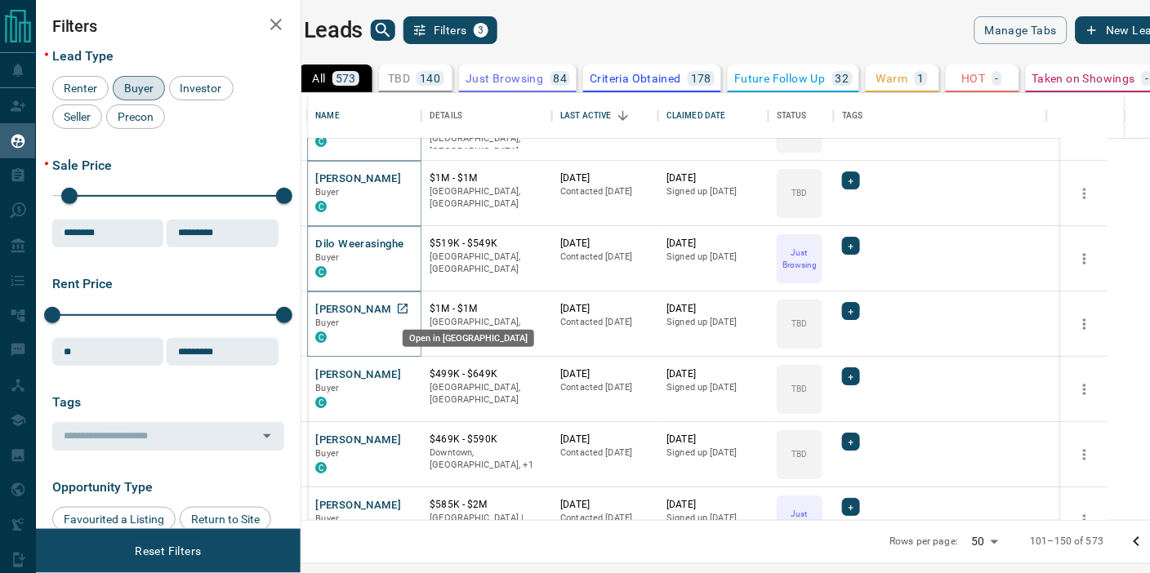
click at [409, 305] on icon "Open in New Tab" at bounding box center [402, 308] width 13 height 13
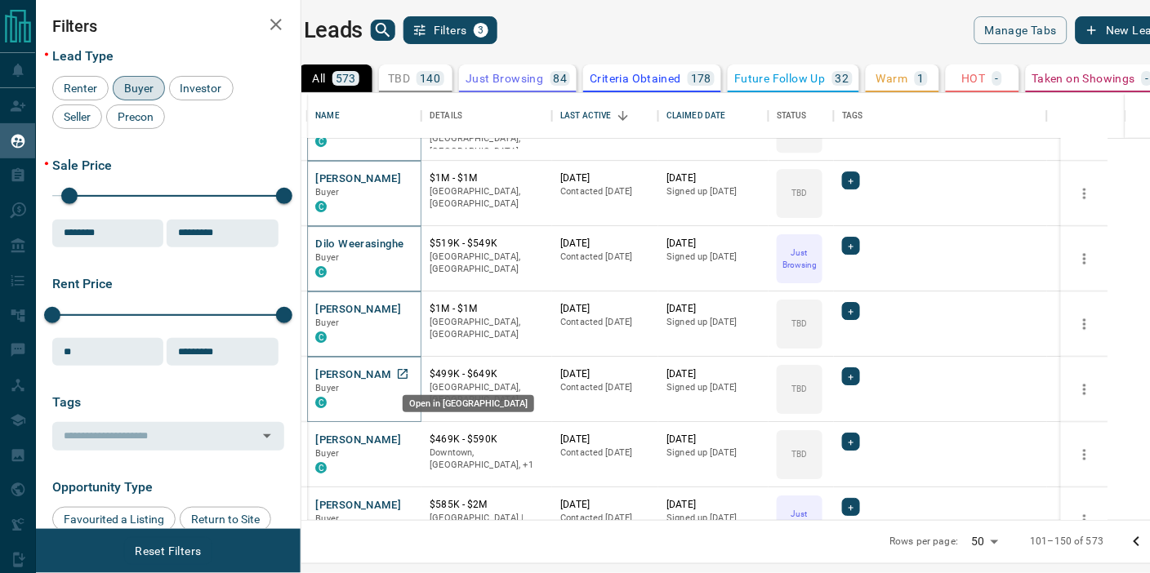
drag, startPoint x: 443, startPoint y: 371, endPoint x: 443, endPoint y: 411, distance: 39.2
click at [409, 371] on icon "Open in New Tab" at bounding box center [402, 373] width 13 height 13
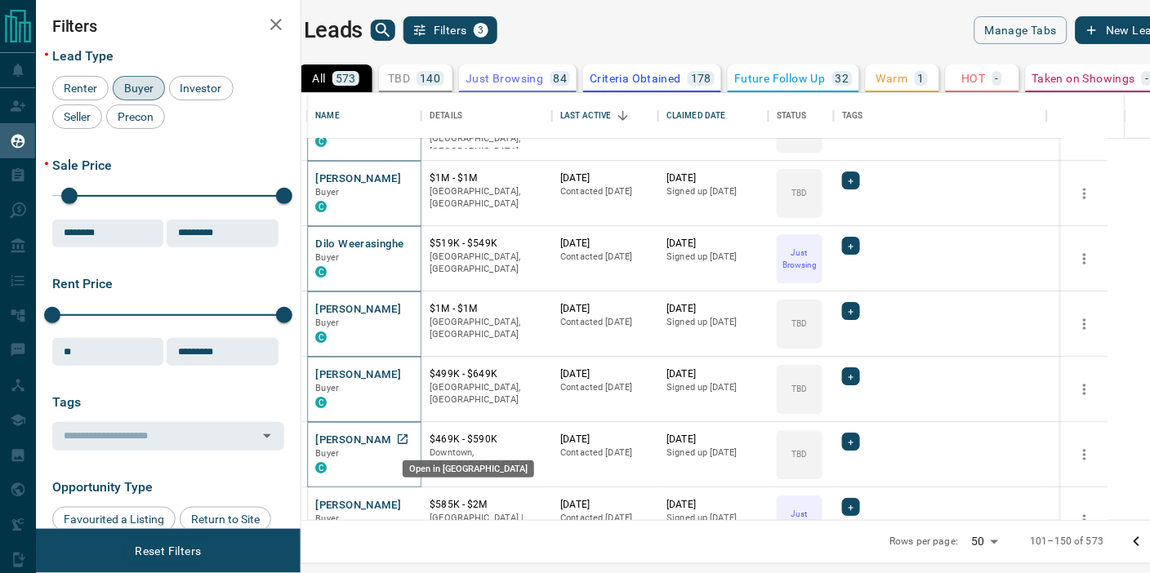
click at [409, 438] on icon "Open in New Tab" at bounding box center [402, 439] width 13 height 13
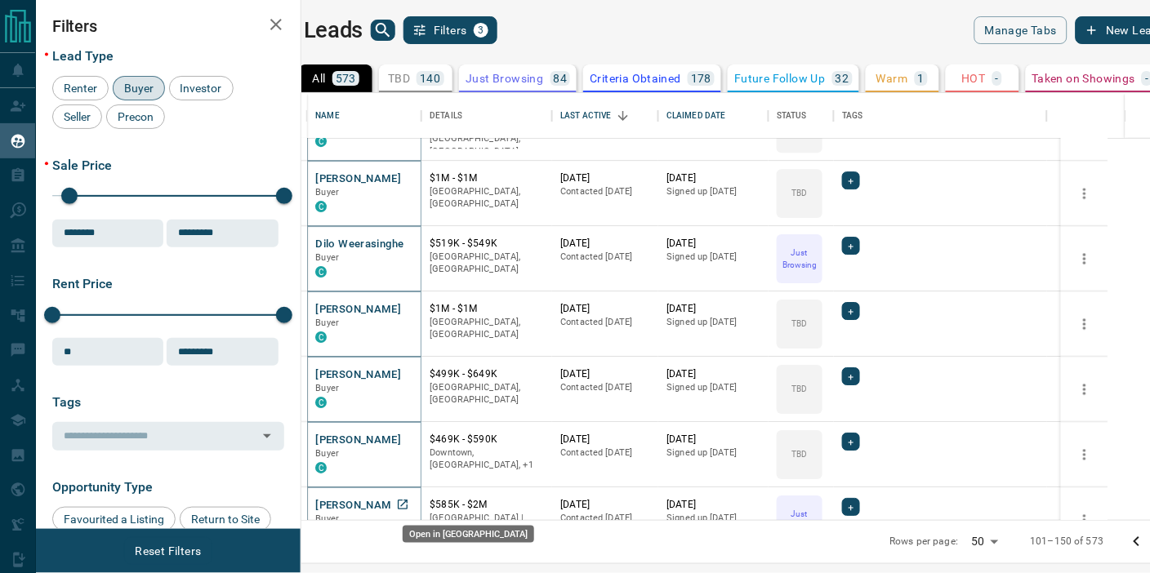
click at [409, 502] on icon "Open in New Tab" at bounding box center [402, 504] width 13 height 13
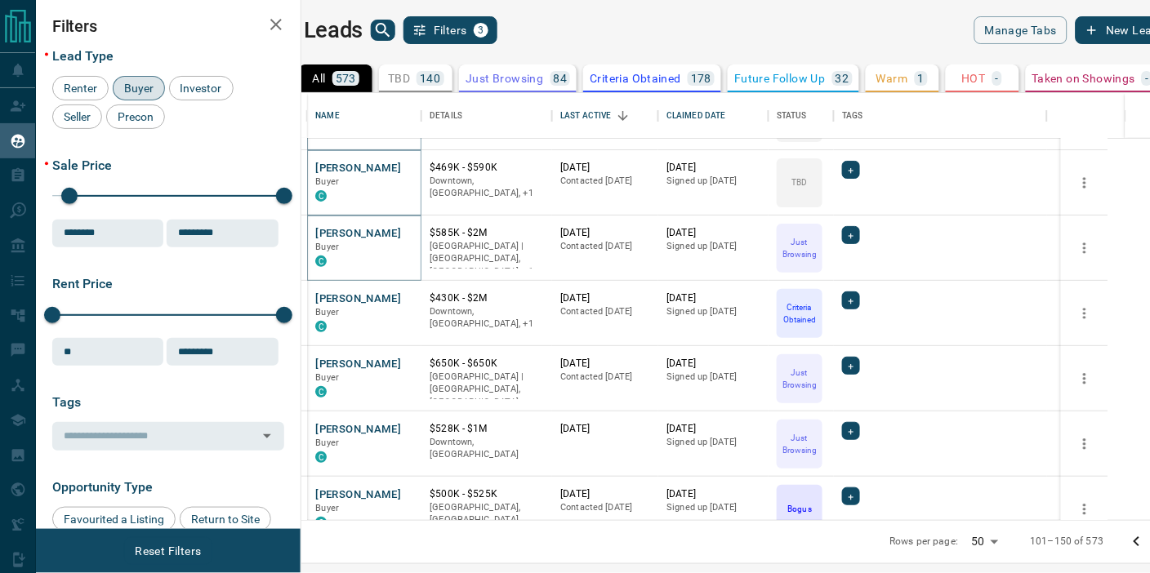
scroll to position [1451, 0]
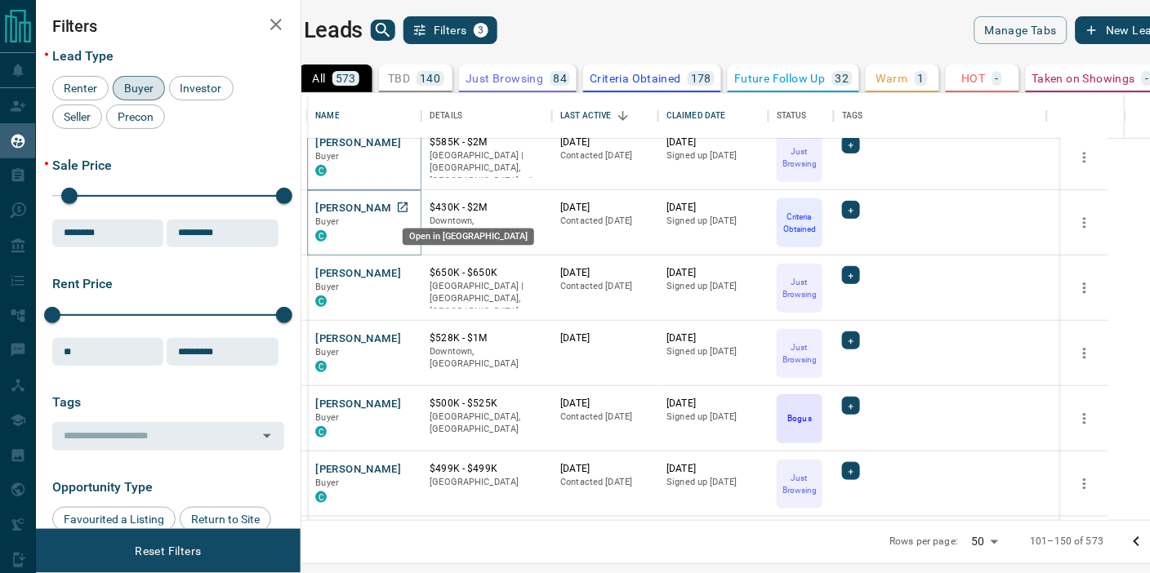
click at [409, 201] on icon "Open in New Tab" at bounding box center [402, 207] width 13 height 13
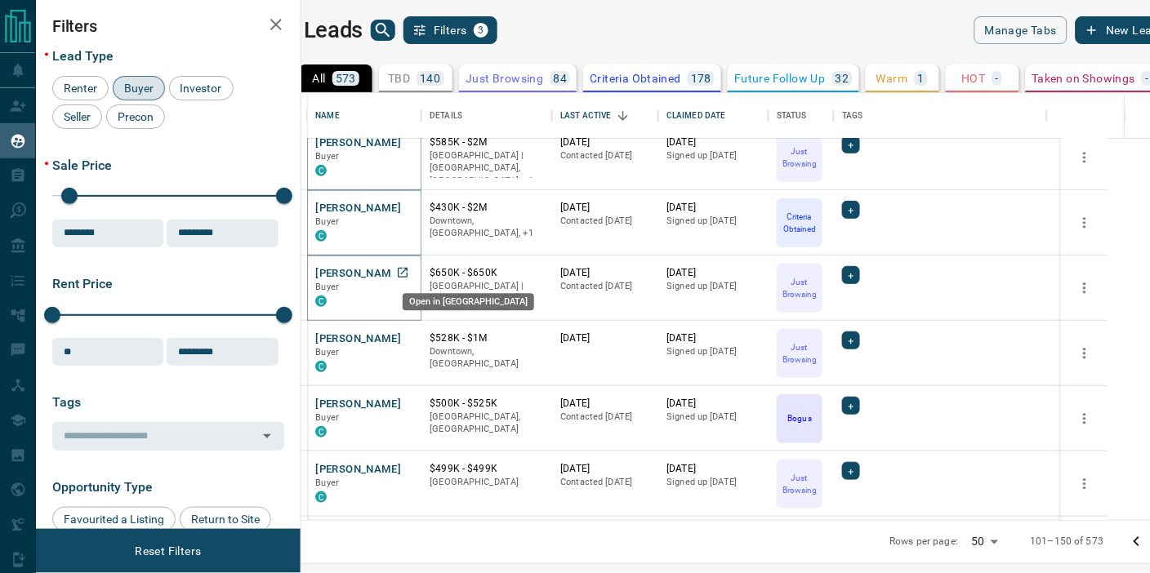
click at [407, 271] on icon "Open in New Tab" at bounding box center [403, 273] width 10 height 10
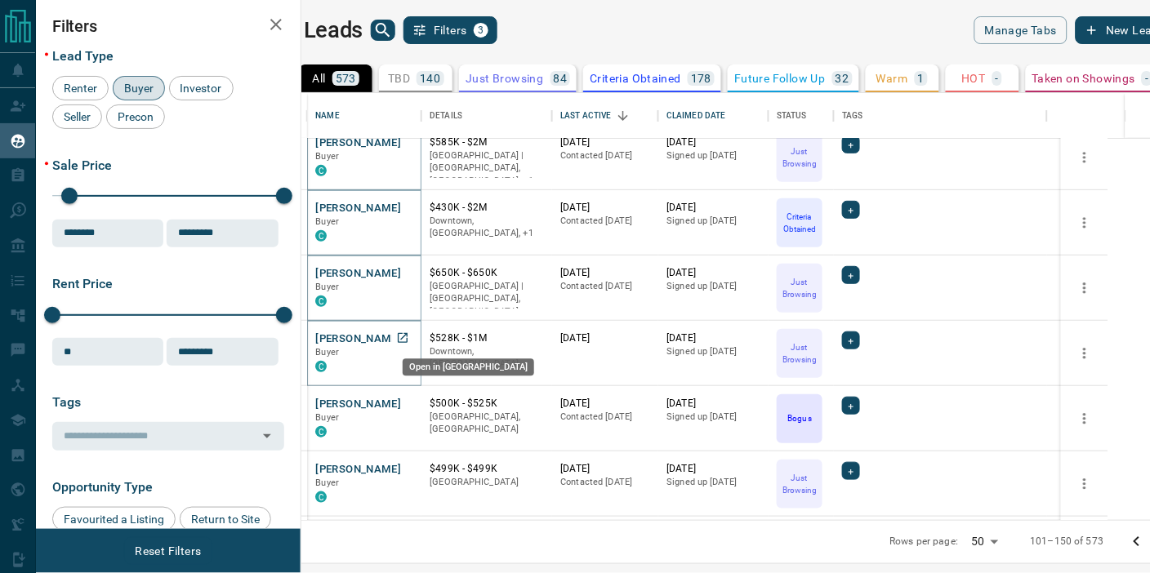
click at [407, 333] on icon "Open in New Tab" at bounding box center [403, 338] width 10 height 10
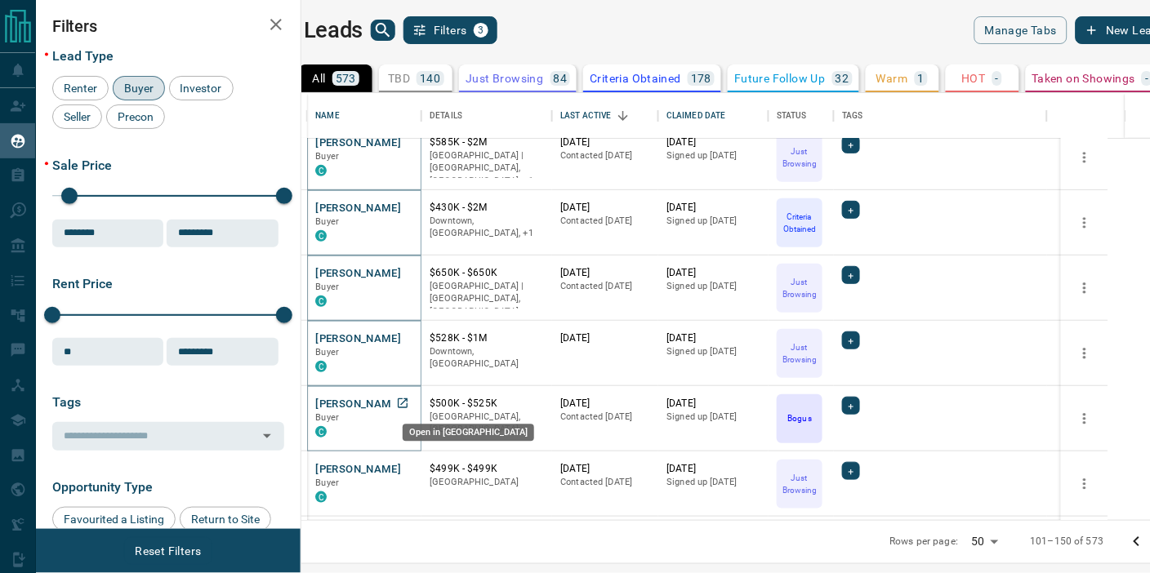
click at [409, 403] on icon "Open in New Tab" at bounding box center [402, 403] width 13 height 13
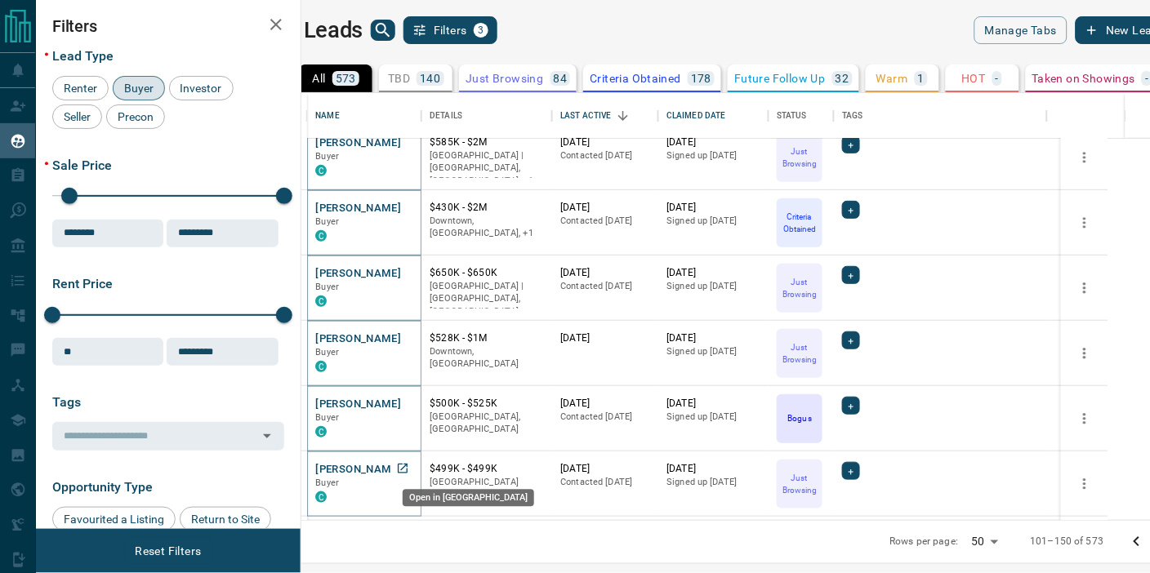
click at [409, 467] on icon "Open in New Tab" at bounding box center [402, 468] width 13 height 13
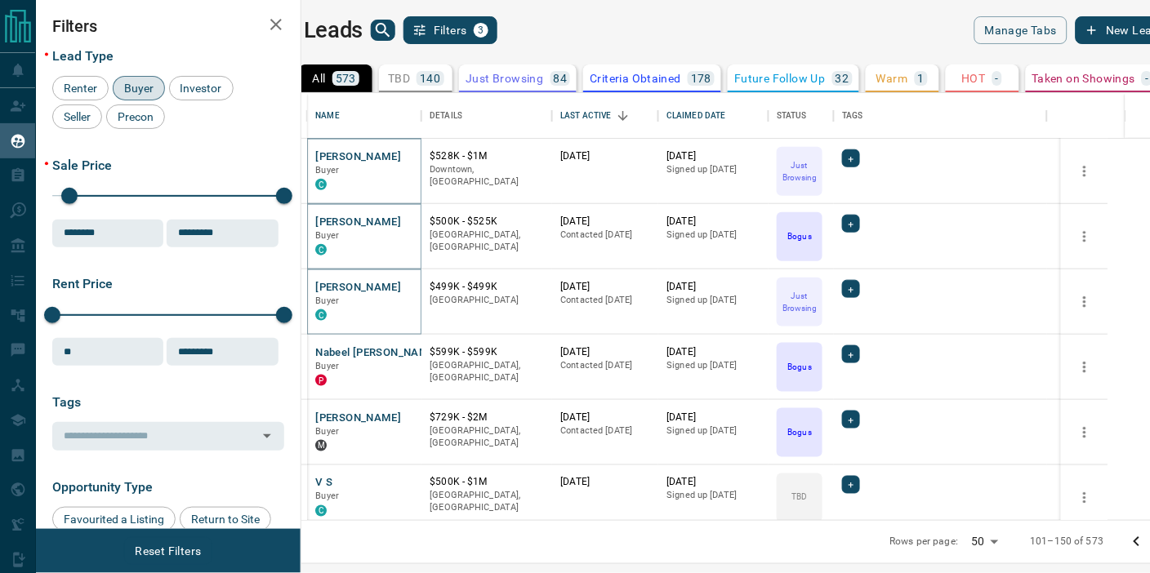
scroll to position [1724, 0]
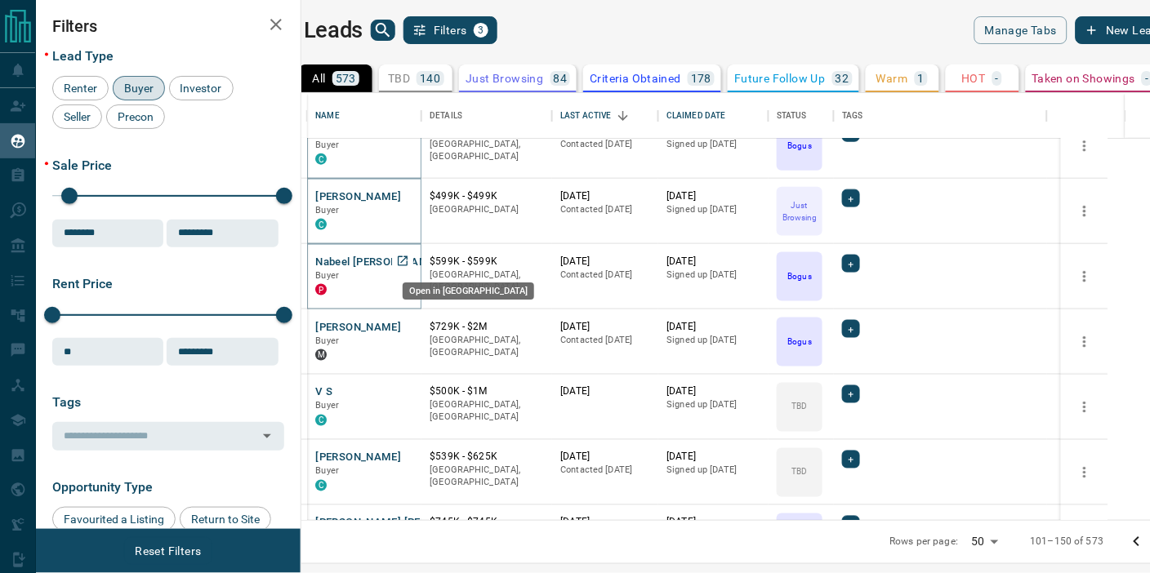
click at [409, 260] on icon "Open in New Tab" at bounding box center [402, 261] width 13 height 13
click at [409, 327] on icon "Open in New Tab" at bounding box center [402, 326] width 13 height 13
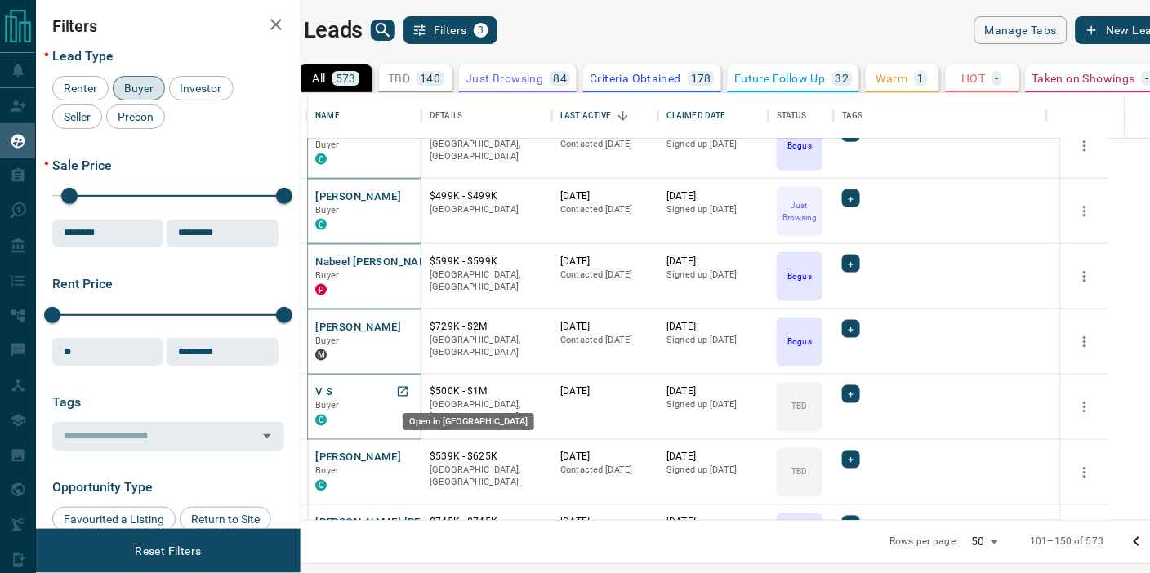
drag, startPoint x: 439, startPoint y: 393, endPoint x: 442, endPoint y: 427, distance: 34.4
click at [409, 393] on icon "Open in New Tab" at bounding box center [402, 391] width 13 height 13
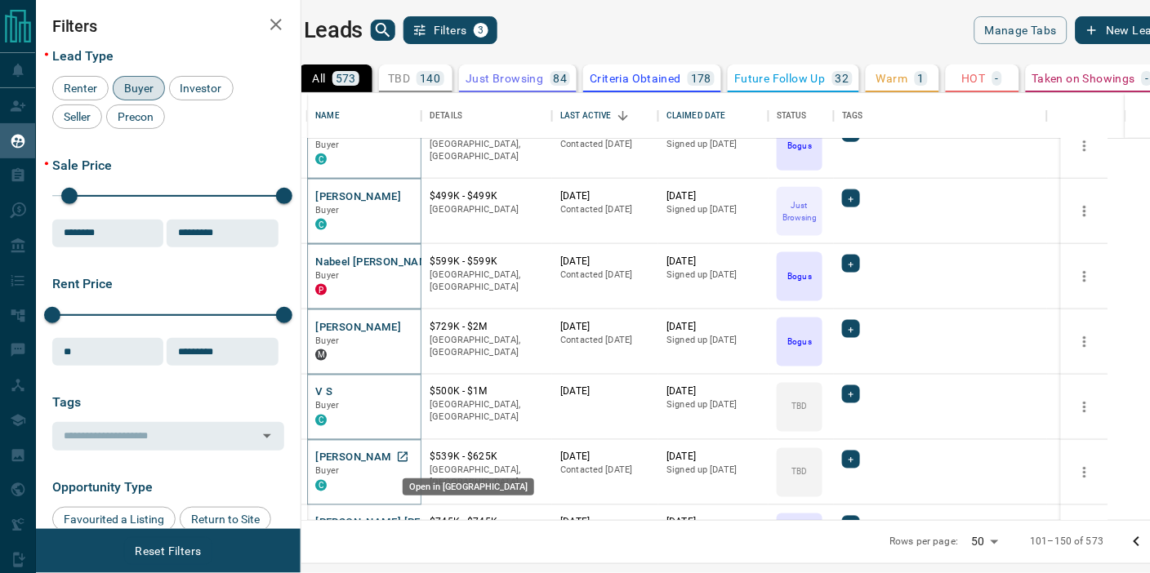
click at [409, 458] on icon "Open in New Tab" at bounding box center [402, 457] width 13 height 13
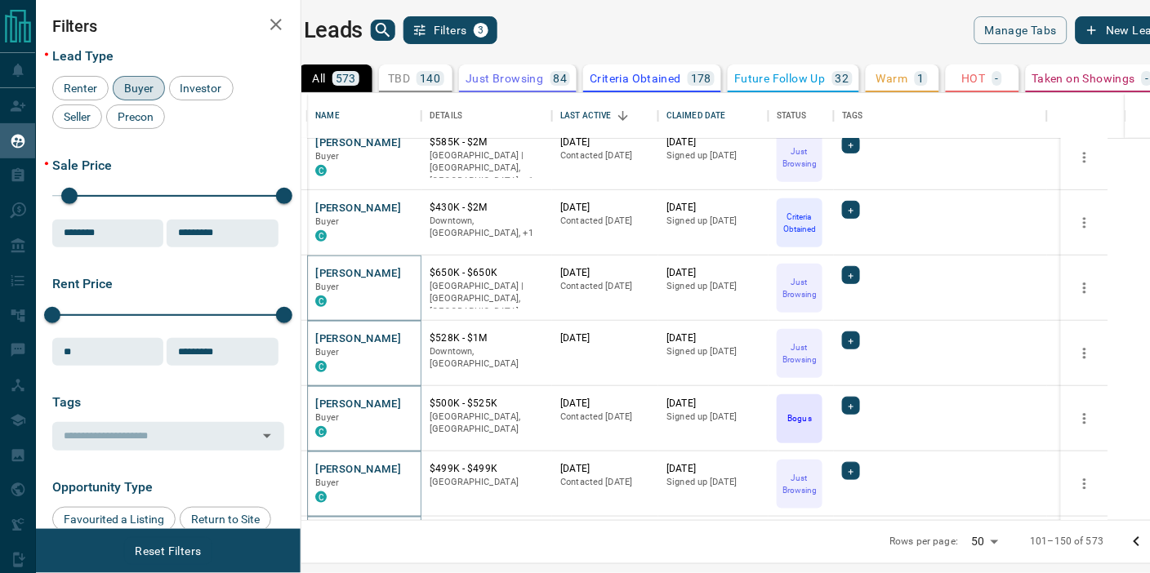
click at [393, 26] on icon "search button" at bounding box center [383, 30] width 20 height 20
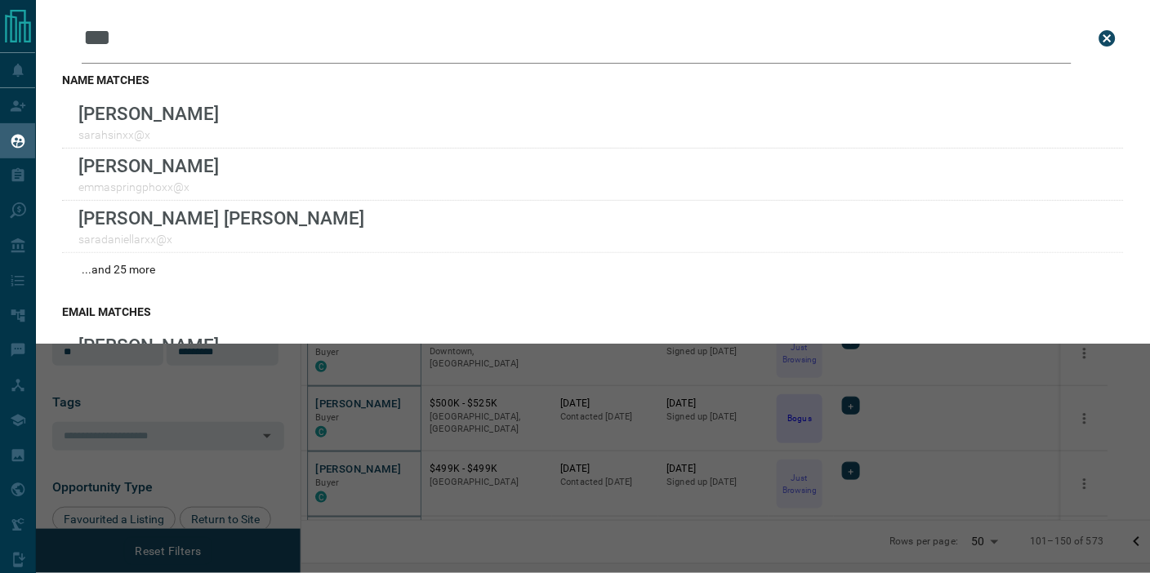
click at [346, 25] on input "***" at bounding box center [577, 38] width 990 height 51
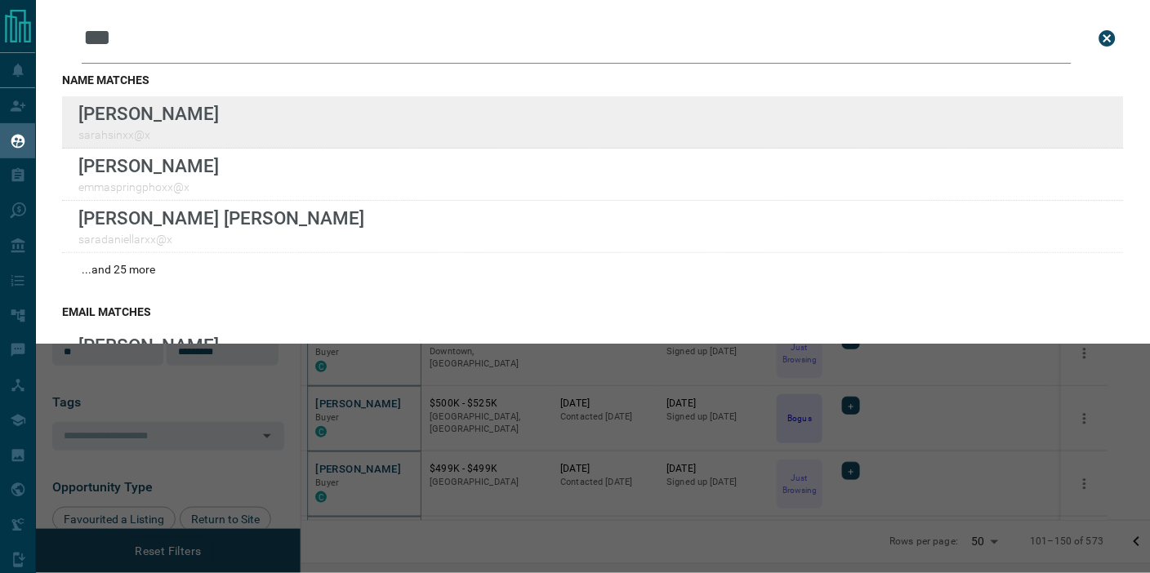
type input "***"
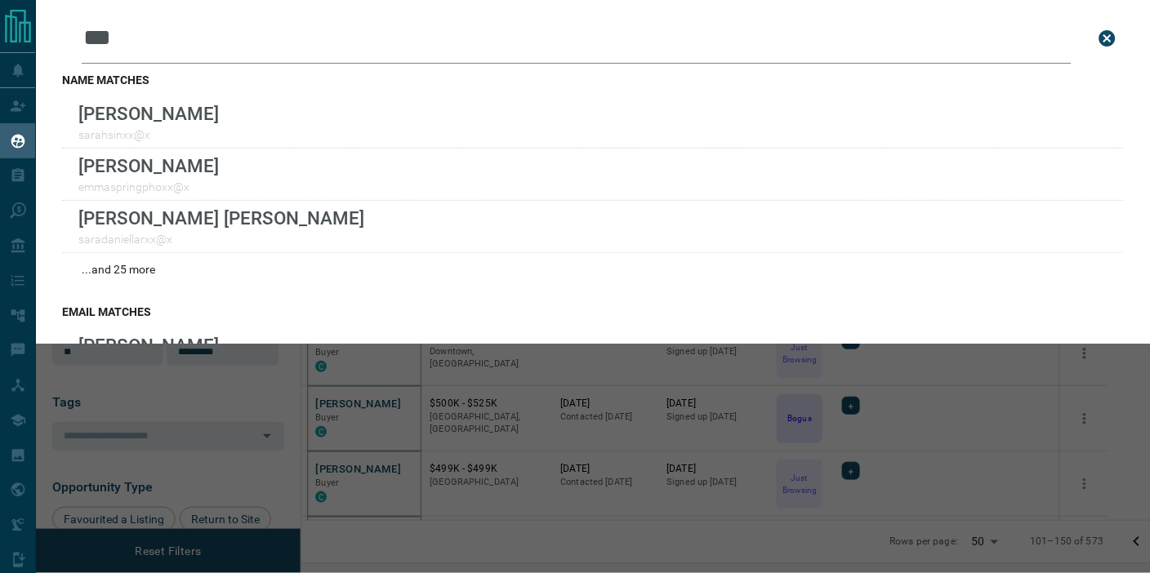
click at [519, 403] on div "Leads Search Bar *** Search for a lead by name, email, phone, or id name matche…" at bounding box center [611, 286] width 1150 height 573
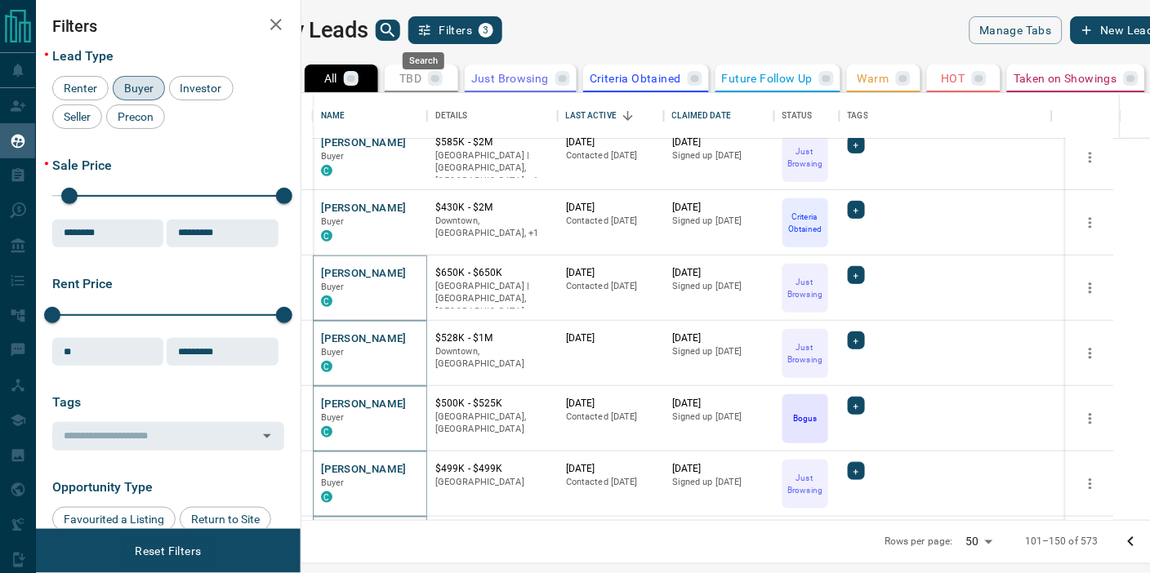
click at [394, 30] on icon "search button" at bounding box center [387, 30] width 14 height 14
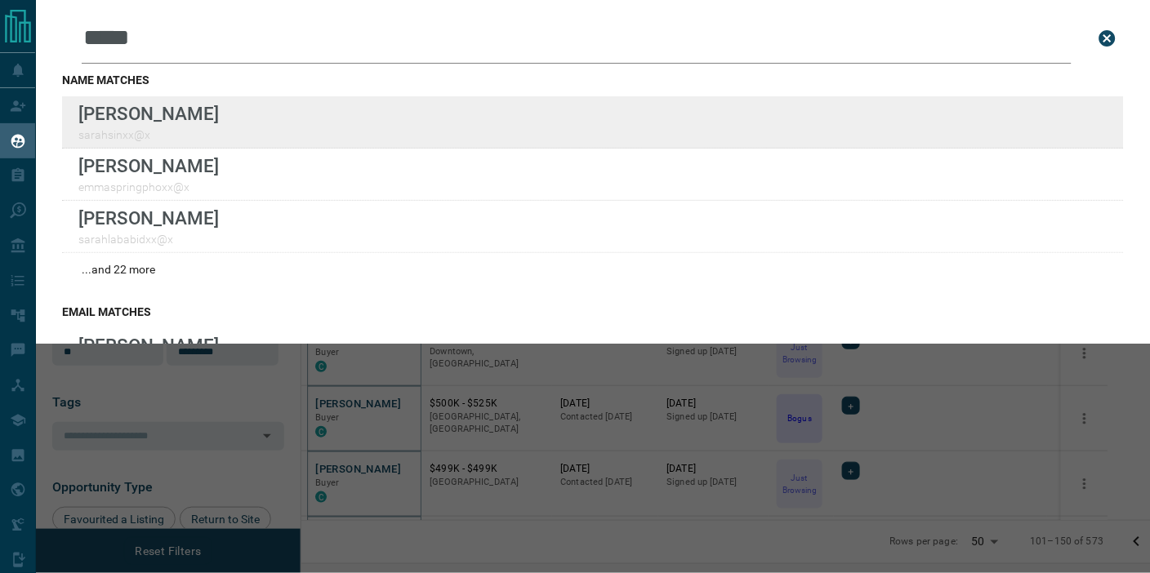
type input "*****"
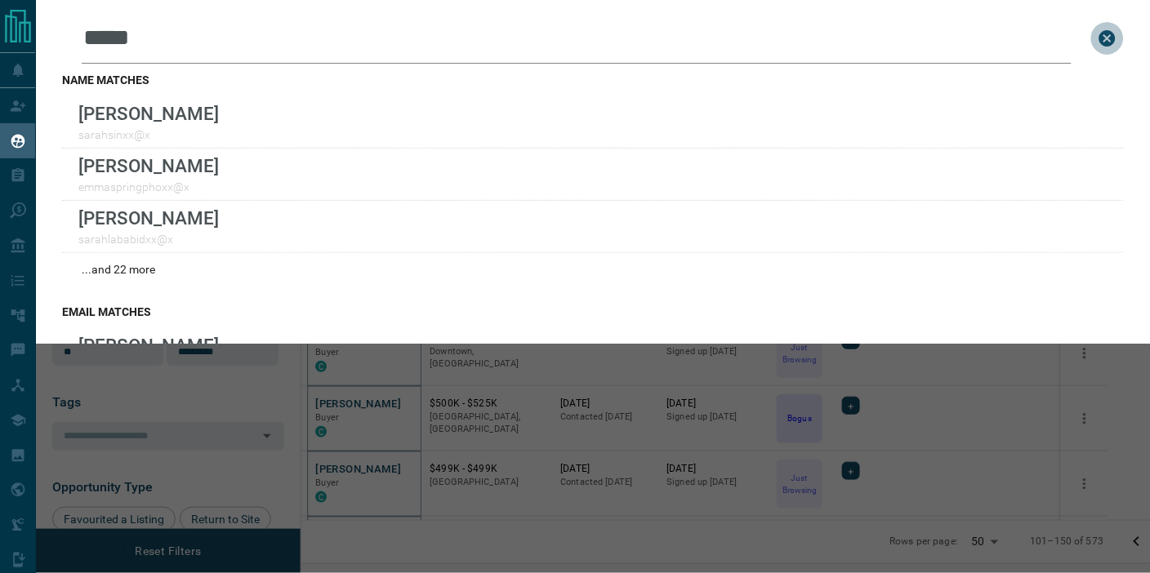
click at [1097, 36] on icon "close search bar" at bounding box center [1107, 39] width 20 height 20
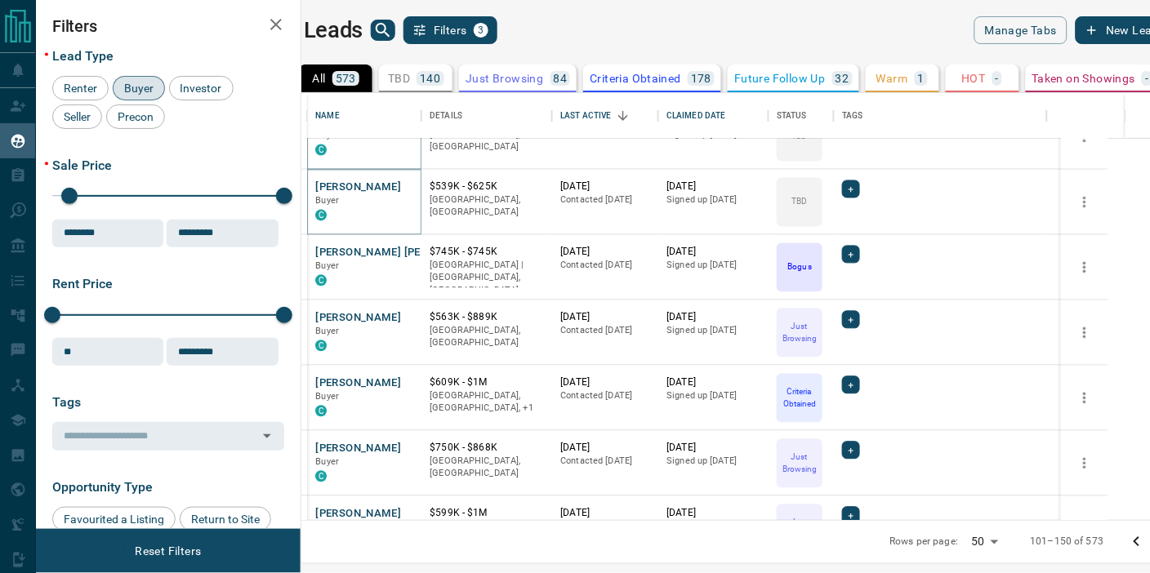
scroll to position [1995, 0]
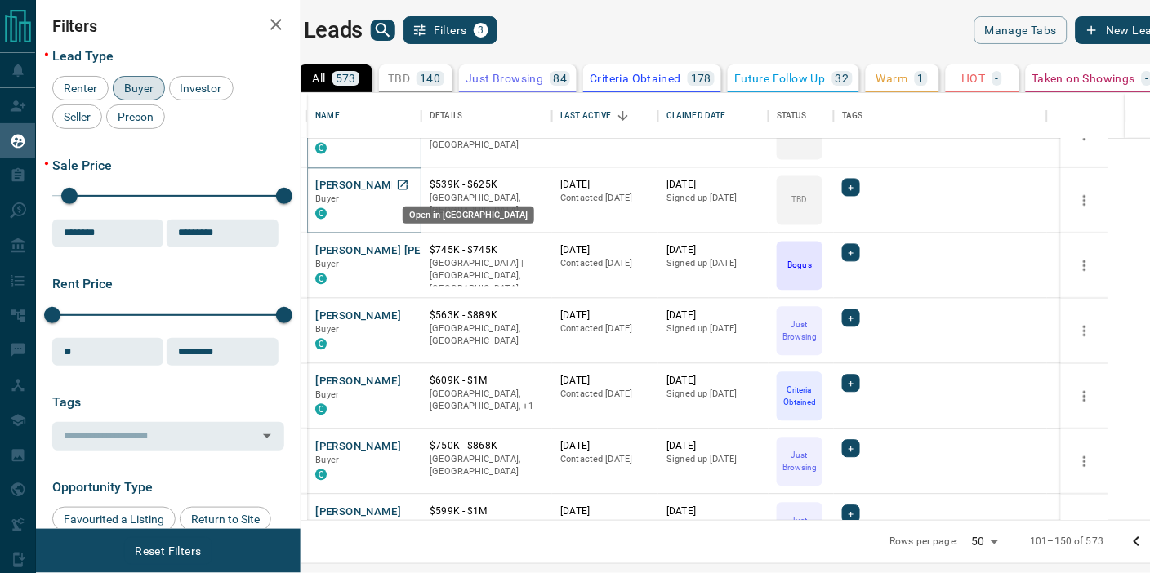
click at [407, 184] on icon "Open in New Tab" at bounding box center [403, 185] width 10 height 10
click at [409, 249] on icon "Open in New Tab" at bounding box center [402, 250] width 13 height 13
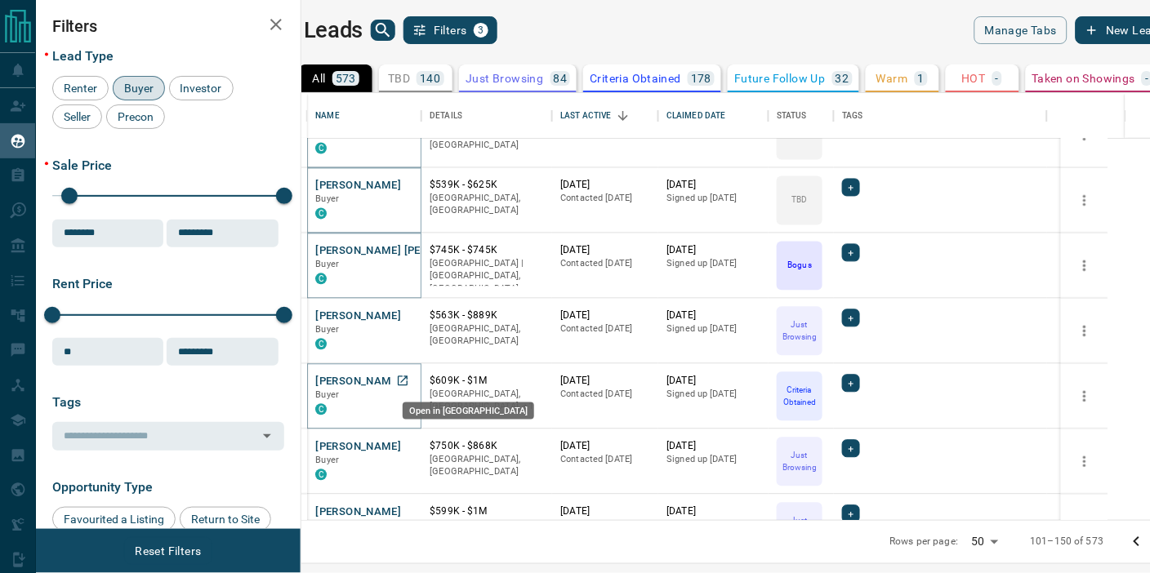
click at [409, 380] on icon "Open in New Tab" at bounding box center [402, 381] width 13 height 13
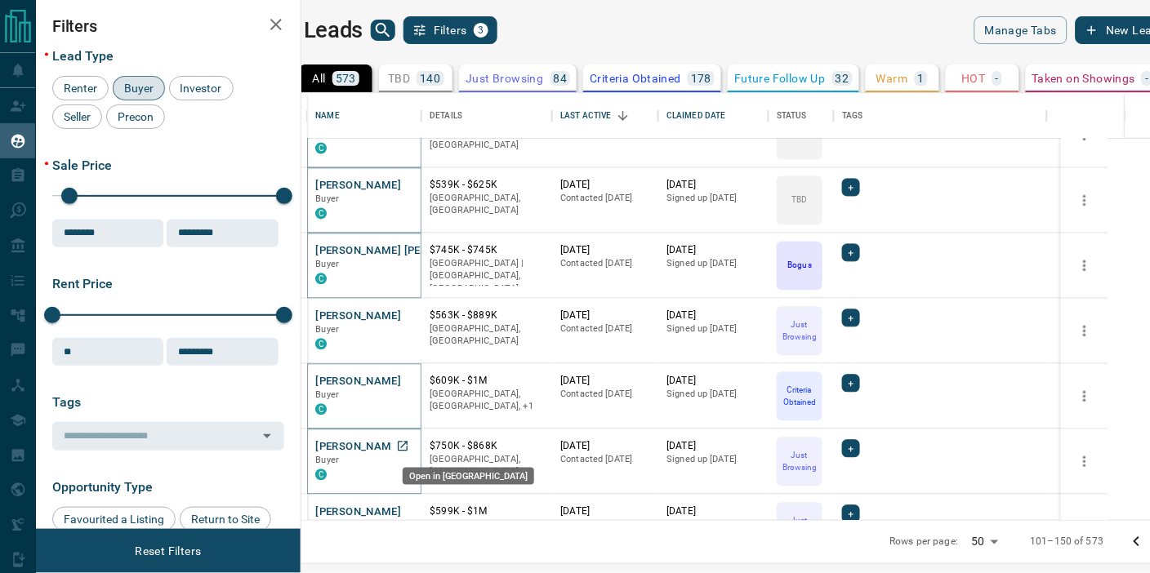
click at [407, 445] on icon "Open in New Tab" at bounding box center [403, 447] width 10 height 10
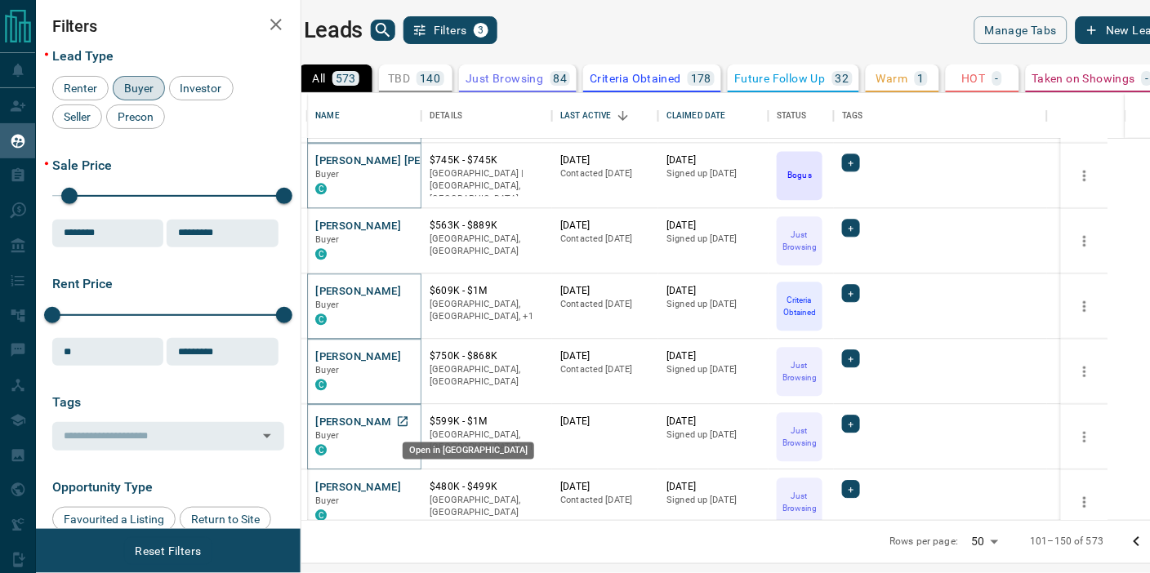
click at [409, 419] on icon "Open in New Tab" at bounding box center [402, 421] width 13 height 13
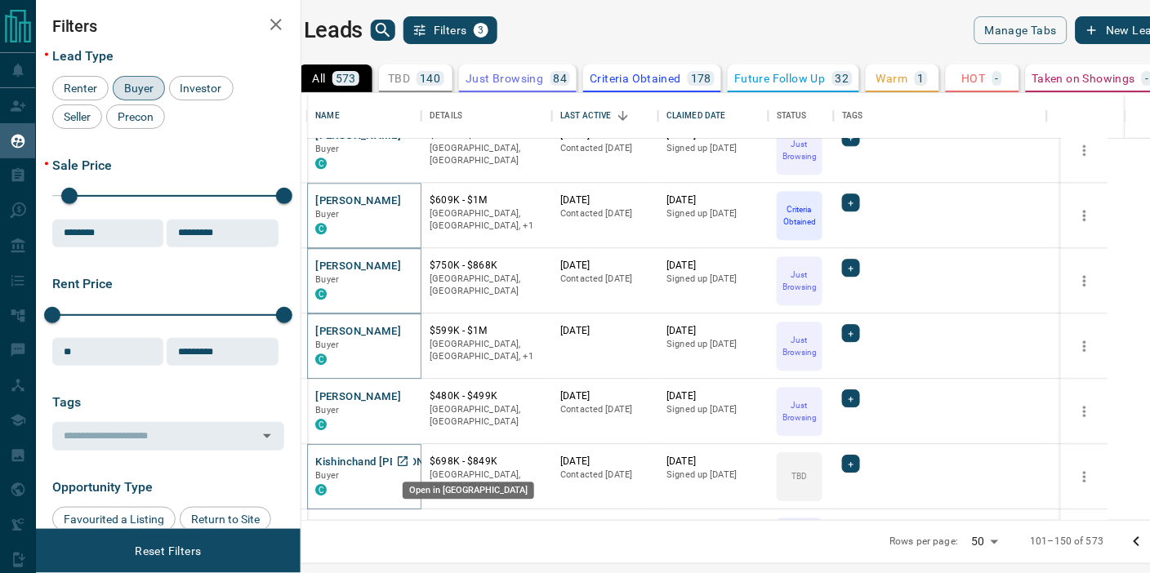
click at [407, 460] on icon "Open in New Tab" at bounding box center [403, 461] width 10 height 10
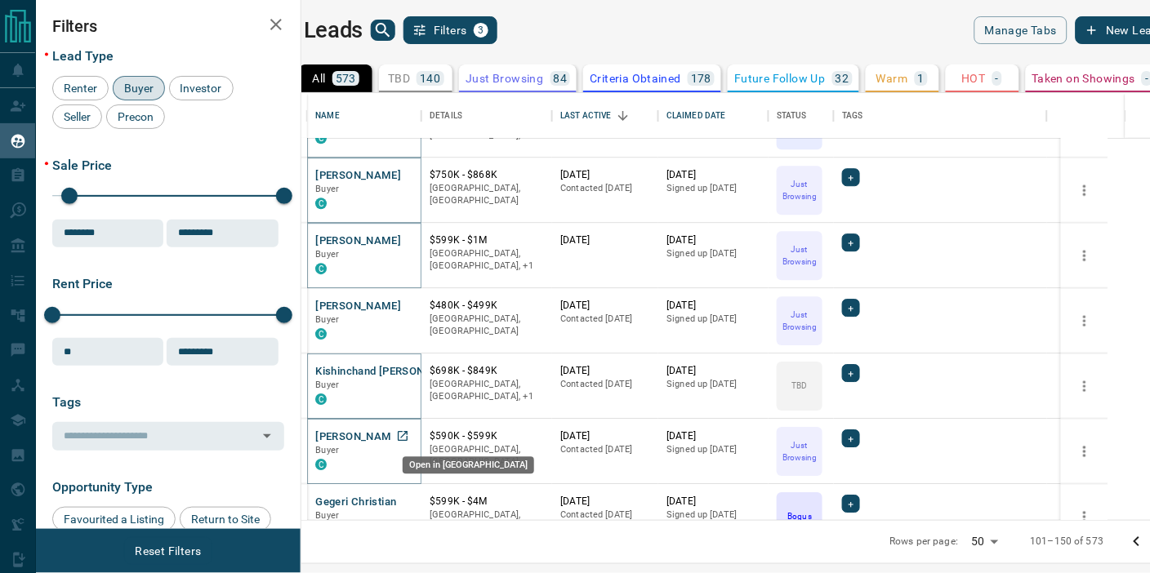
click at [409, 433] on icon "Open in New Tab" at bounding box center [402, 435] width 13 height 13
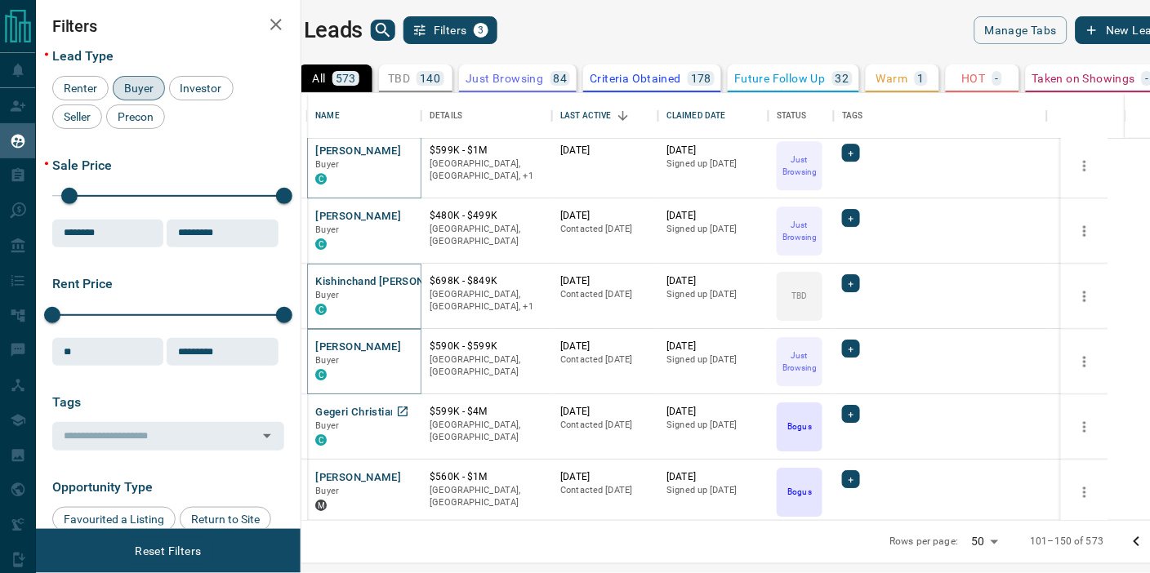
scroll to position [2358, 0]
click at [409, 407] on icon "Open in New Tab" at bounding box center [402, 410] width 13 height 13
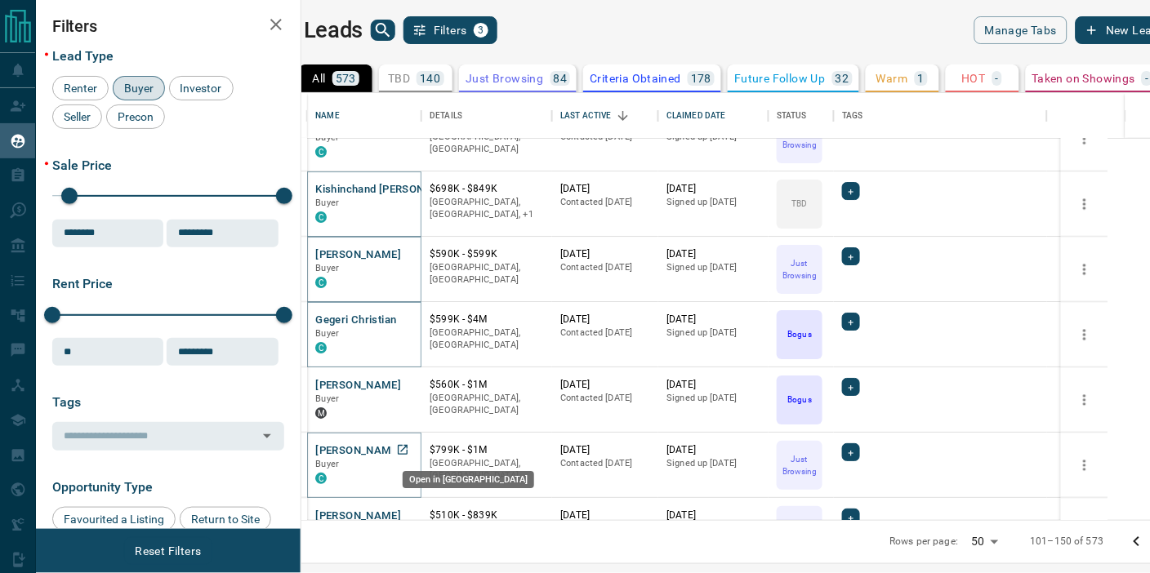
click at [409, 447] on icon "Open in New Tab" at bounding box center [402, 449] width 13 height 13
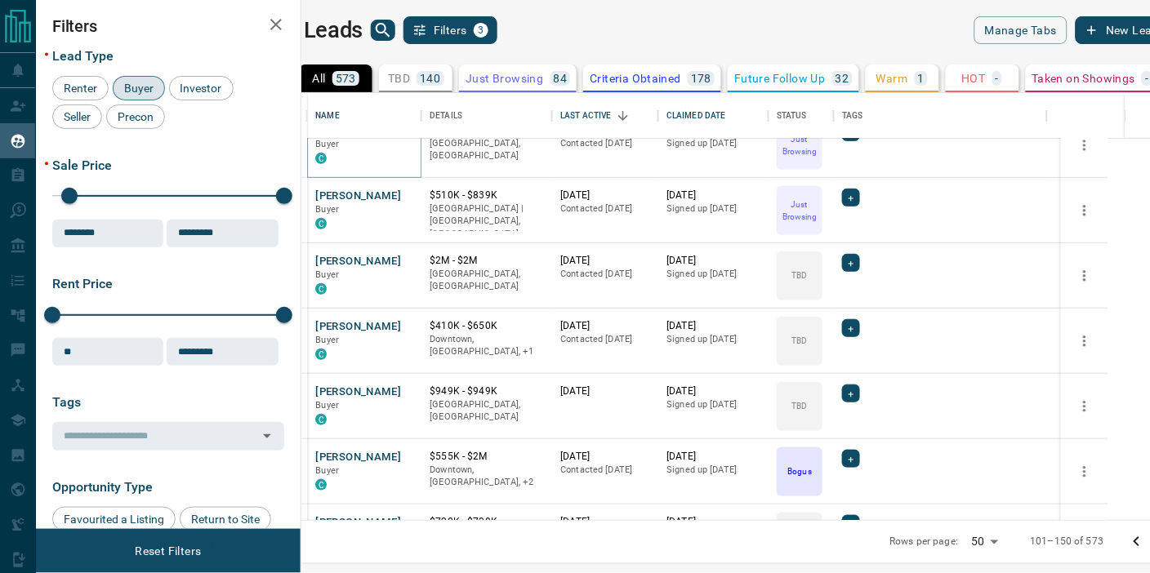
scroll to position [2812, 0]
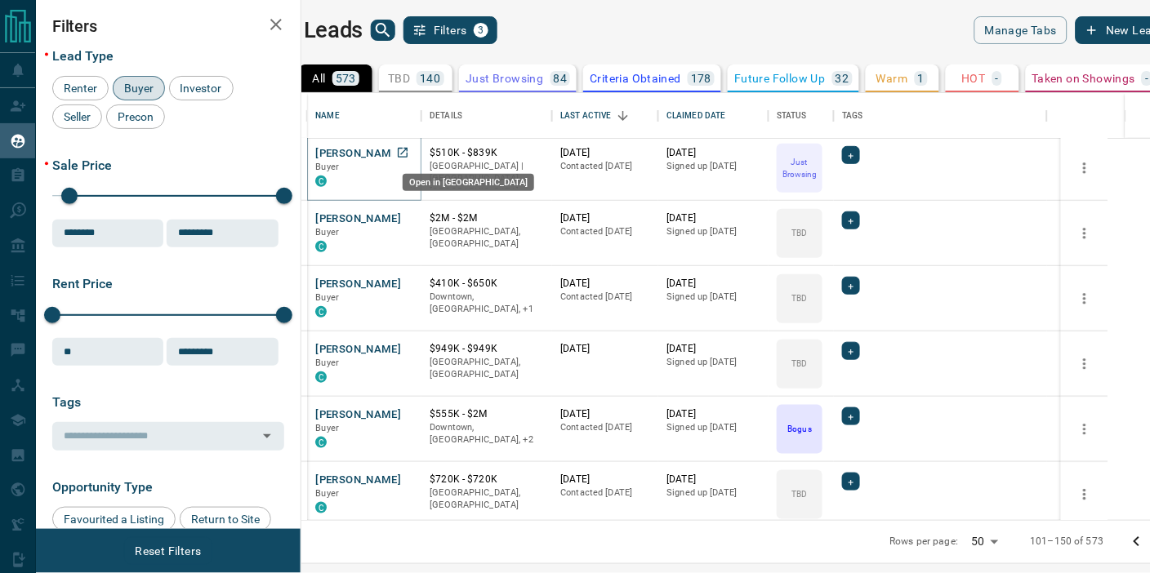
click at [409, 153] on icon "Open in New Tab" at bounding box center [402, 152] width 13 height 13
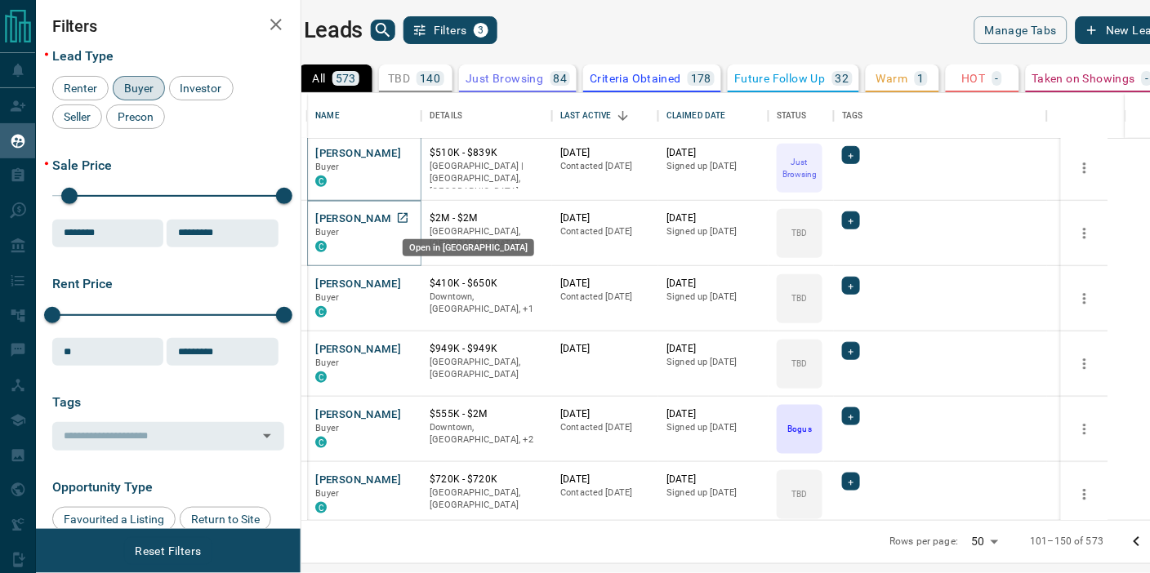
click at [409, 216] on icon "Open in New Tab" at bounding box center [402, 217] width 13 height 13
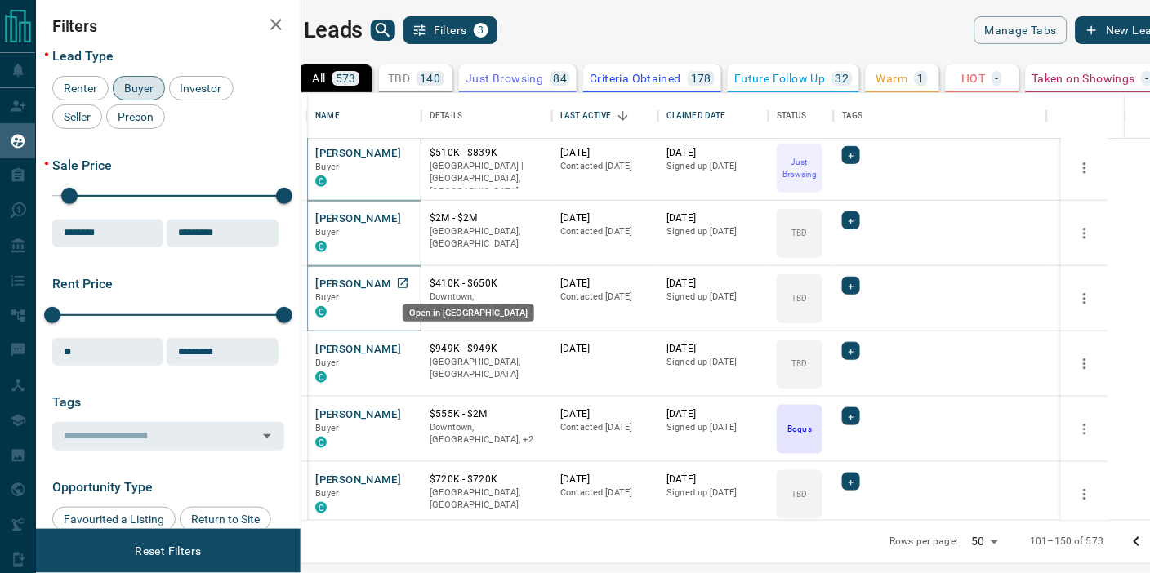
click at [409, 281] on icon "Open in New Tab" at bounding box center [402, 283] width 13 height 13
click at [1149, 548] on icon "Go to next page" at bounding box center [1169, 542] width 20 height 20
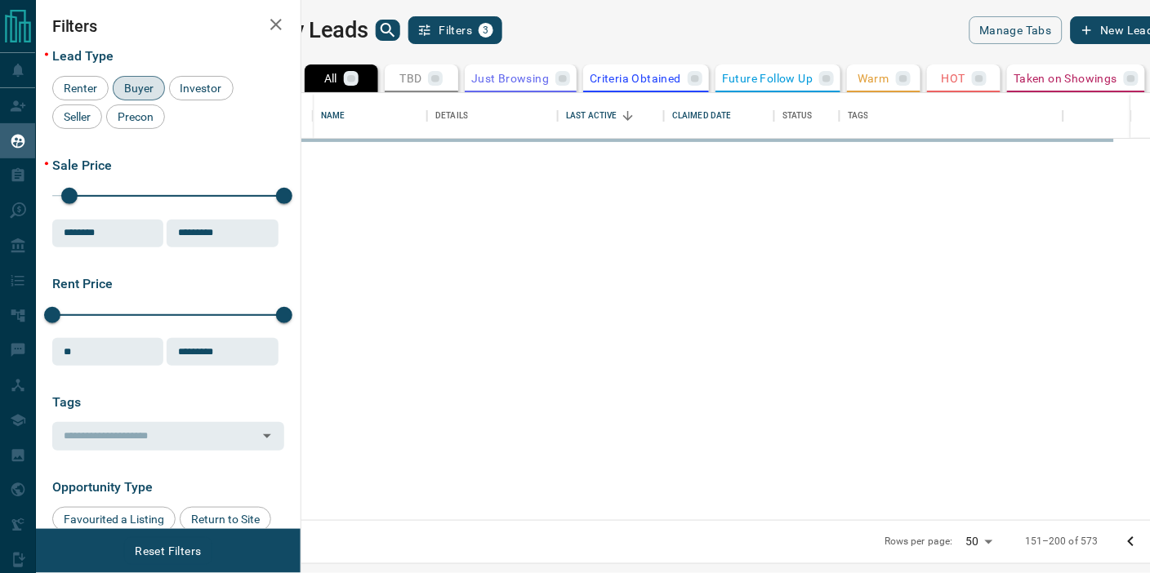
scroll to position [0, 0]
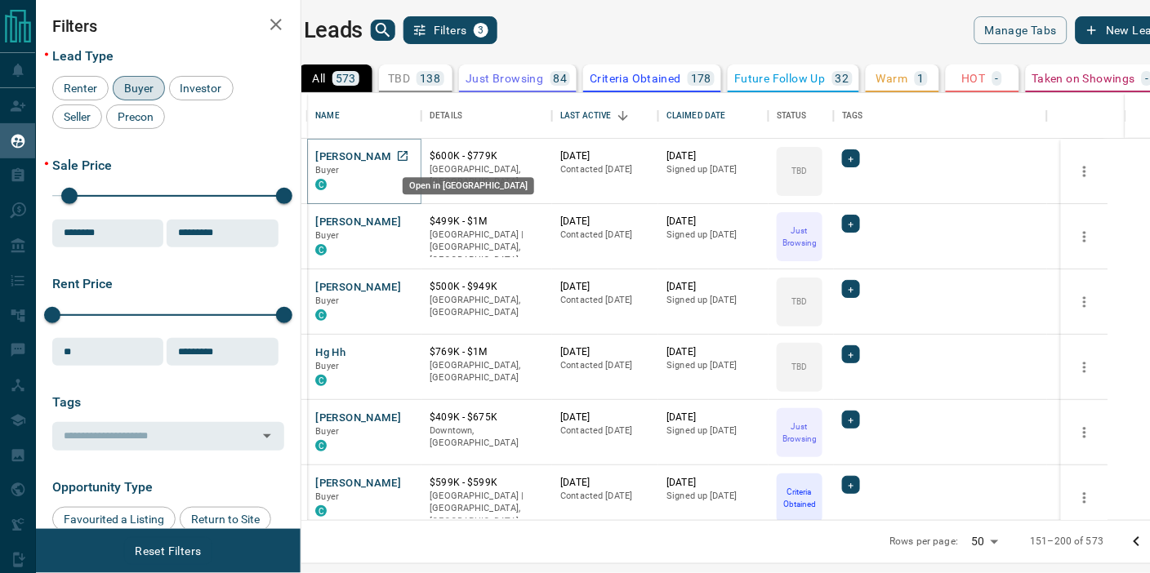
click at [409, 155] on icon "Open in New Tab" at bounding box center [402, 155] width 13 height 13
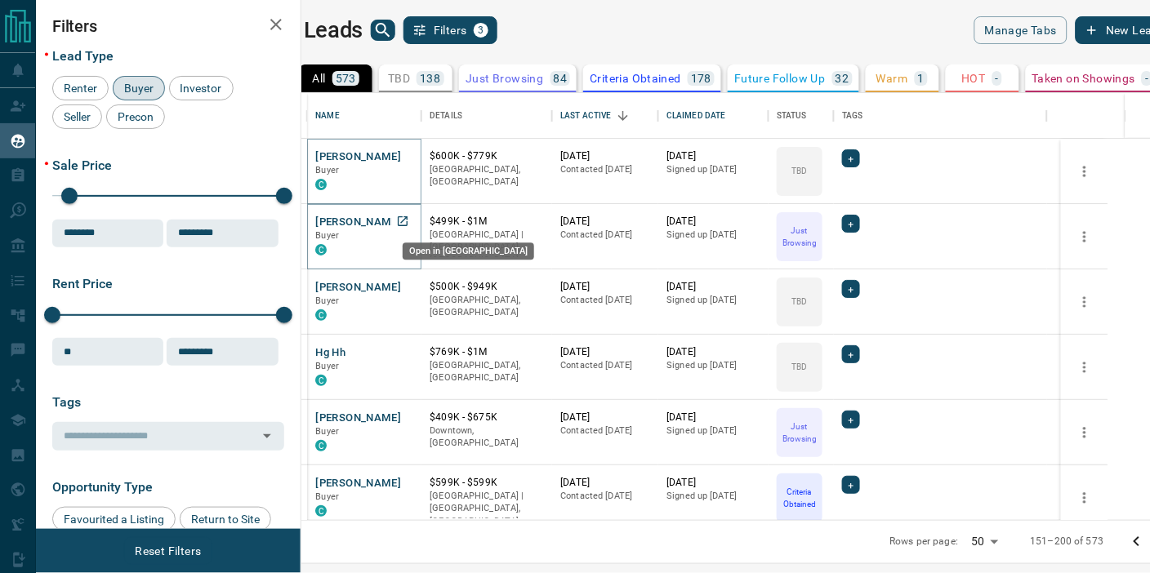
click at [407, 217] on icon "Open in New Tab" at bounding box center [403, 221] width 10 height 10
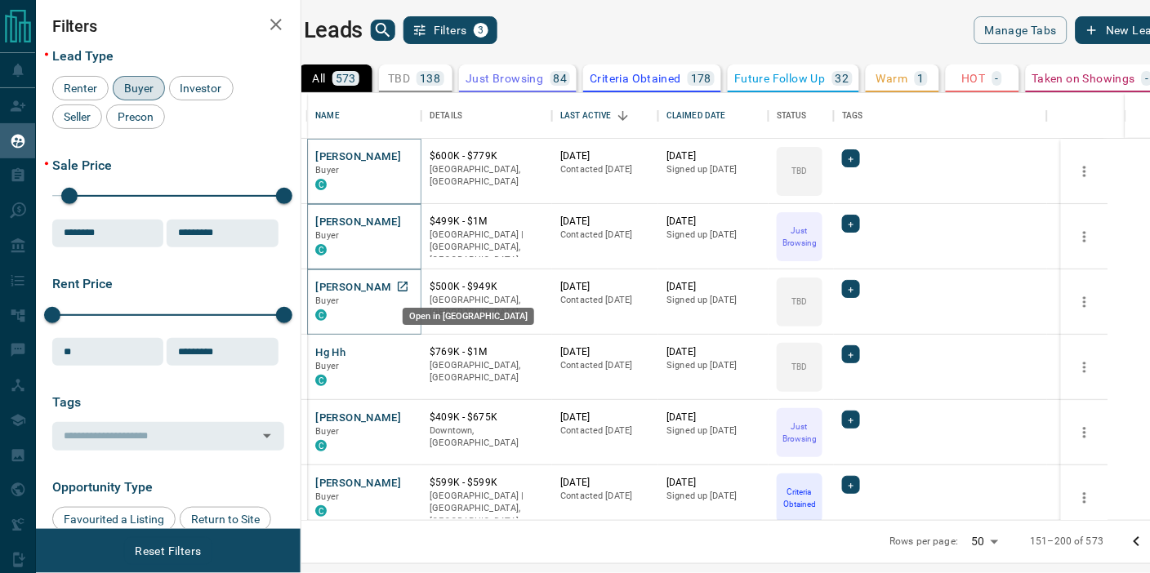
click at [409, 287] on icon "Open in New Tab" at bounding box center [402, 286] width 13 height 13
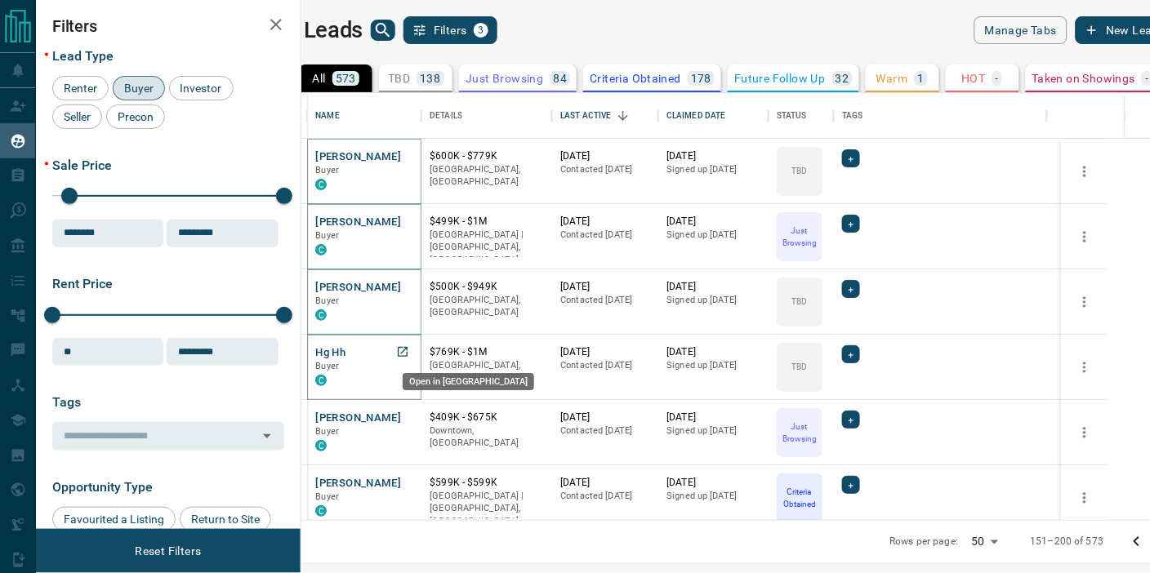
click at [409, 351] on icon "Open in New Tab" at bounding box center [402, 351] width 13 height 13
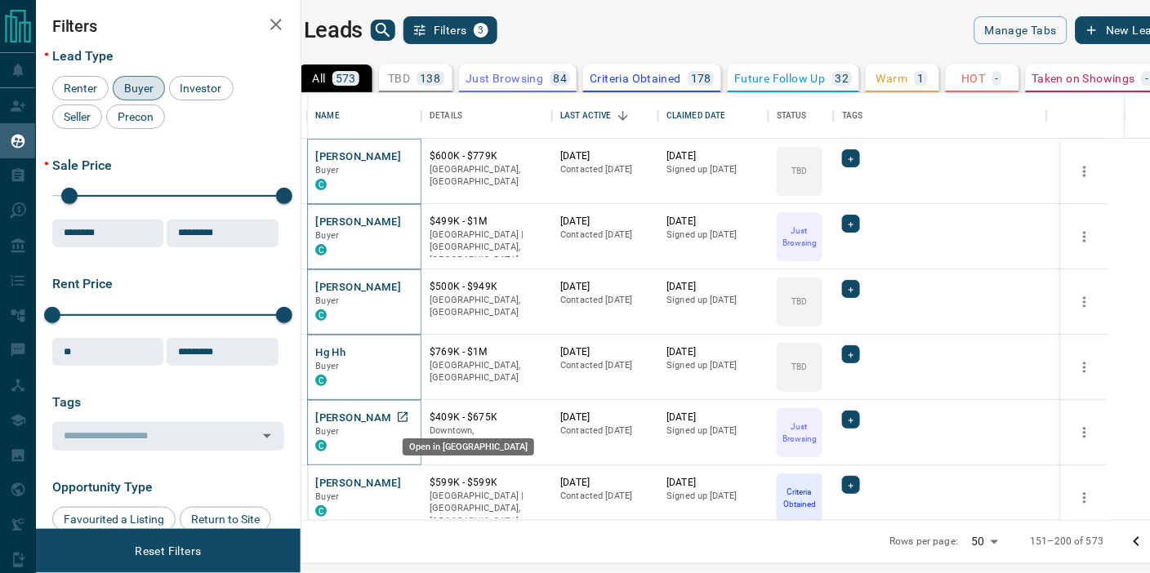
drag, startPoint x: 442, startPoint y: 409, endPoint x: 444, endPoint y: 423, distance: 14.1
click at [409, 416] on icon "Open in New Tab" at bounding box center [402, 417] width 13 height 13
click at [407, 485] on icon "Open in New Tab" at bounding box center [403, 483] width 10 height 10
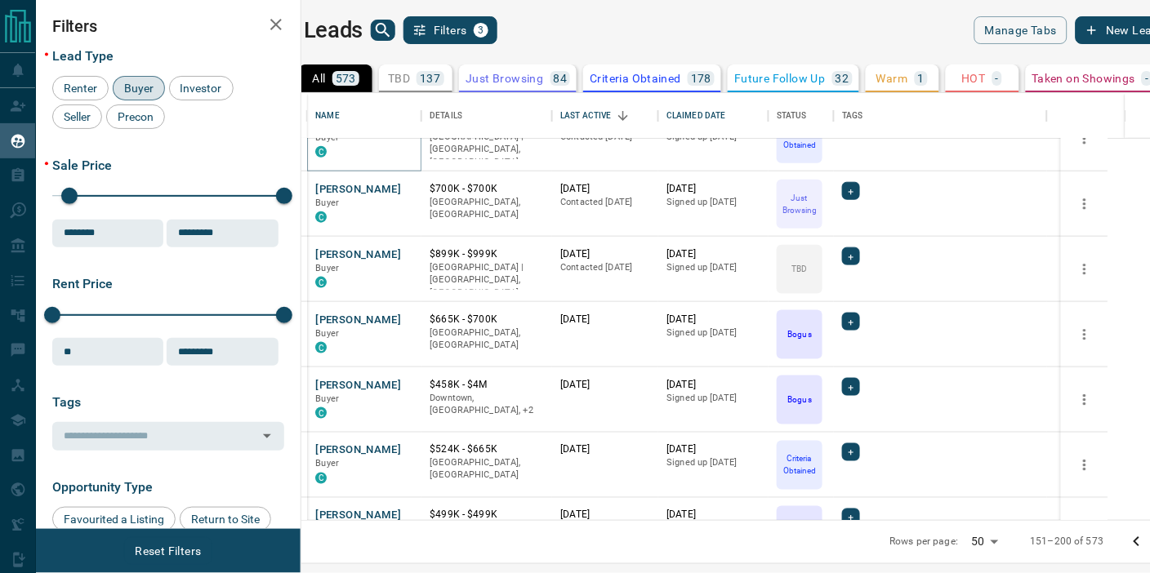
scroll to position [363, 0]
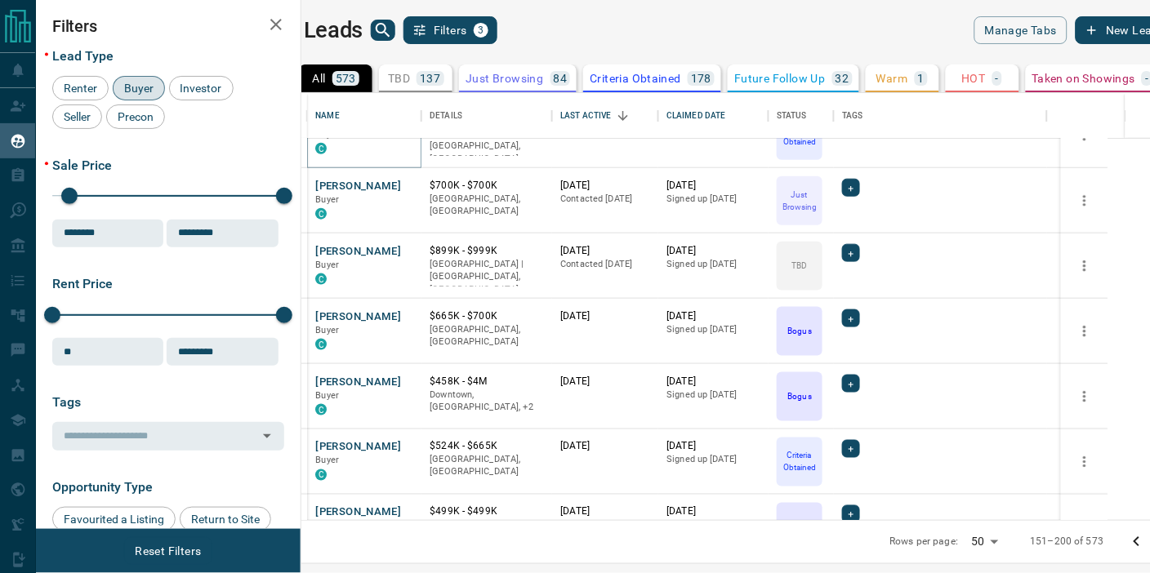
click at [1149, 541] on icon "Go to next page" at bounding box center [1169, 542] width 20 height 20
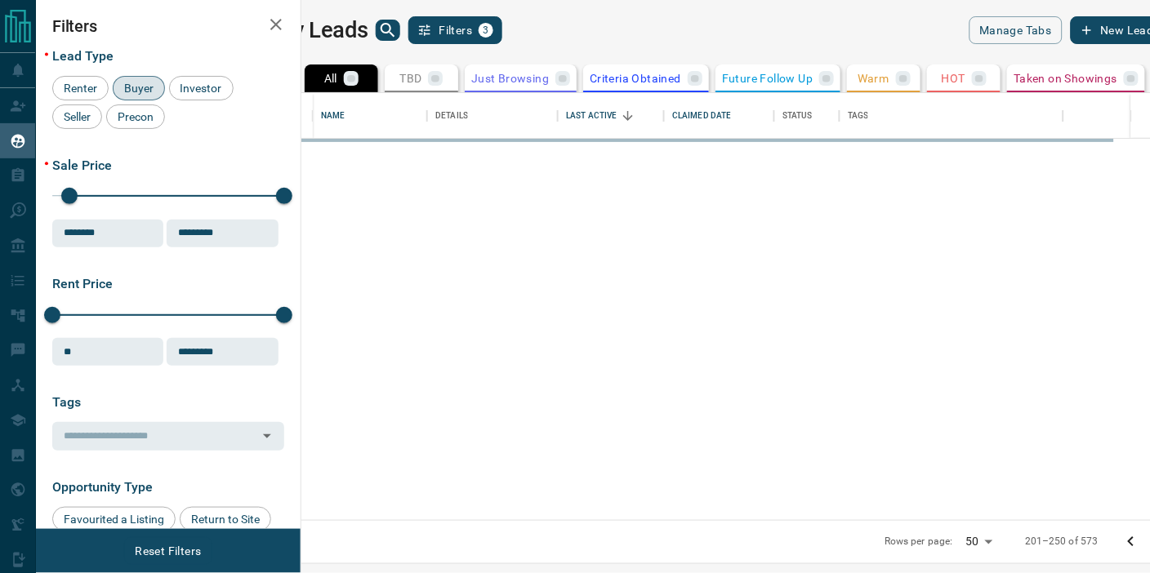
scroll to position [0, 0]
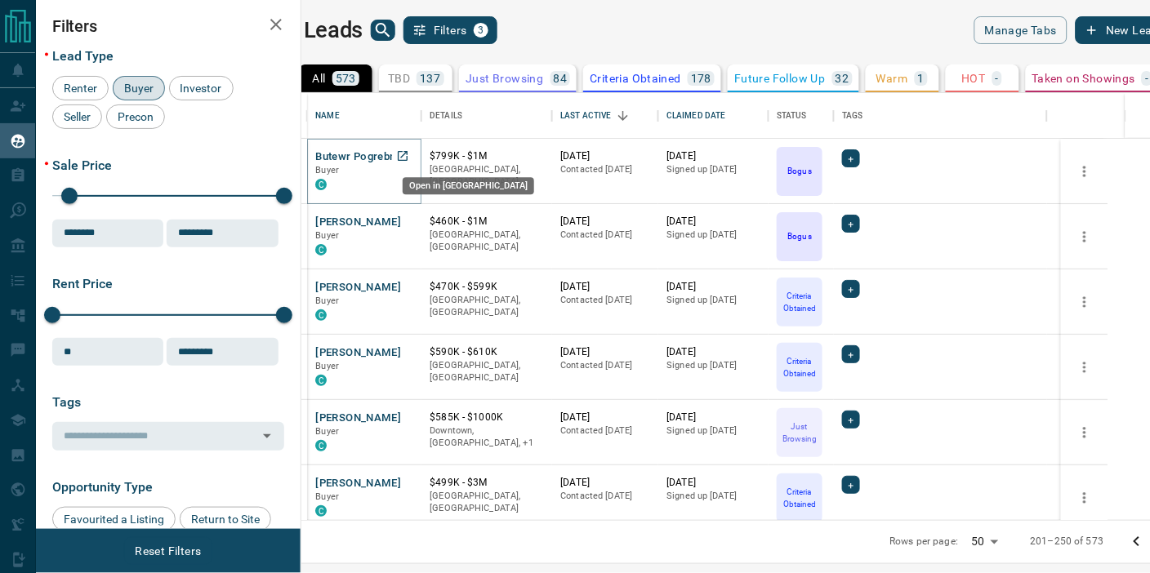
click at [409, 156] on icon "Open in New Tab" at bounding box center [402, 155] width 13 height 13
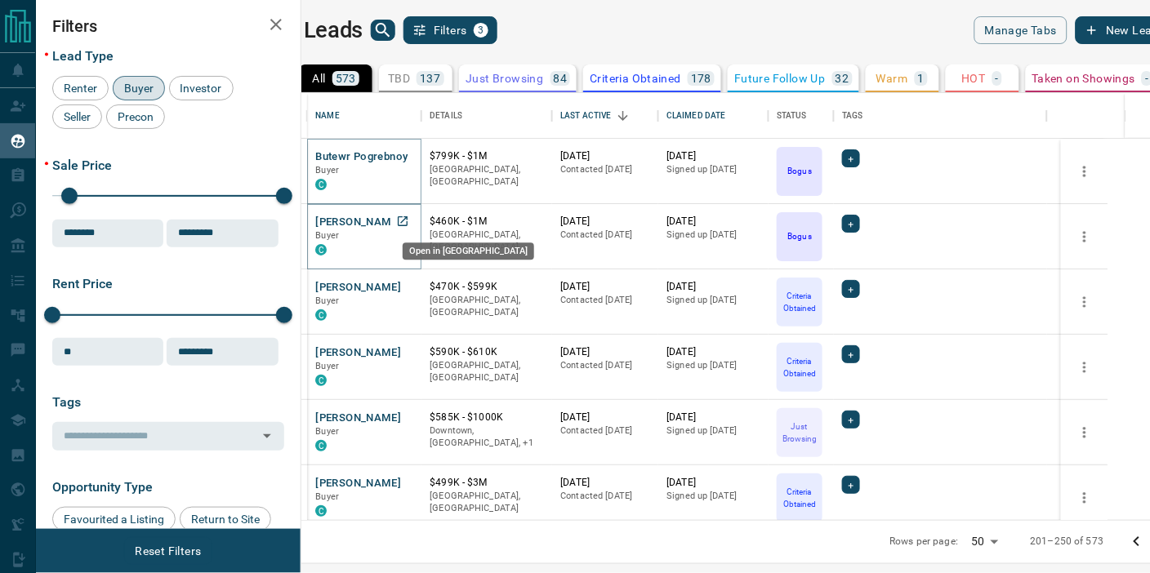
click at [407, 221] on icon "Open in New Tab" at bounding box center [403, 221] width 10 height 10
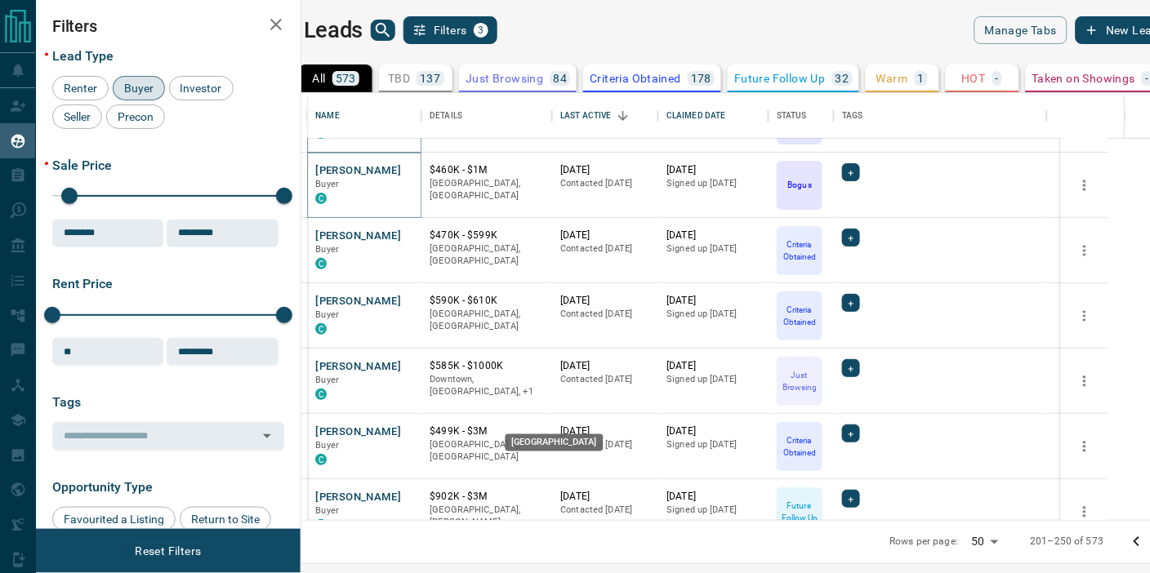
scroll to position [181, 0]
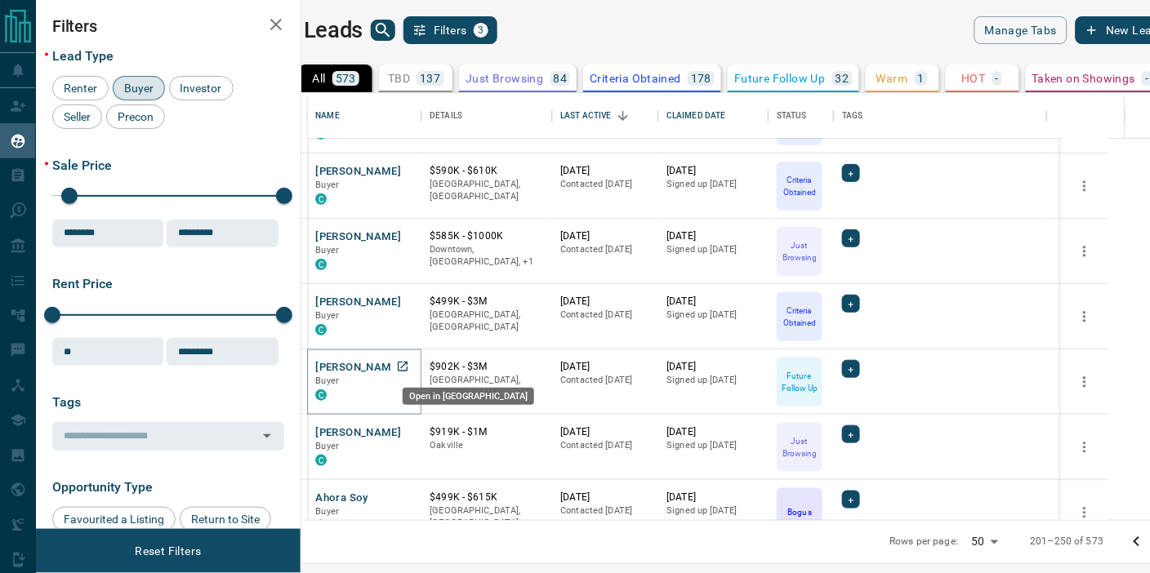
click at [409, 365] on icon "Open in New Tab" at bounding box center [402, 366] width 13 height 13
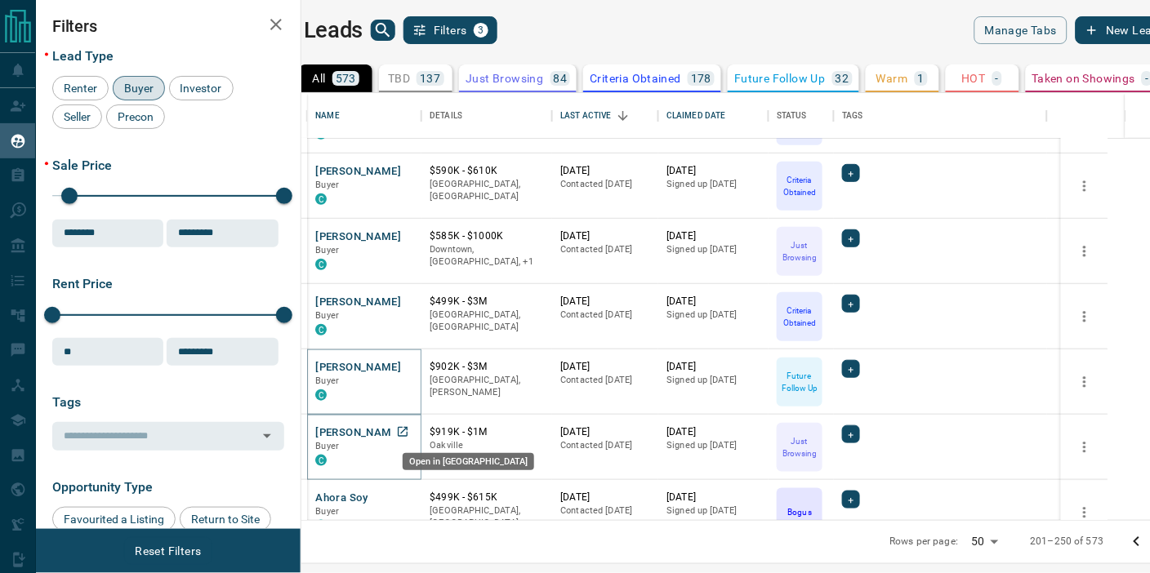
click at [409, 431] on icon "Open in New Tab" at bounding box center [402, 431] width 13 height 13
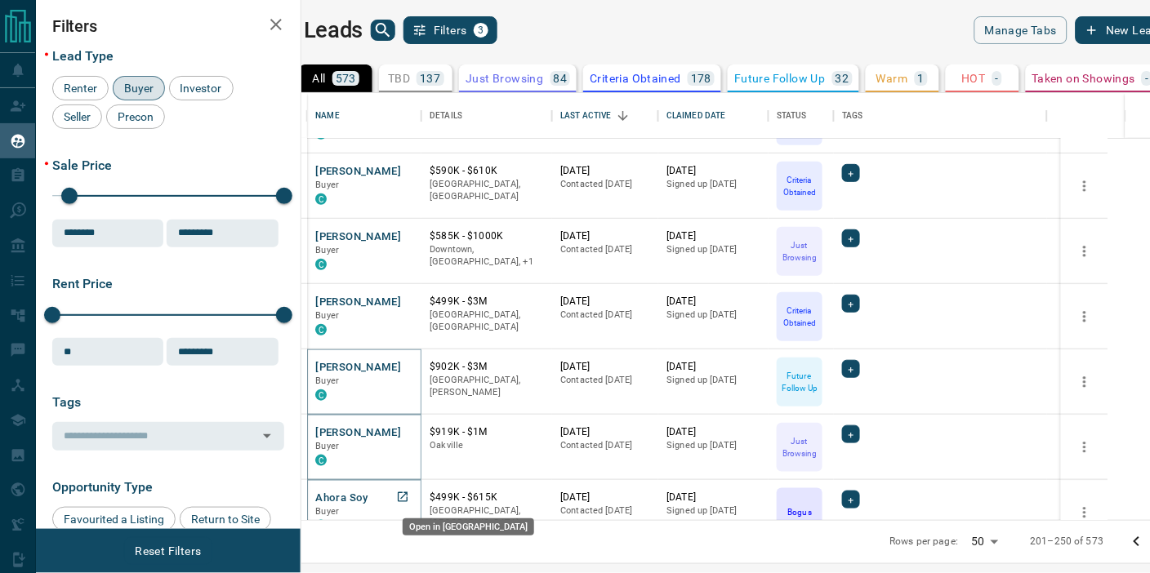
click at [407, 495] on icon "Open in New Tab" at bounding box center [403, 497] width 10 height 10
